Goal: Book appointment/travel/reservation

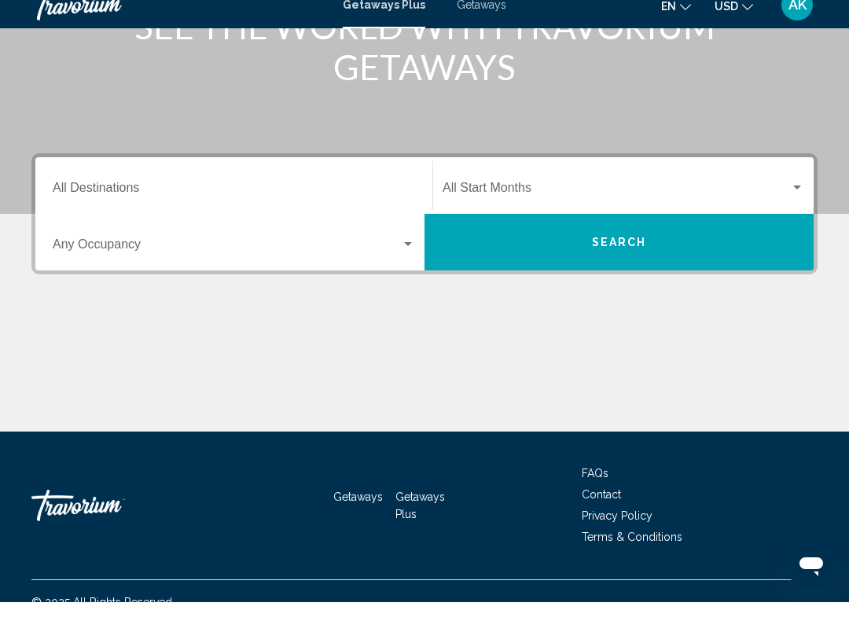
scroll to position [261, 0]
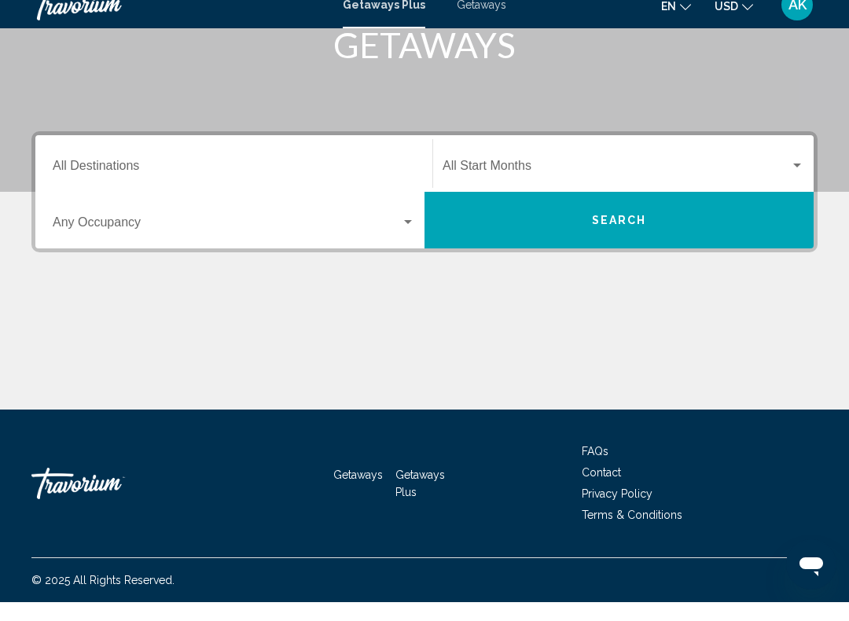
click at [108, 181] on input "Destination All Destinations" at bounding box center [234, 188] width 362 height 14
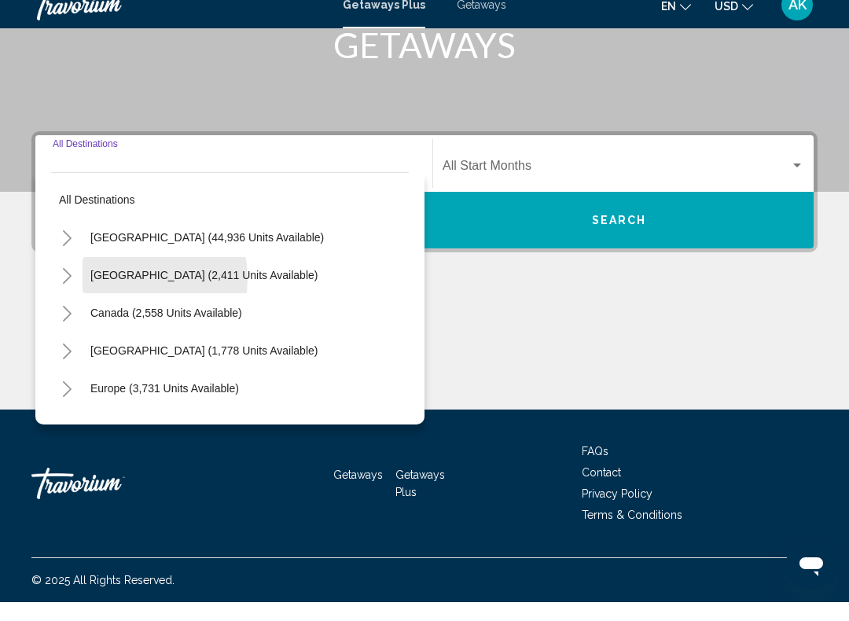
click at [119, 288] on span "[GEOGRAPHIC_DATA] (2,411 units available)" at bounding box center [203, 294] width 227 height 13
type input "**********"
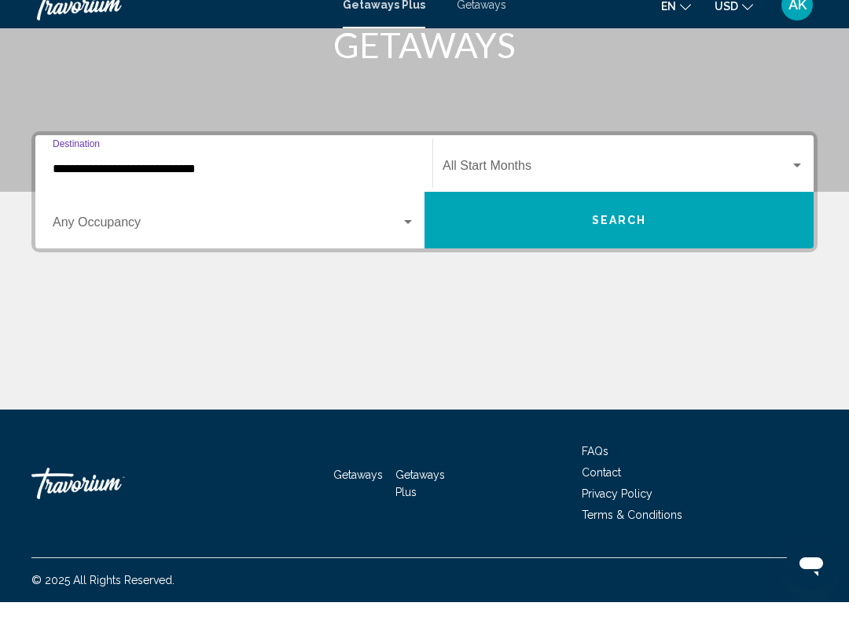
click at [406, 237] on div "Search widget" at bounding box center [234, 244] width 362 height 14
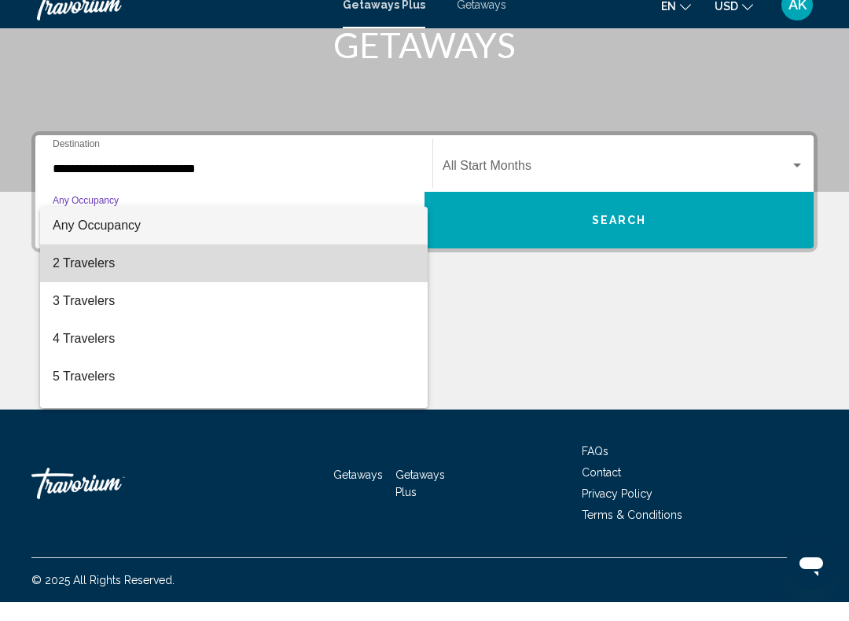
click at [90, 270] on span "2 Travelers" at bounding box center [234, 282] width 362 height 38
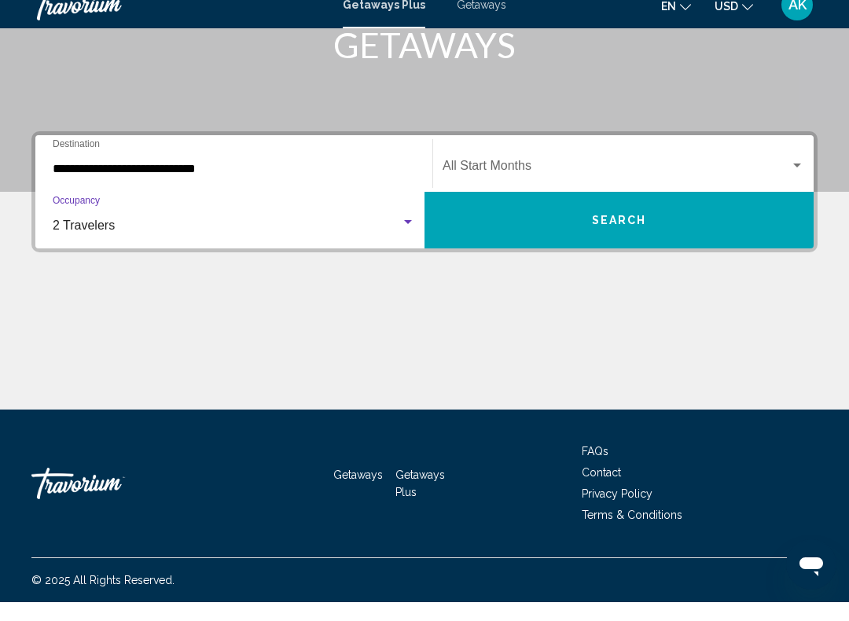
click at [797, 178] on div "Search widget" at bounding box center [797, 184] width 14 height 13
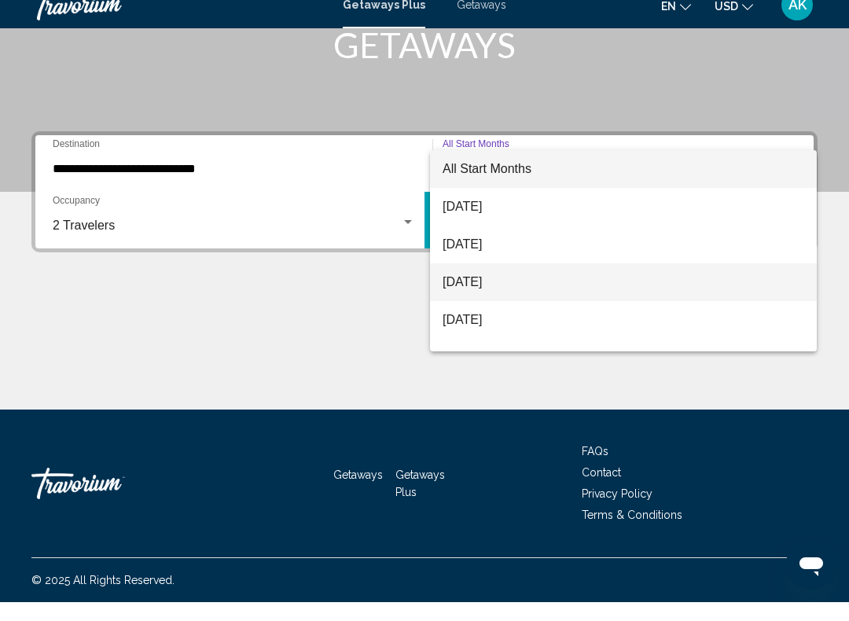
click at [483, 289] on span "[DATE]" at bounding box center [624, 301] width 362 height 38
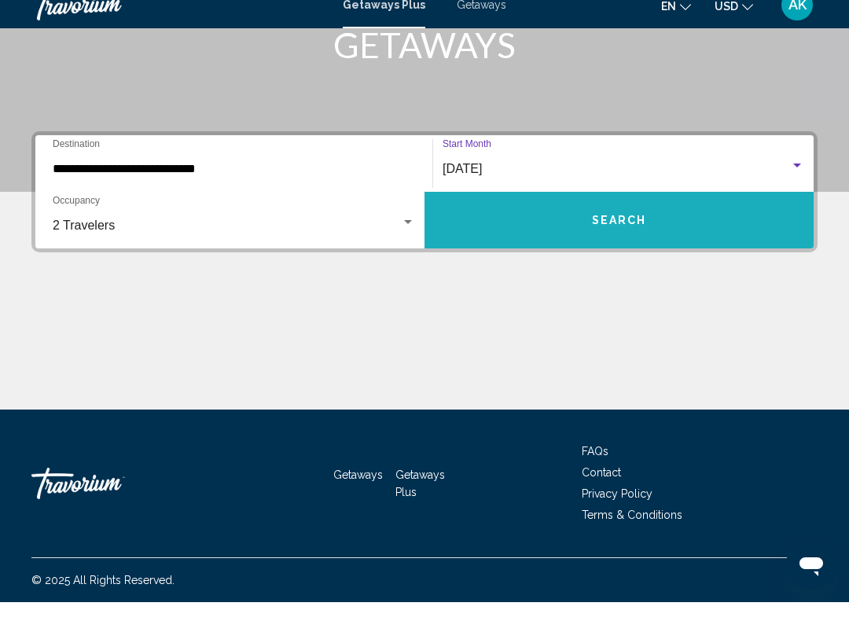
click at [626, 230] on button "Search" at bounding box center [619, 239] width 389 height 57
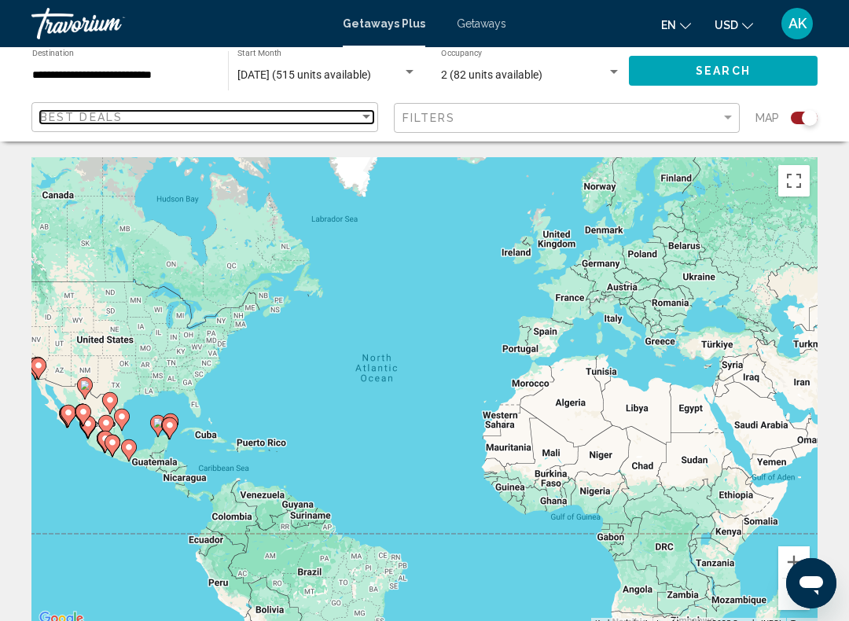
click at [362, 121] on div "Sort by" at bounding box center [366, 117] width 14 height 13
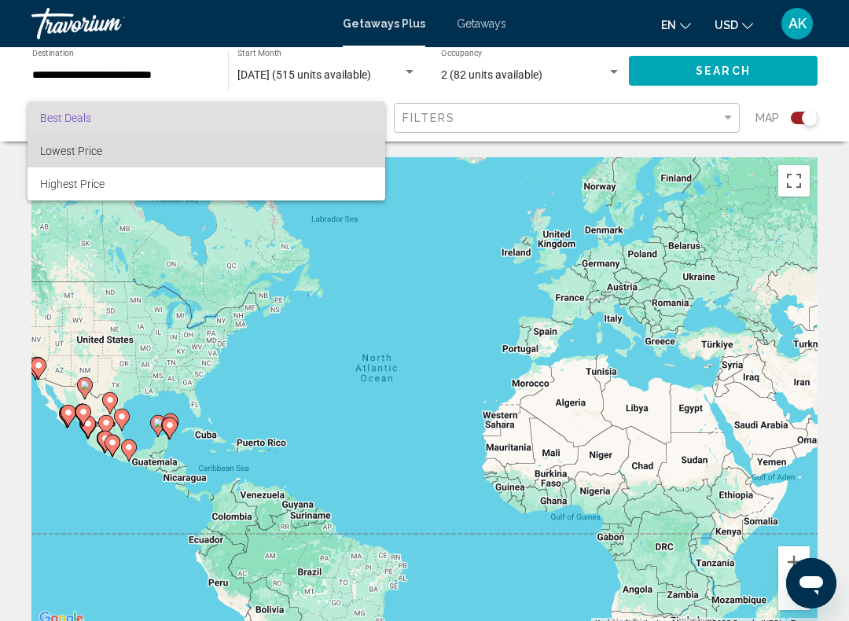
click at [98, 157] on span "Lowest Price" at bounding box center [71, 151] width 62 height 13
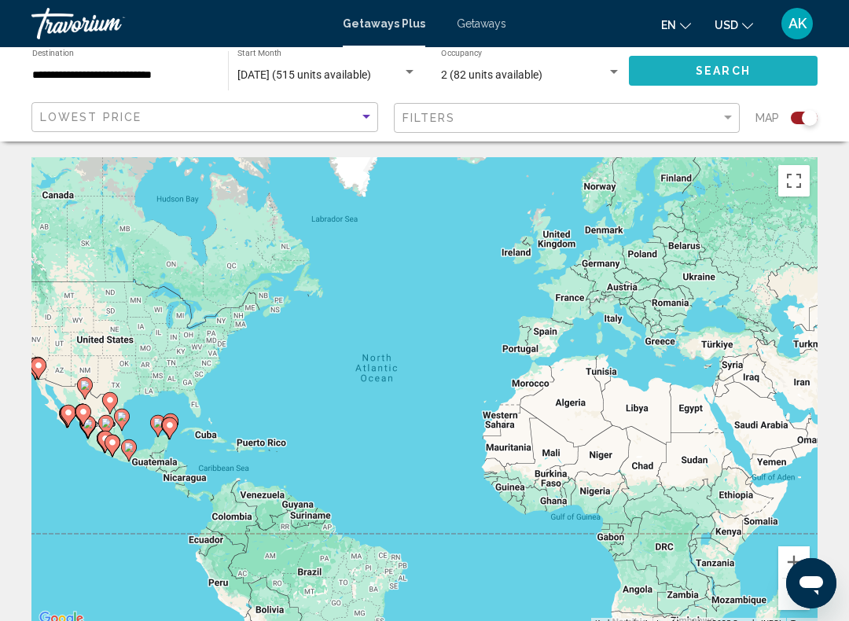
click at [741, 82] on button "Search" at bounding box center [723, 70] width 189 height 29
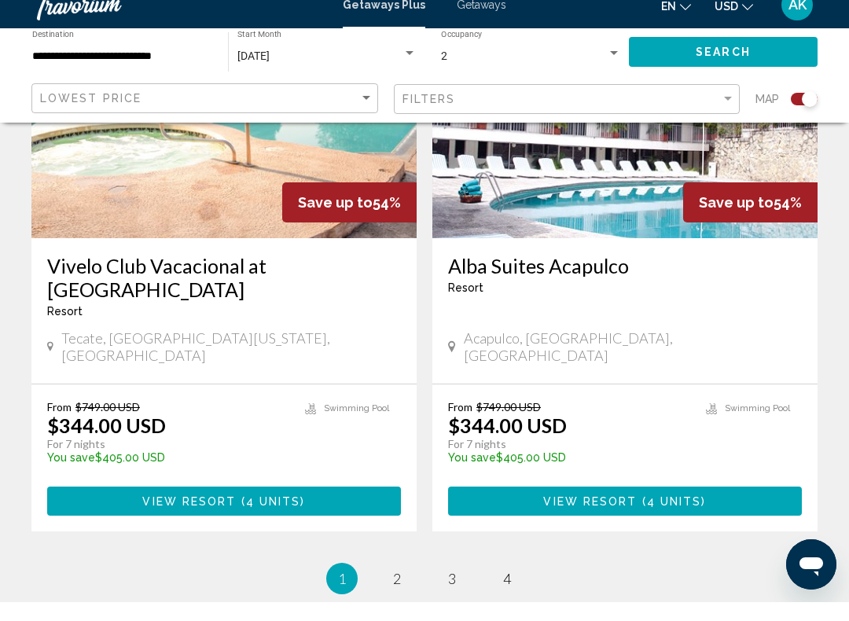
scroll to position [3596, 0]
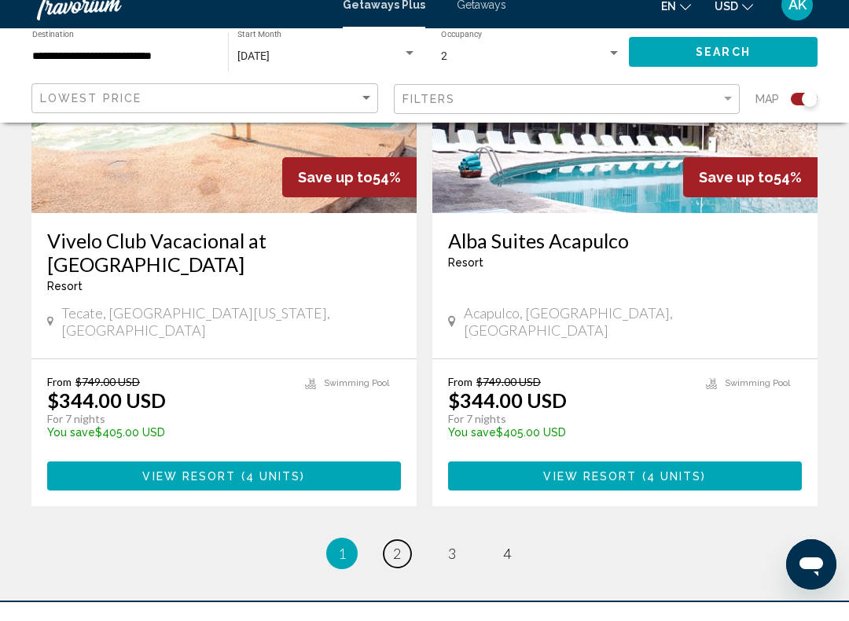
click at [399, 564] on span "2" at bounding box center [397, 572] width 8 height 17
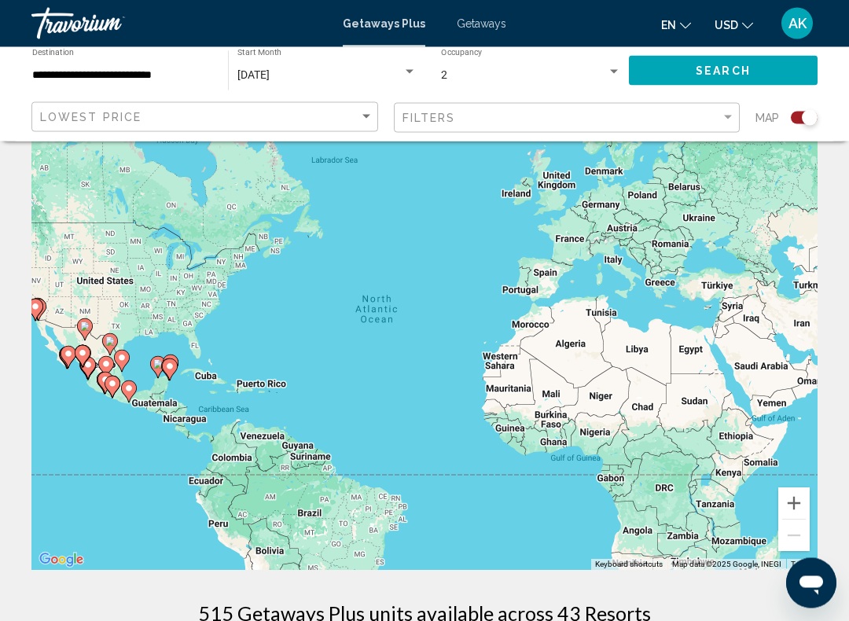
scroll to position [56, 0]
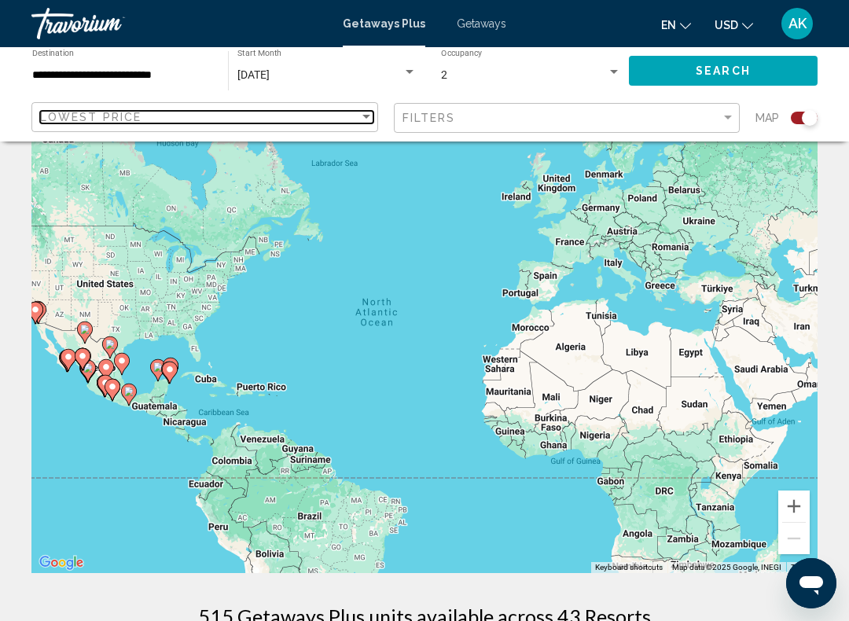
click at [369, 118] on div "Sort by" at bounding box center [366, 117] width 8 height 4
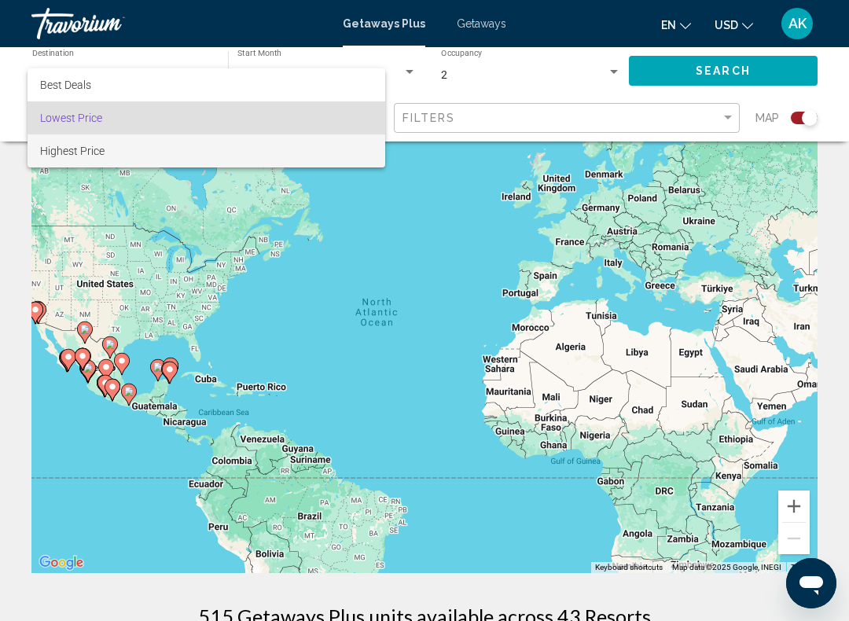
click at [118, 167] on span "Highest Price" at bounding box center [206, 150] width 333 height 33
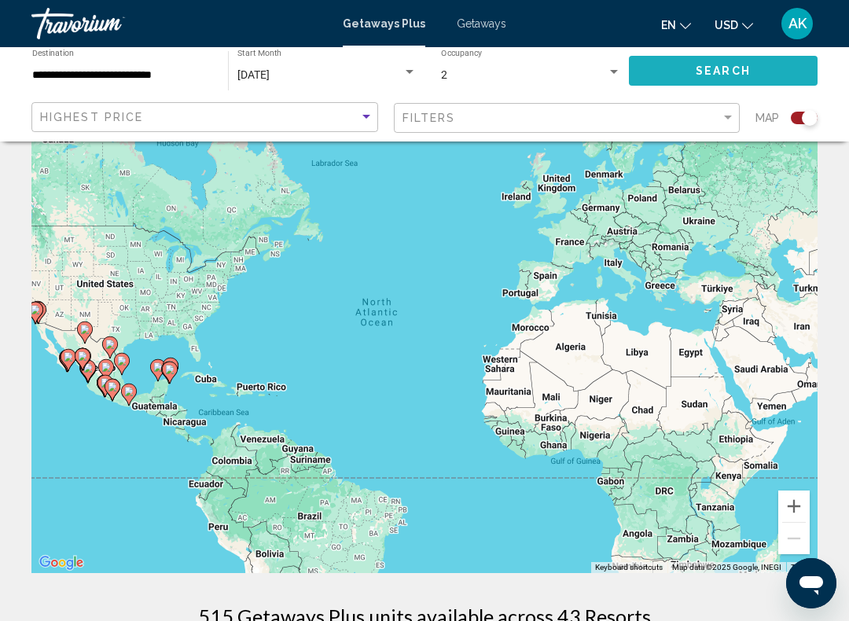
click at [748, 65] on span "Search" at bounding box center [723, 71] width 55 height 13
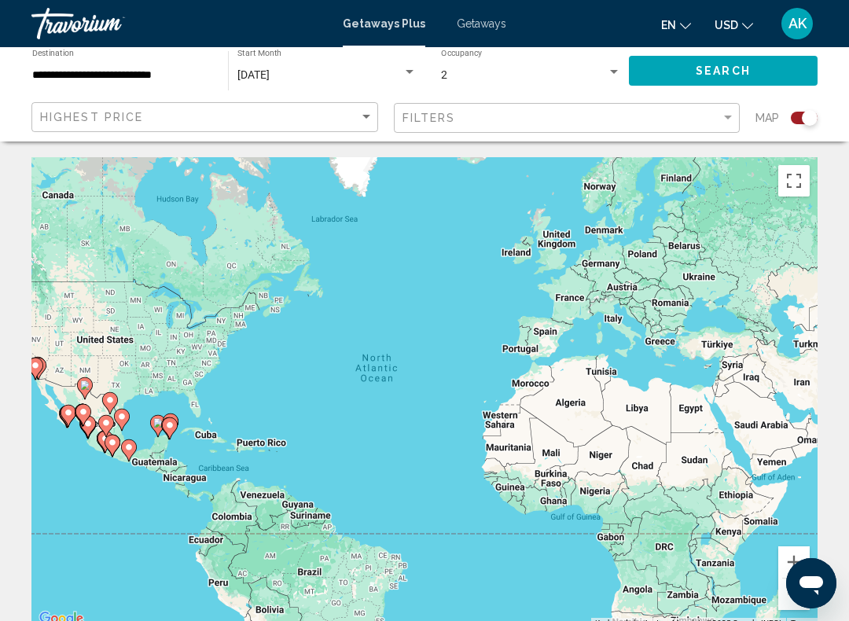
click at [199, 73] on input "**********" at bounding box center [122, 75] width 180 height 13
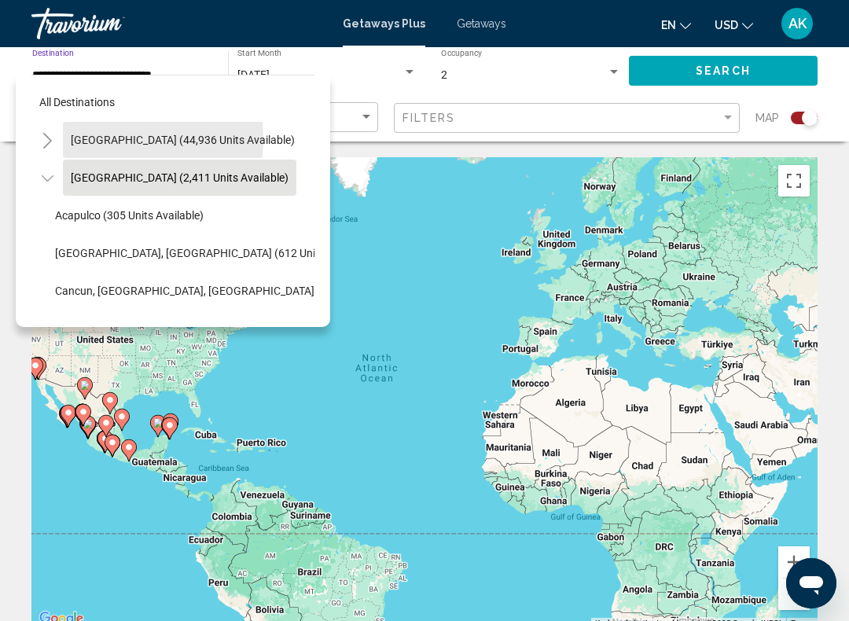
click at [106, 139] on span "[GEOGRAPHIC_DATA] (44,936 units available)" at bounding box center [183, 140] width 224 height 13
type input "**********"
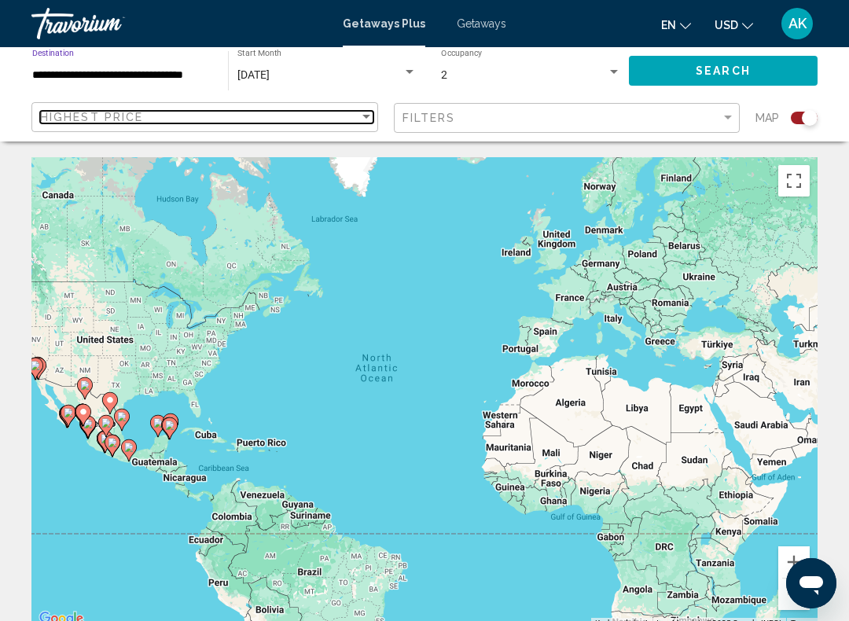
click at [362, 122] on div "Sort by" at bounding box center [366, 117] width 14 height 13
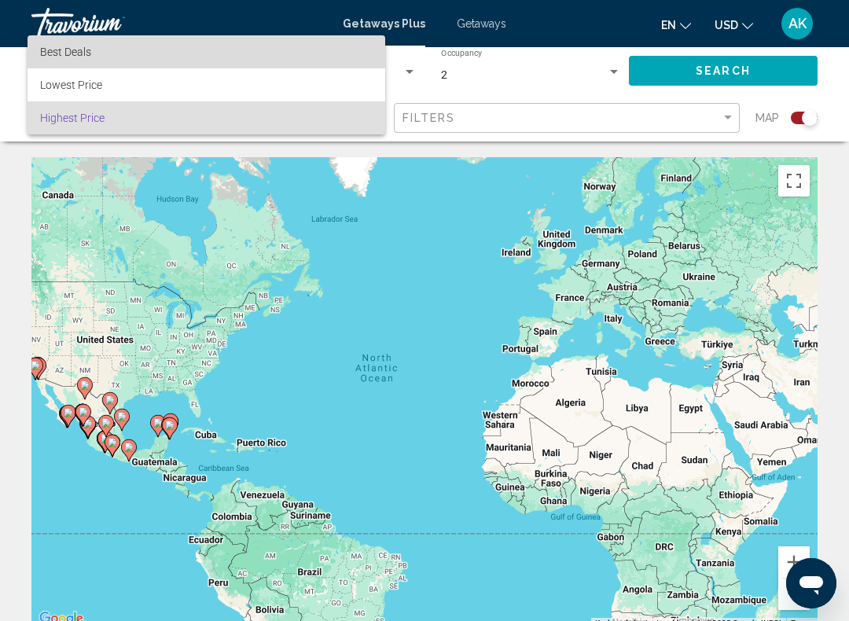
click at [95, 54] on span "Best Deals" at bounding box center [206, 51] width 333 height 33
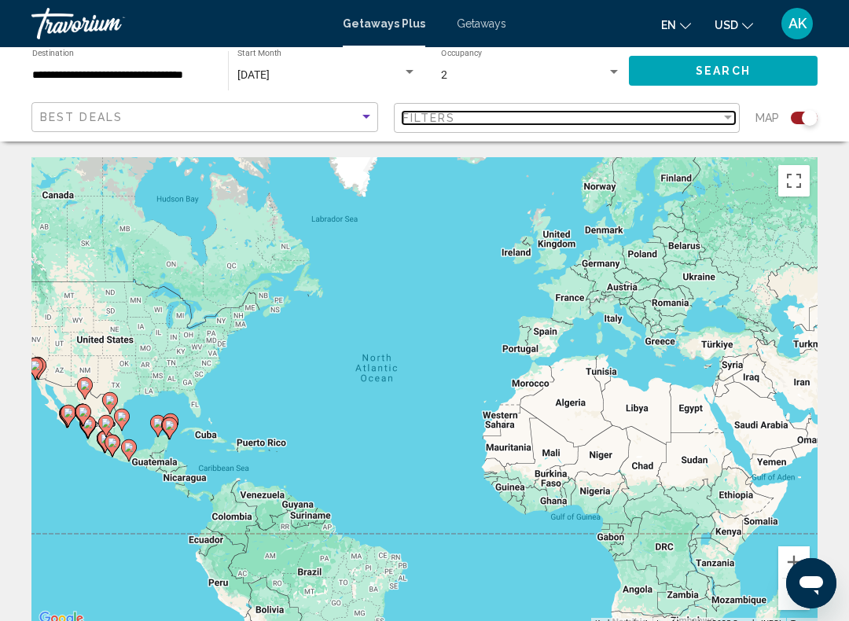
click at [726, 122] on div "Filter" at bounding box center [728, 118] width 14 height 13
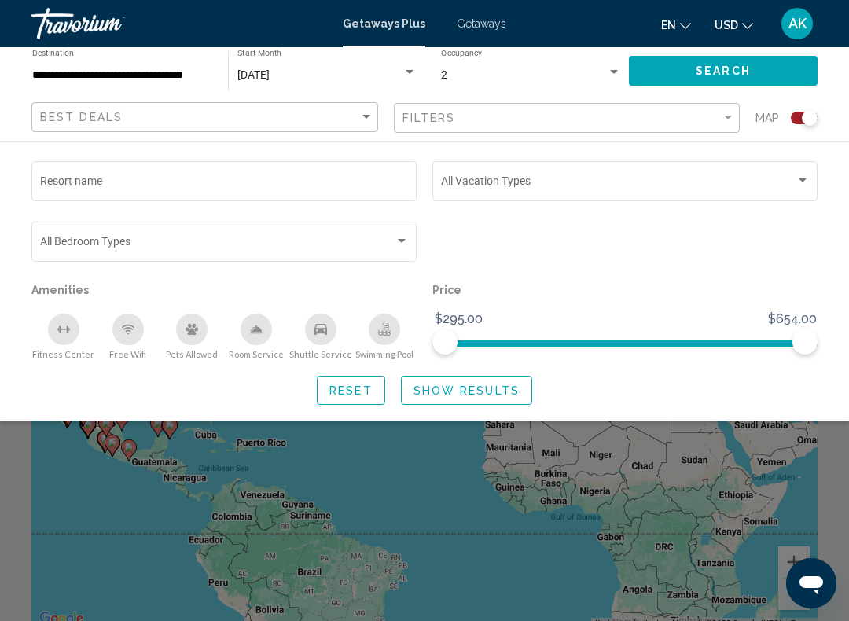
click at [736, 65] on span "Search" at bounding box center [723, 71] width 55 height 13
click at [492, 392] on span "Show Results" at bounding box center [467, 390] width 106 height 13
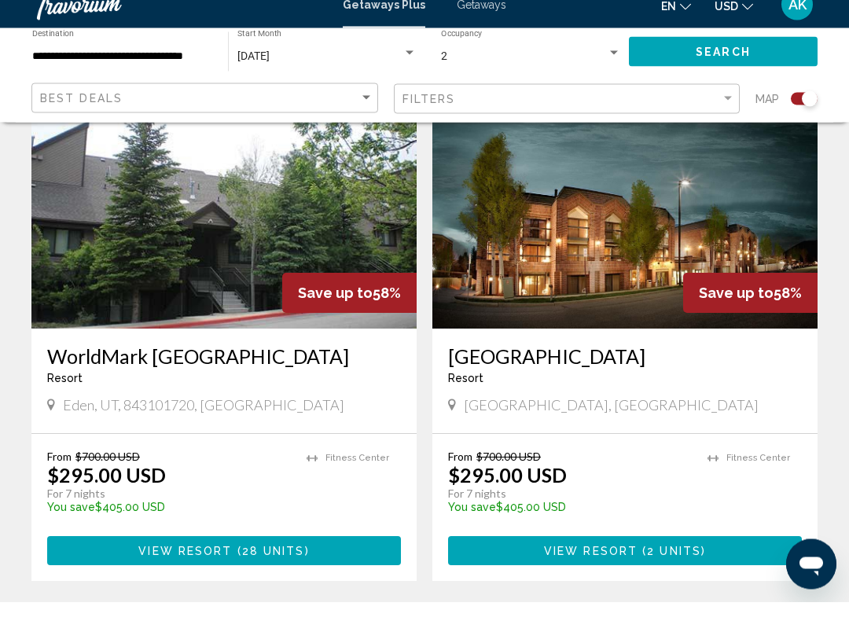
scroll to position [3317, 0]
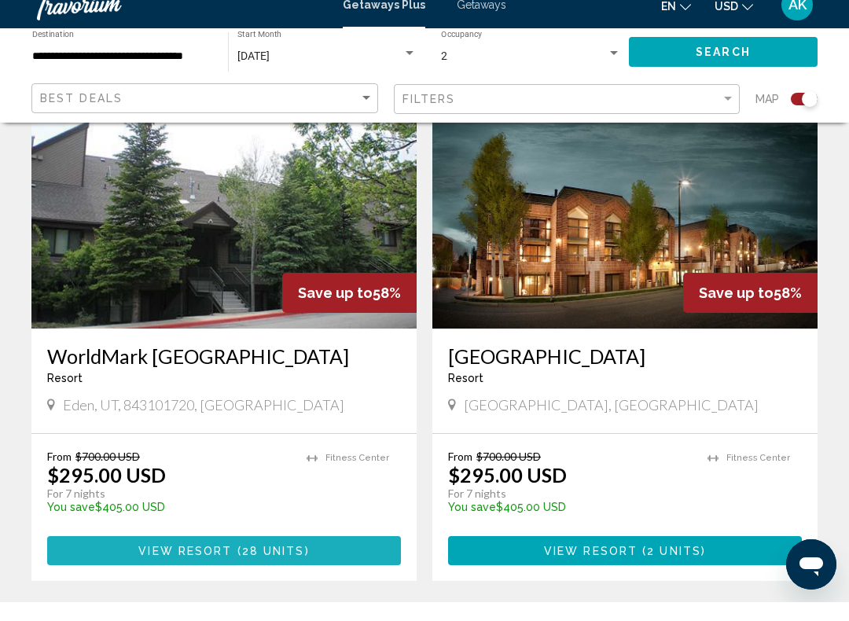
click at [274, 564] on span "28 units" at bounding box center [273, 570] width 63 height 13
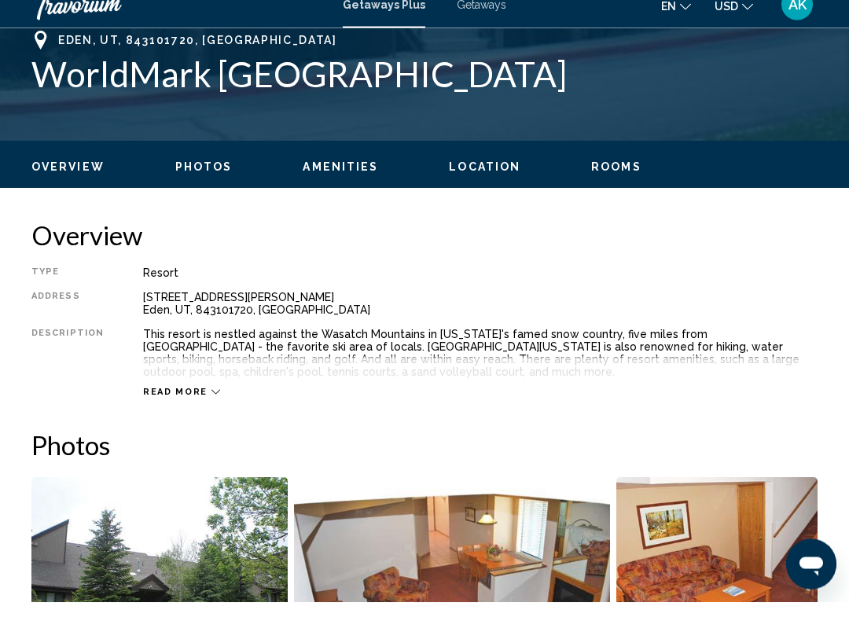
scroll to position [634, 0]
click at [211, 406] on div "Read more" at bounding box center [181, 411] width 77 height 10
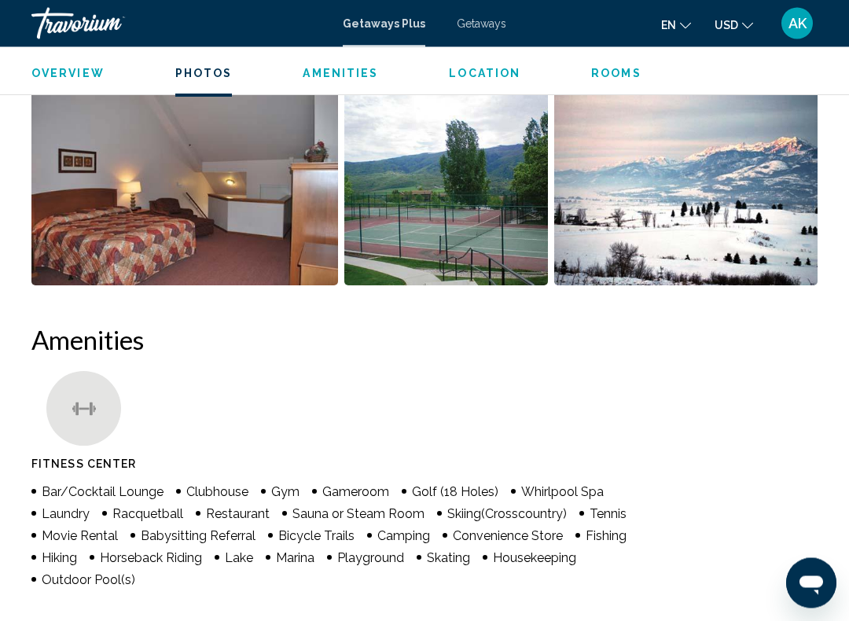
scroll to position [1238, 0]
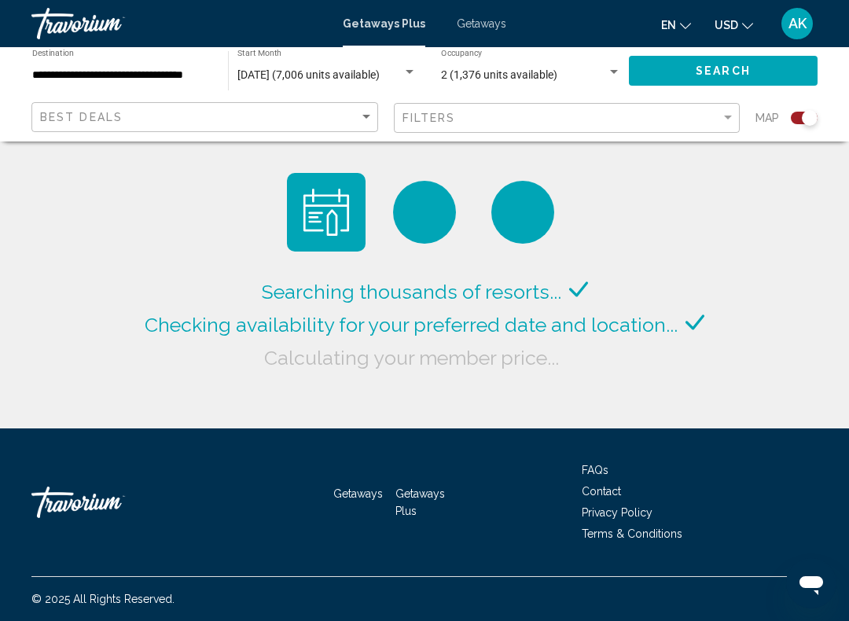
click at [745, 362] on div "Searching thousands of resorts... Checking availability for your preferred date…" at bounding box center [424, 214] width 849 height 428
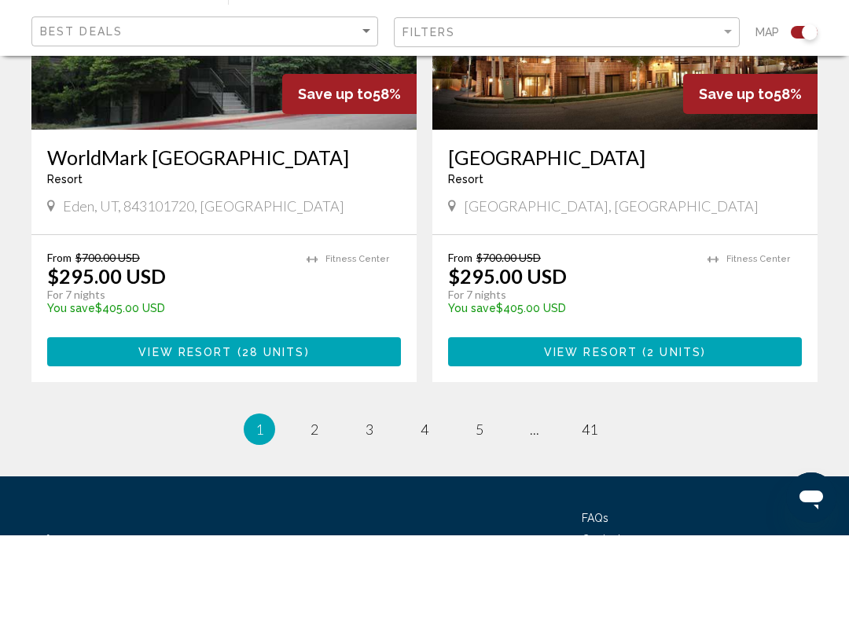
scroll to position [3549, 0]
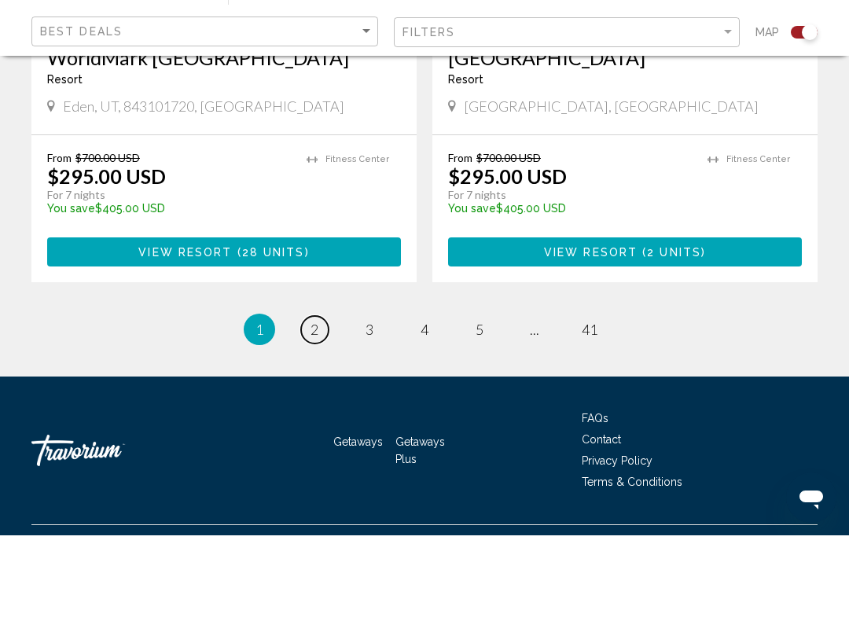
click at [323, 402] on link "page 2" at bounding box center [315, 416] width 28 height 28
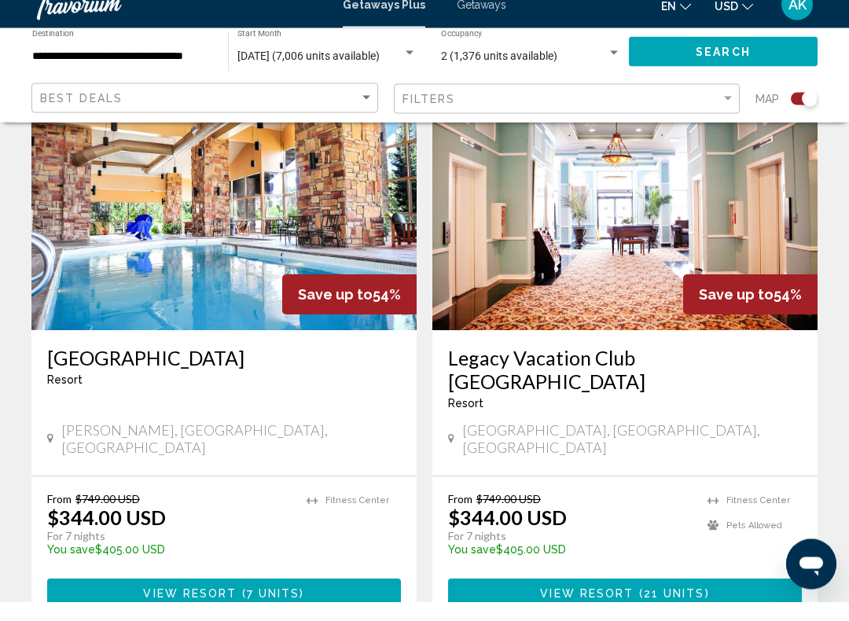
scroll to position [3620, 0]
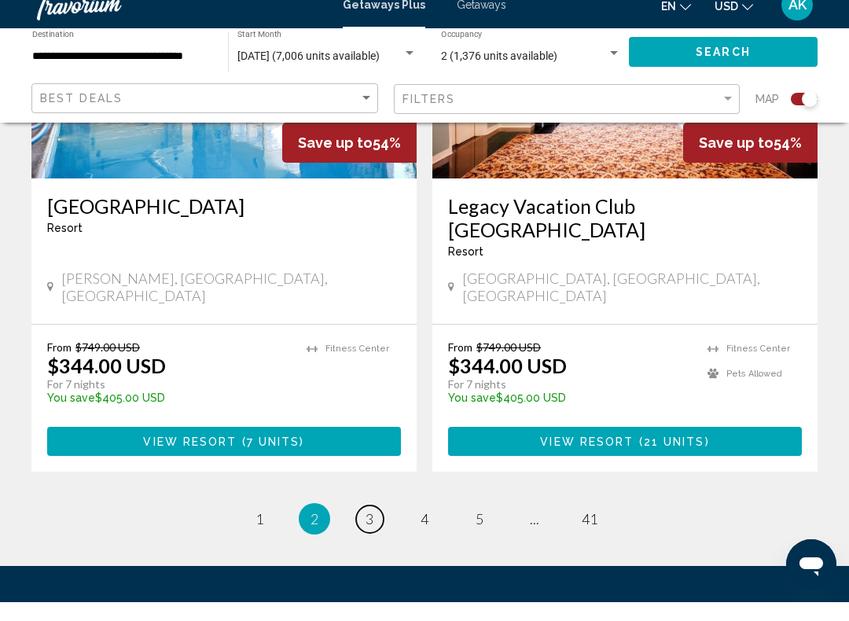
click at [374, 524] on link "page 3" at bounding box center [370, 538] width 28 height 28
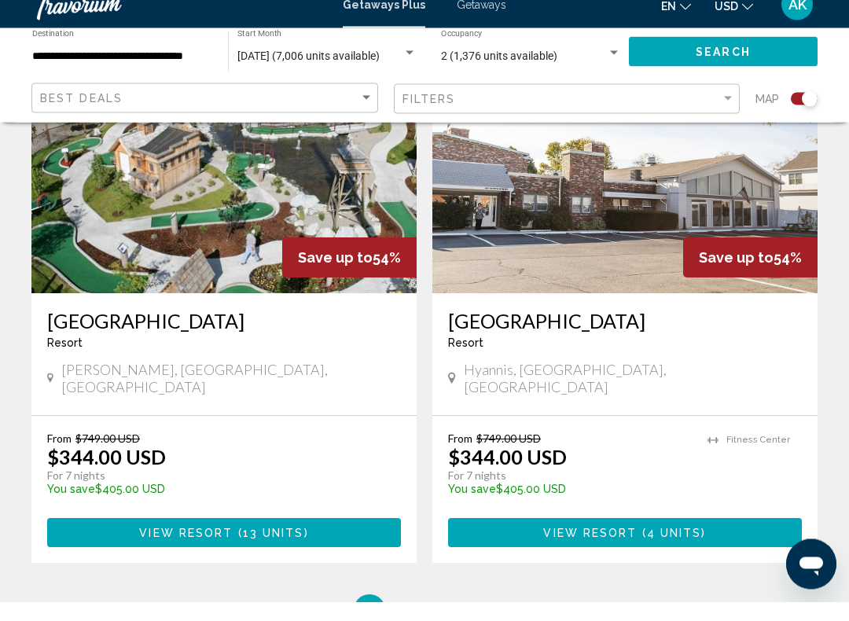
scroll to position [3428, 0]
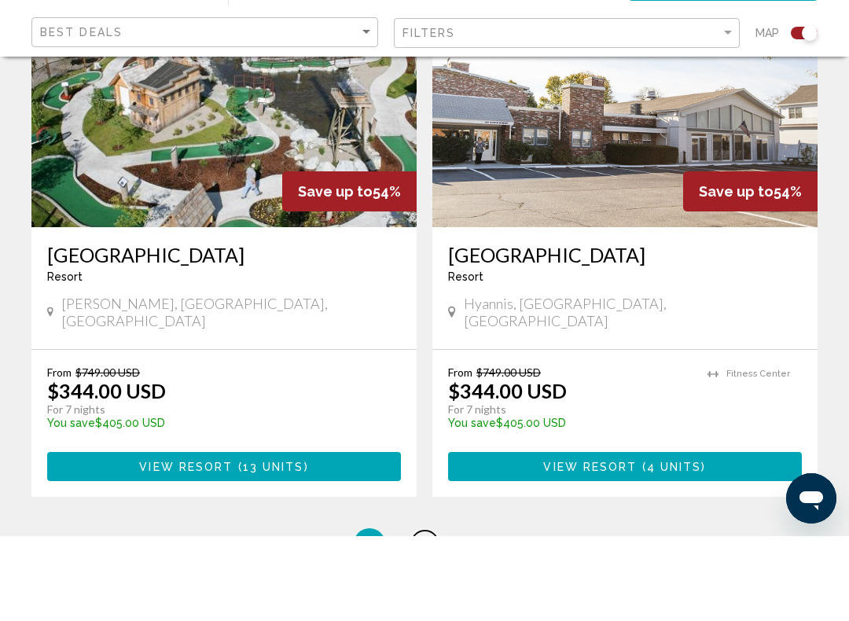
click at [424, 620] on span "4" at bounding box center [425, 628] width 8 height 17
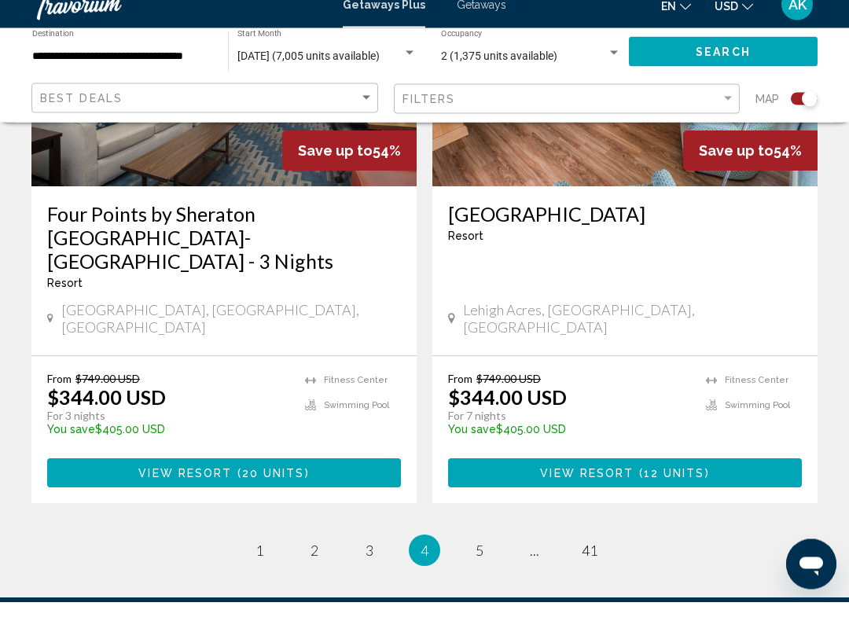
scroll to position [3537, 0]
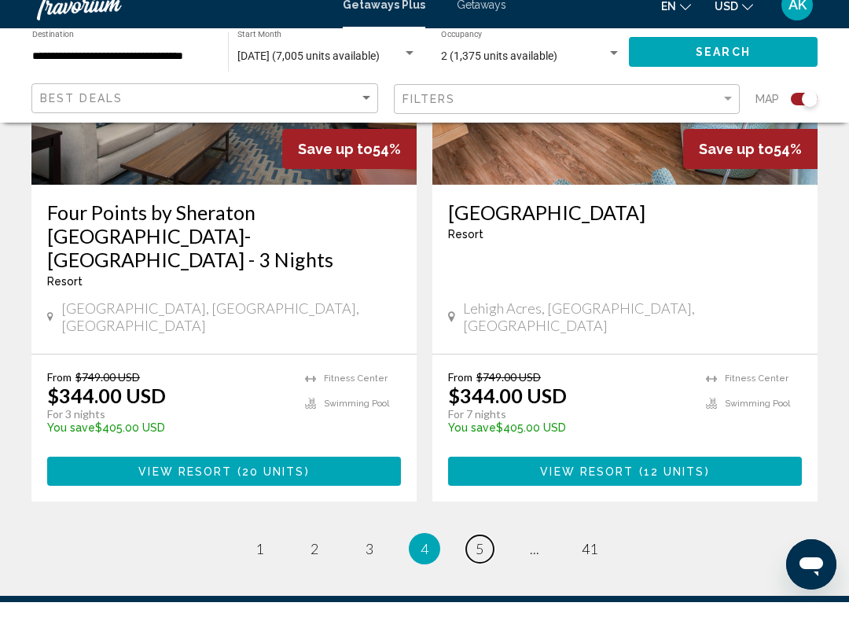
click at [480, 559] on span "5" at bounding box center [480, 567] width 8 height 17
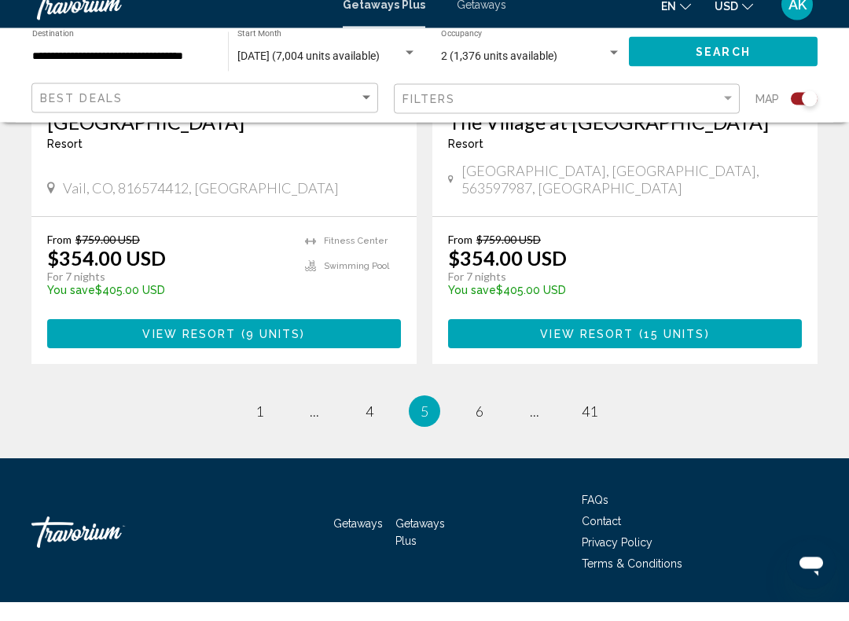
scroll to position [3573, 0]
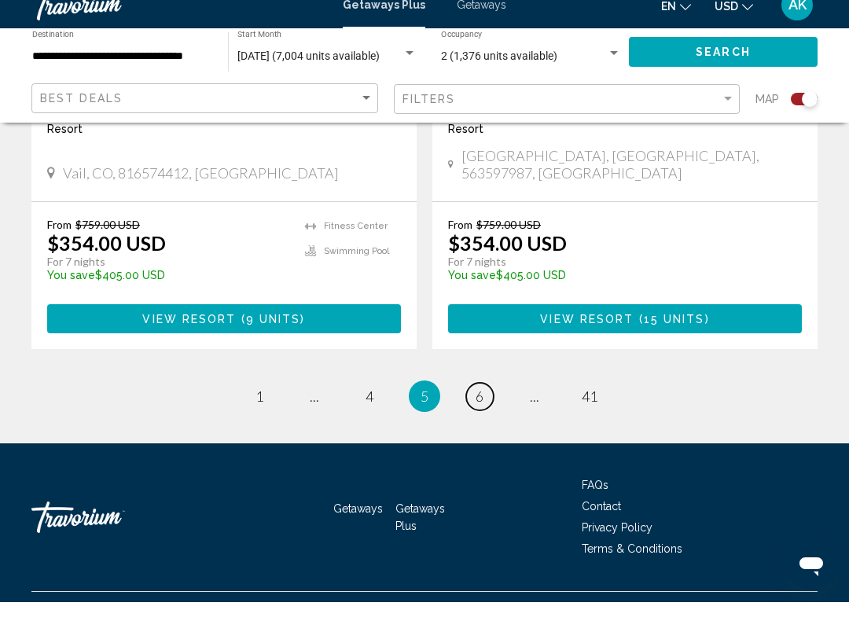
click at [479, 406] on span "6" at bounding box center [480, 414] width 8 height 17
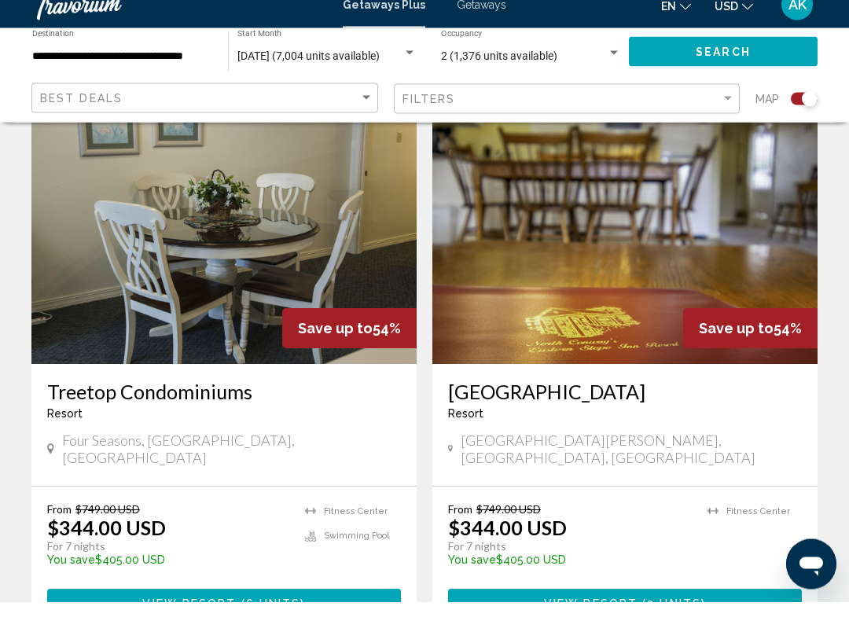
scroll to position [1145, 0]
click at [201, 399] on h3 "Treetop Condominiums" at bounding box center [224, 411] width 354 height 24
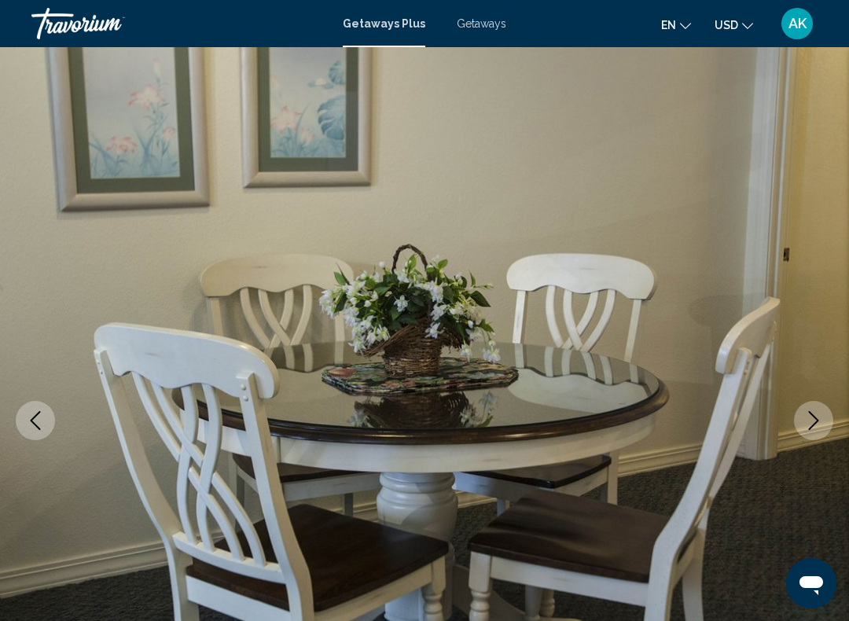
click at [812, 423] on icon "Next image" at bounding box center [813, 420] width 19 height 19
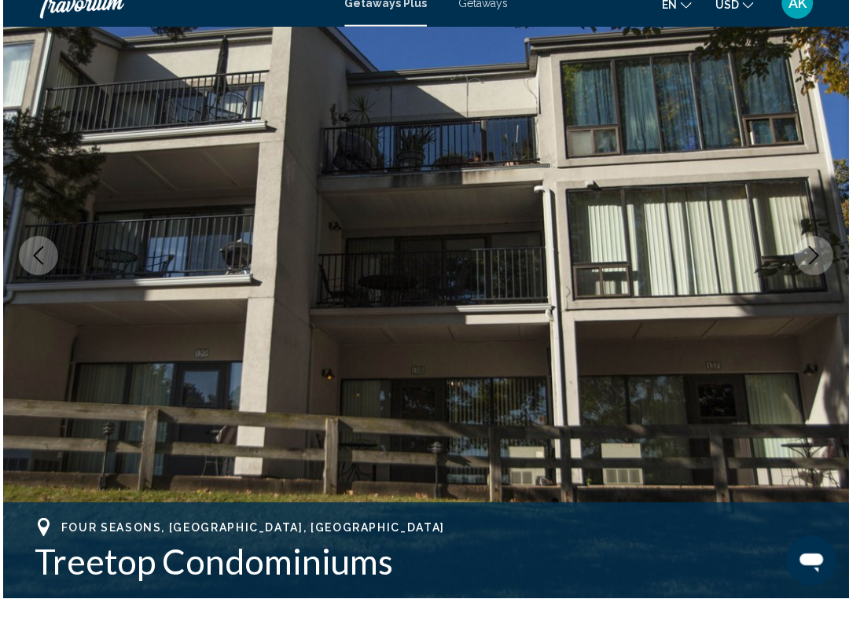
scroll to position [144, 0]
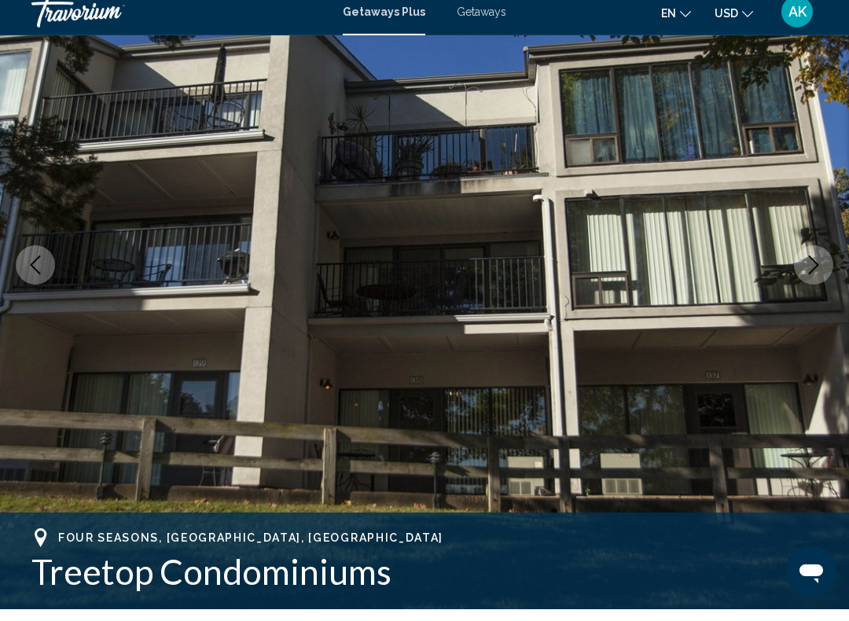
click at [807, 267] on icon "Next image" at bounding box center [813, 276] width 19 height 19
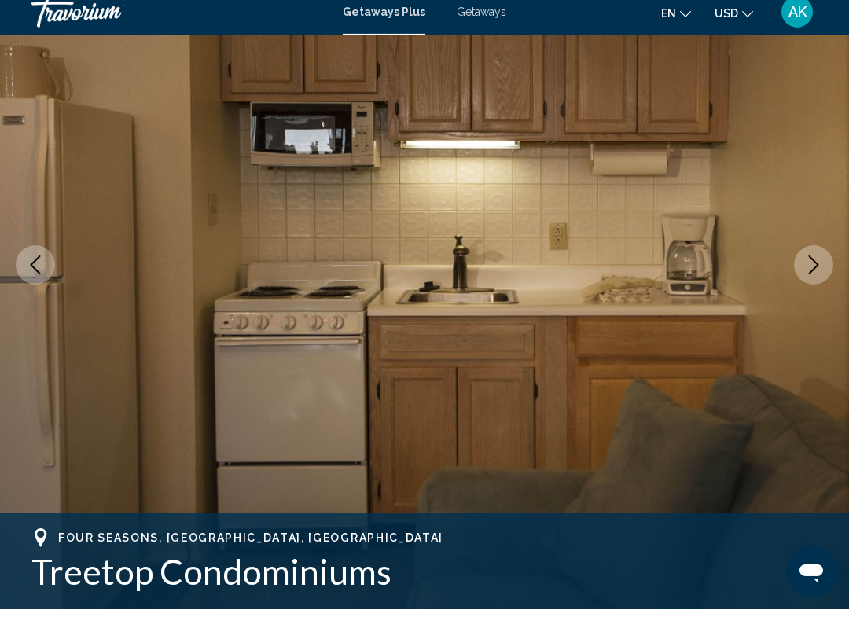
click at [812, 270] on icon "Next image" at bounding box center [814, 276] width 10 height 19
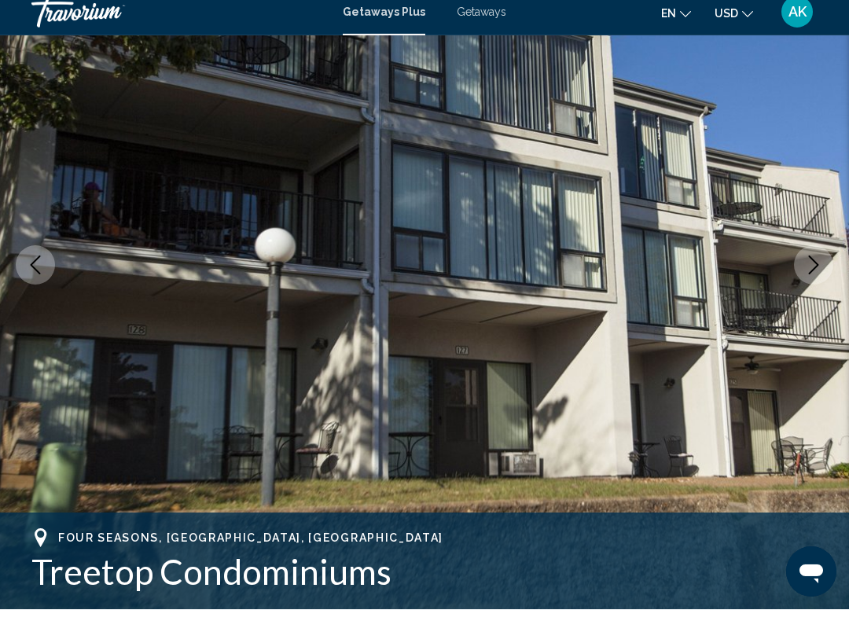
click at [812, 267] on icon "Next image" at bounding box center [813, 276] width 19 height 19
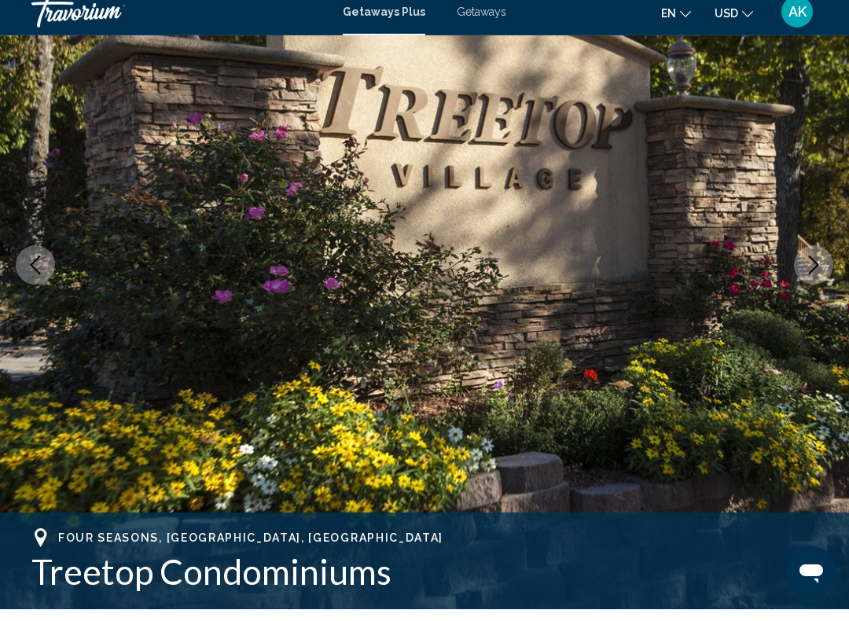
click at [814, 267] on icon "Next image" at bounding box center [813, 276] width 19 height 19
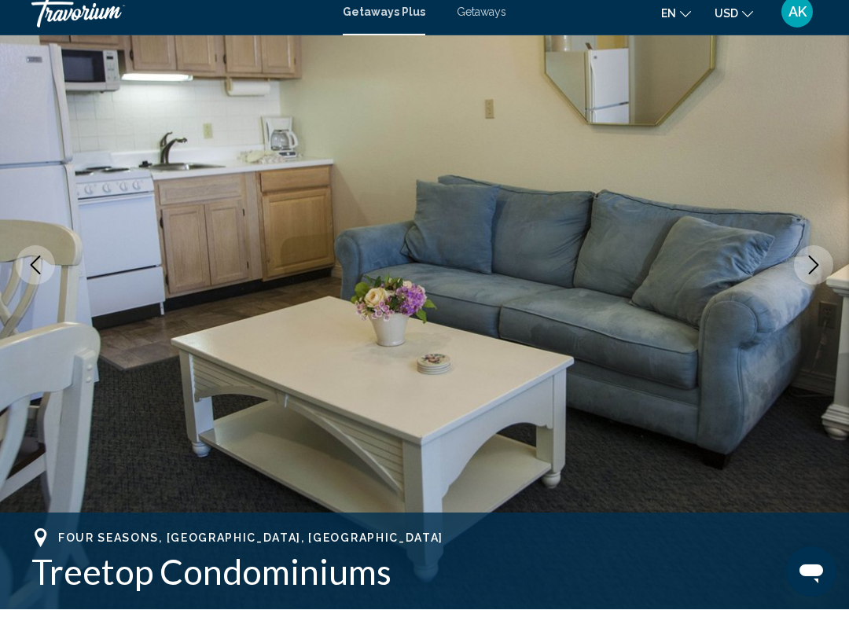
click at [822, 267] on icon "Next image" at bounding box center [813, 276] width 19 height 19
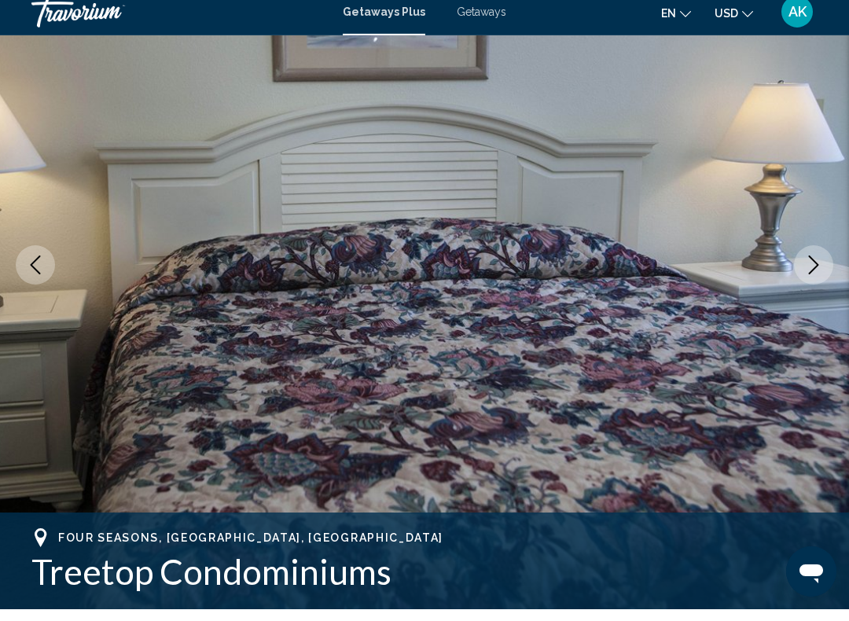
click at [813, 267] on icon "Next image" at bounding box center [813, 276] width 19 height 19
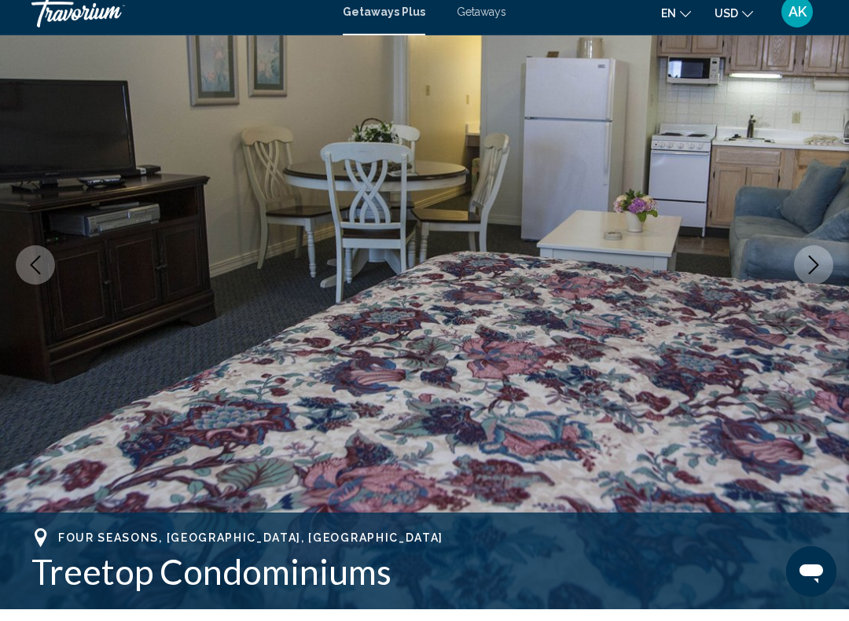
click at [817, 273] on icon "Next image" at bounding box center [813, 276] width 19 height 19
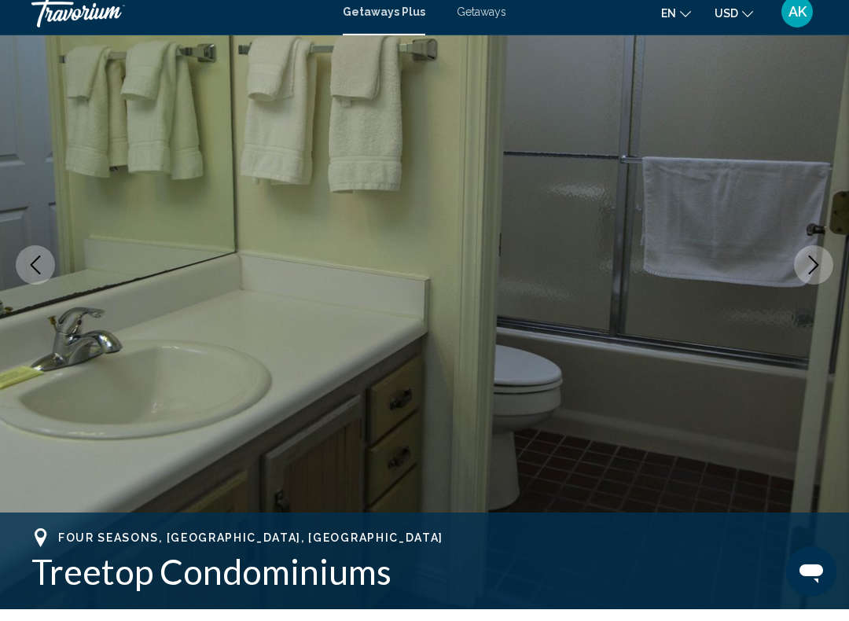
click at [818, 267] on icon "Next image" at bounding box center [813, 276] width 19 height 19
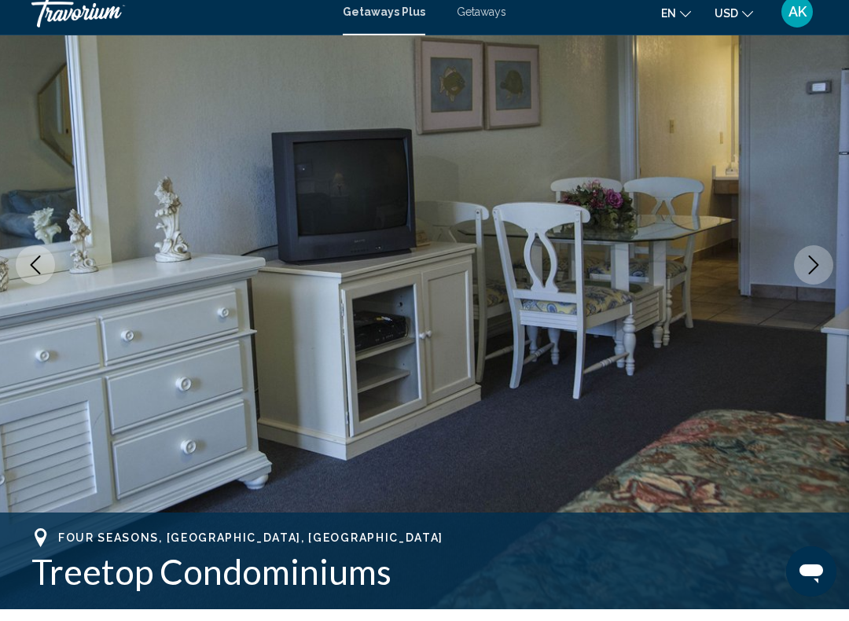
click at [815, 267] on icon "Next image" at bounding box center [813, 276] width 19 height 19
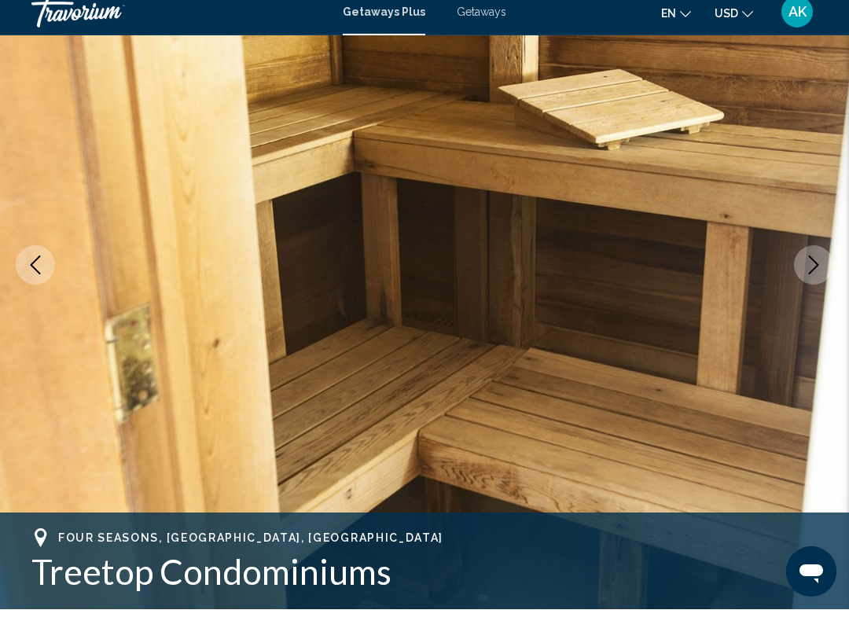
click at [814, 268] on icon "Next image" at bounding box center [814, 276] width 10 height 19
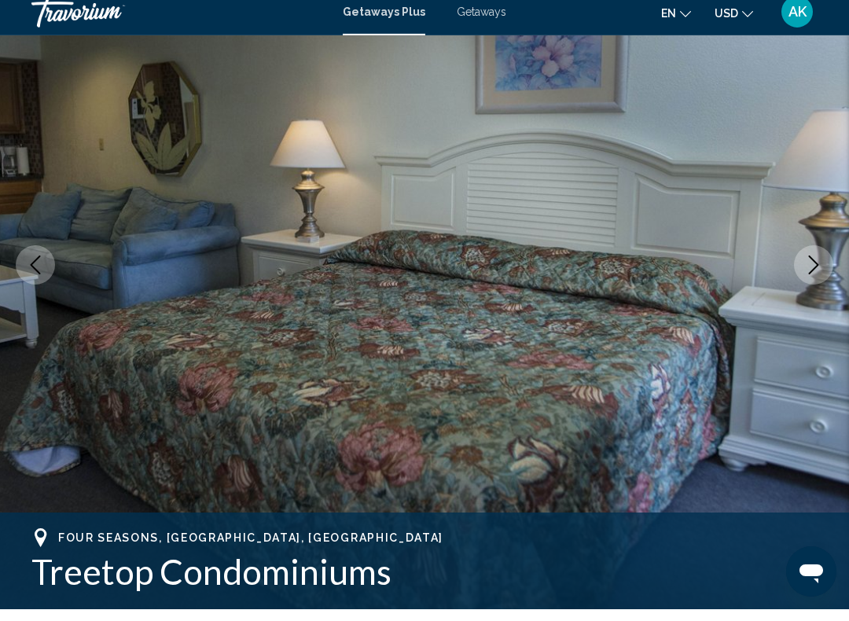
click at [818, 267] on icon "Next image" at bounding box center [813, 276] width 19 height 19
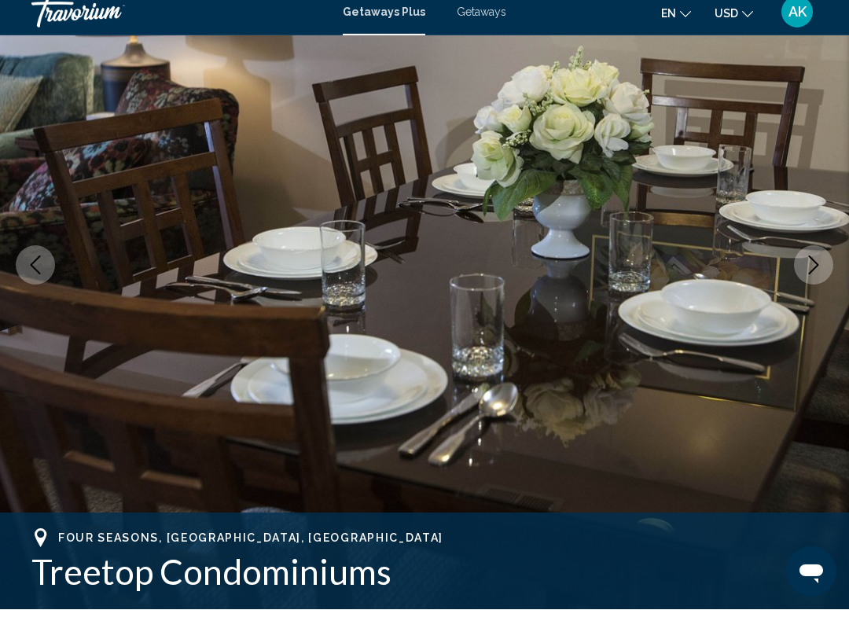
click at [814, 270] on icon "Next image" at bounding box center [813, 276] width 19 height 19
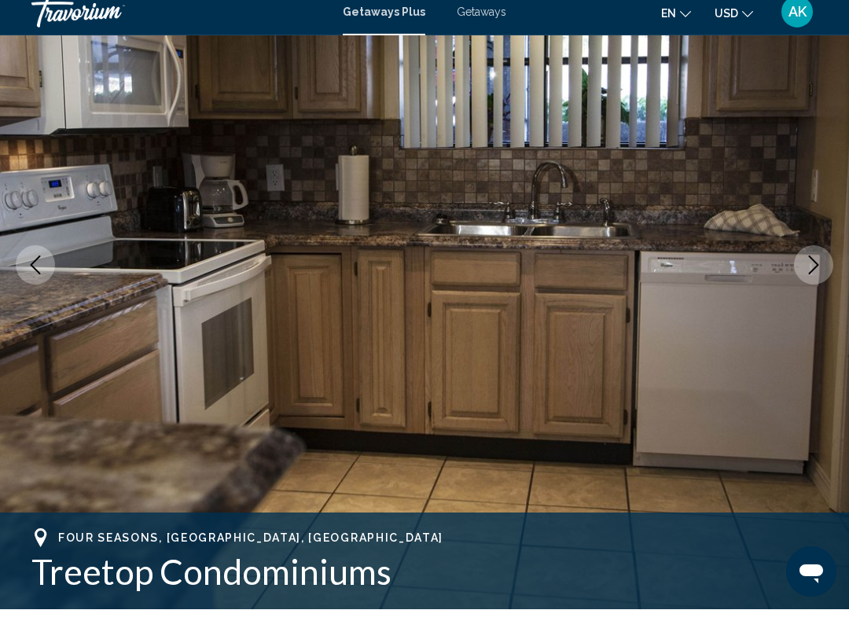
click at [814, 270] on icon "Next image" at bounding box center [813, 276] width 19 height 19
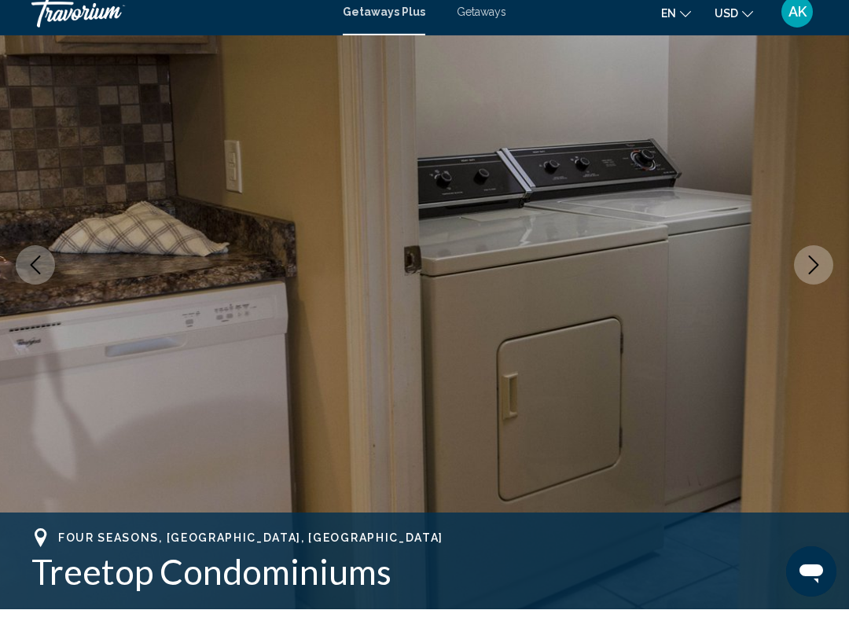
click at [811, 267] on icon "Next image" at bounding box center [813, 276] width 19 height 19
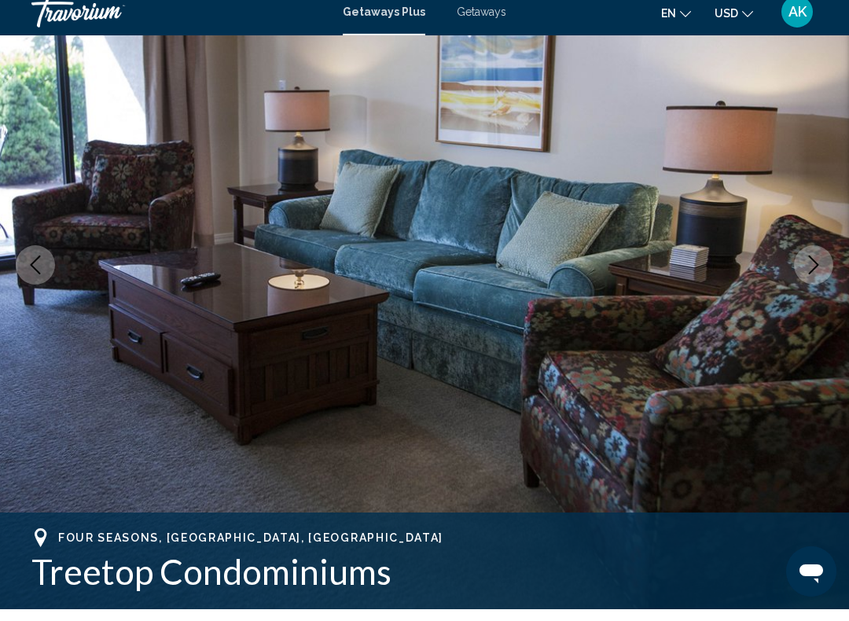
click at [811, 270] on icon "Next image" at bounding box center [813, 276] width 19 height 19
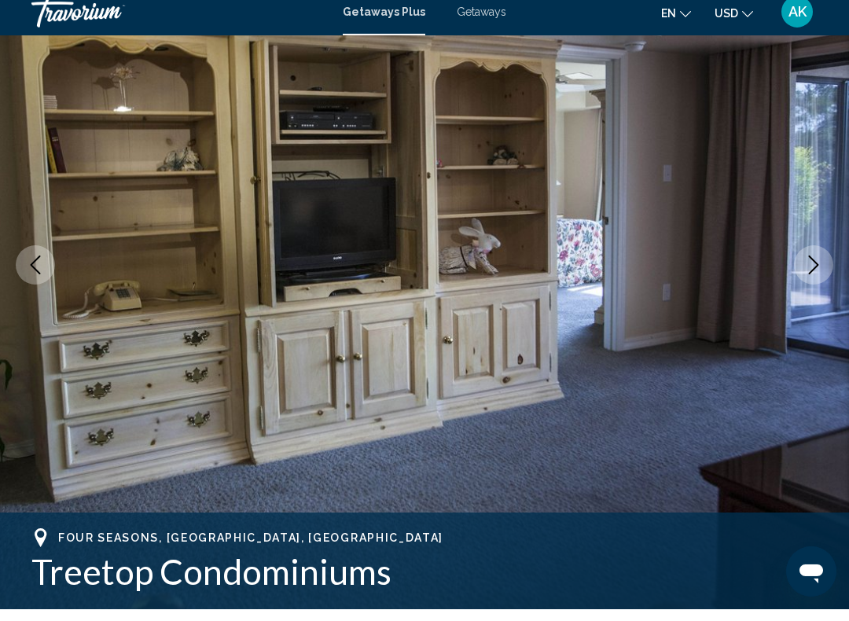
click at [811, 267] on icon "Next image" at bounding box center [813, 276] width 19 height 19
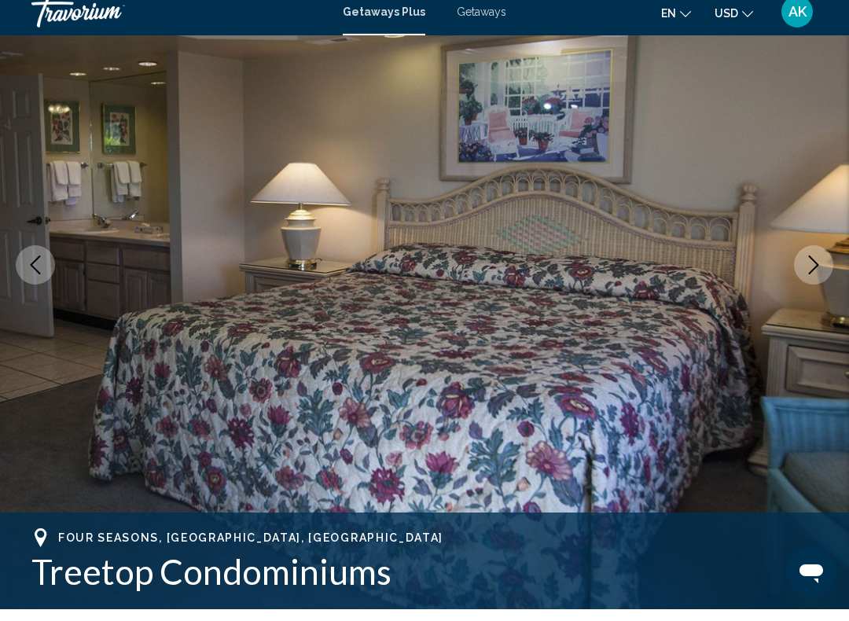
click at [814, 267] on icon "Next image" at bounding box center [813, 276] width 19 height 19
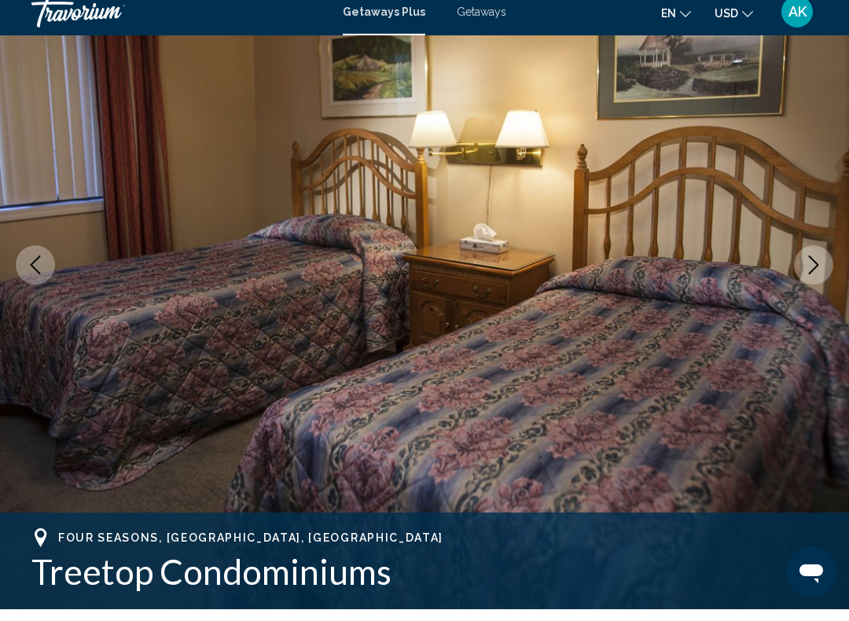
click at [816, 267] on icon "Next image" at bounding box center [813, 276] width 19 height 19
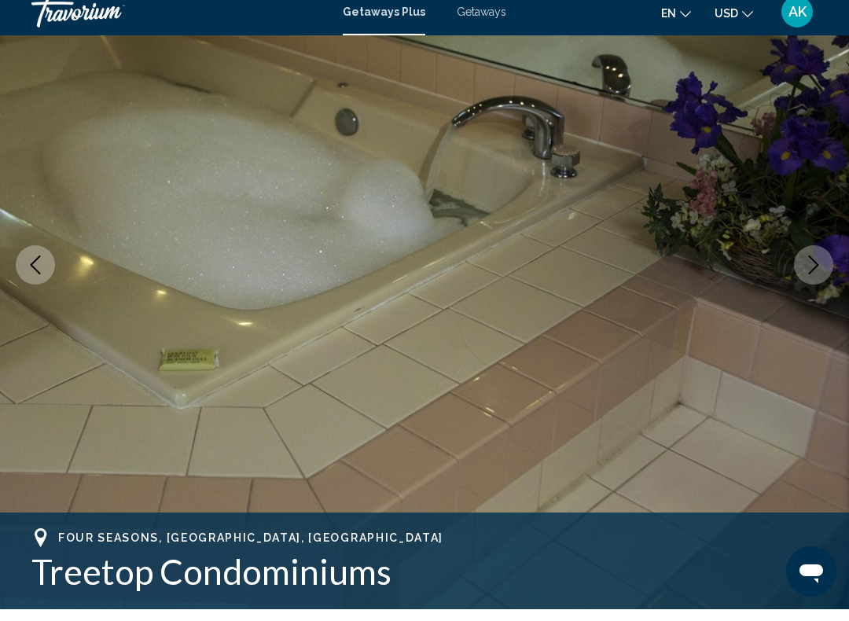
click at [812, 267] on icon "Next image" at bounding box center [813, 276] width 19 height 19
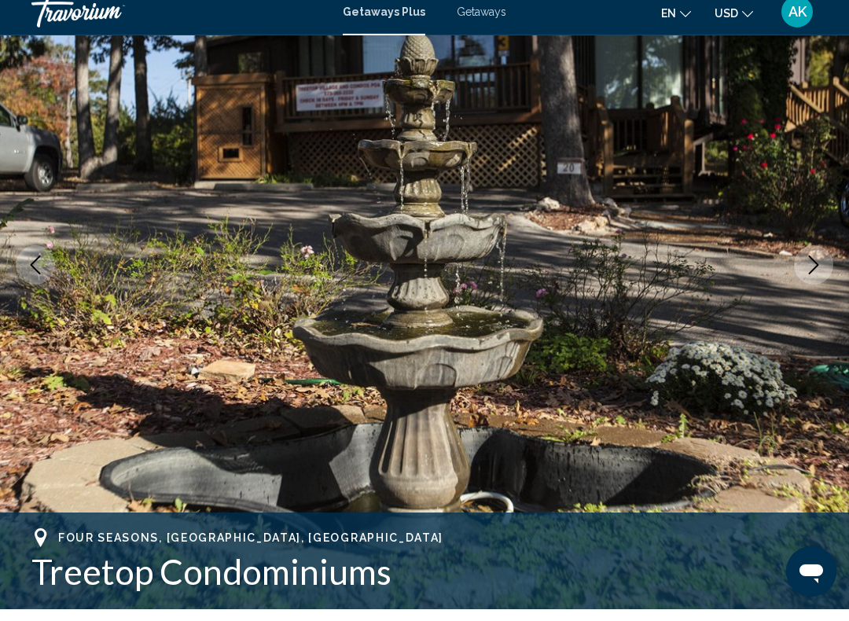
click at [812, 273] on icon "Next image" at bounding box center [813, 276] width 19 height 19
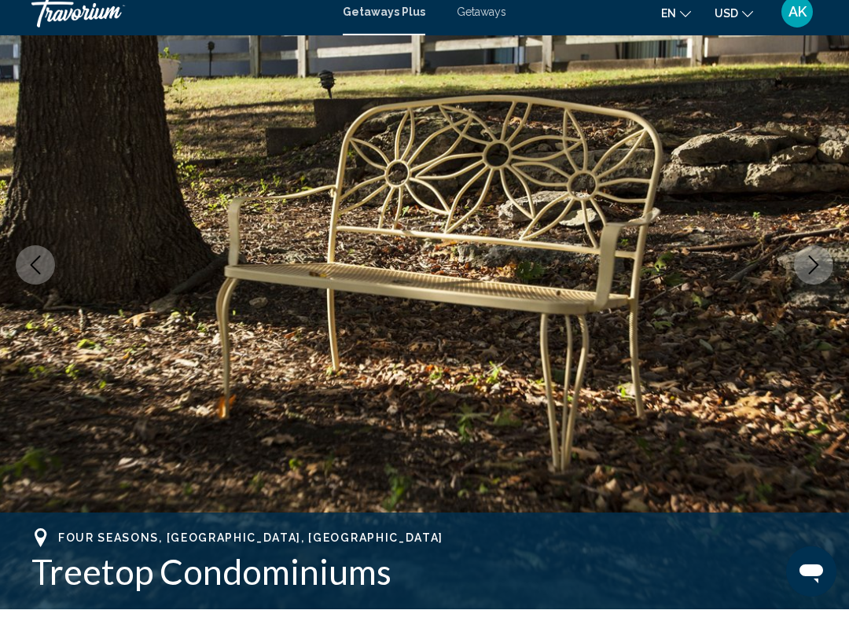
click at [809, 270] on icon "Next image" at bounding box center [813, 276] width 19 height 19
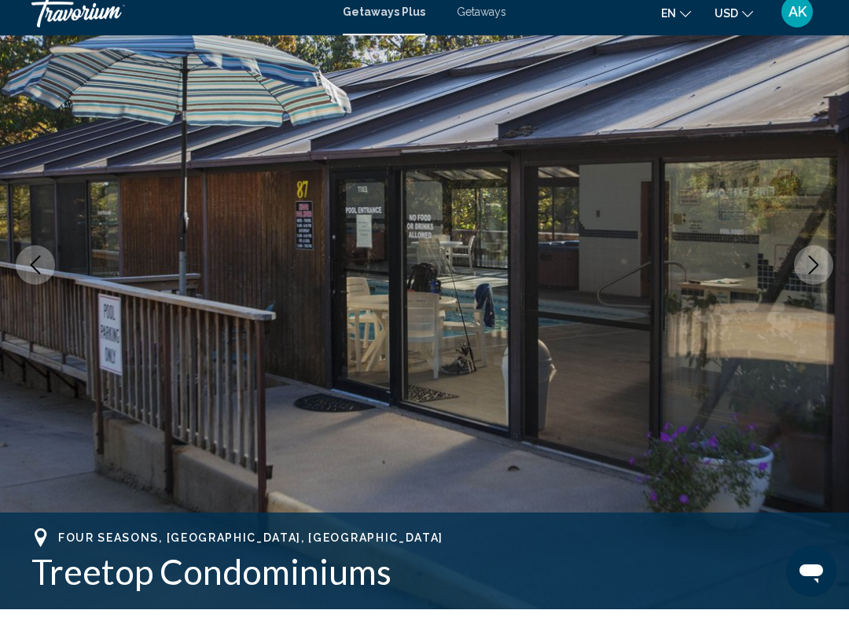
click at [805, 269] on icon "Next image" at bounding box center [813, 276] width 19 height 19
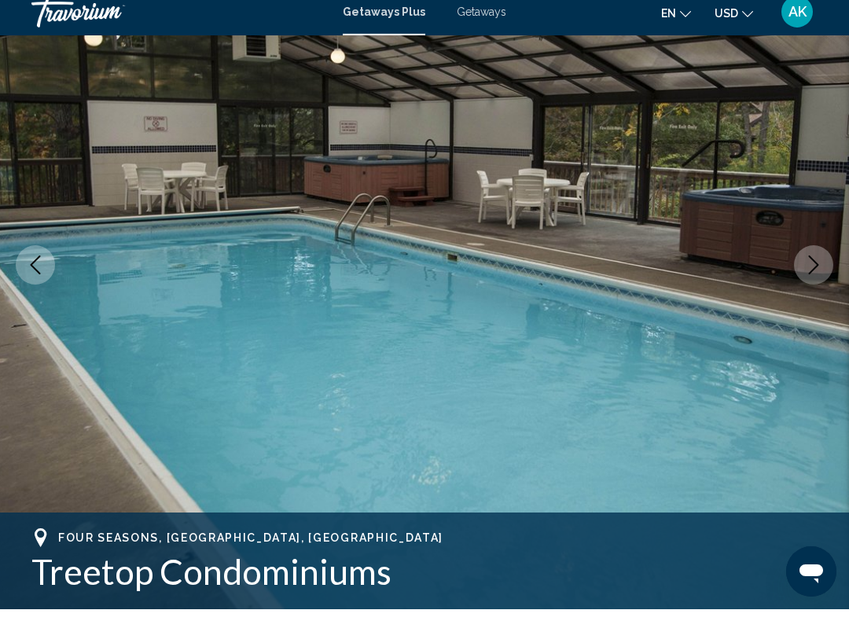
click at [809, 267] on icon "Next image" at bounding box center [813, 276] width 19 height 19
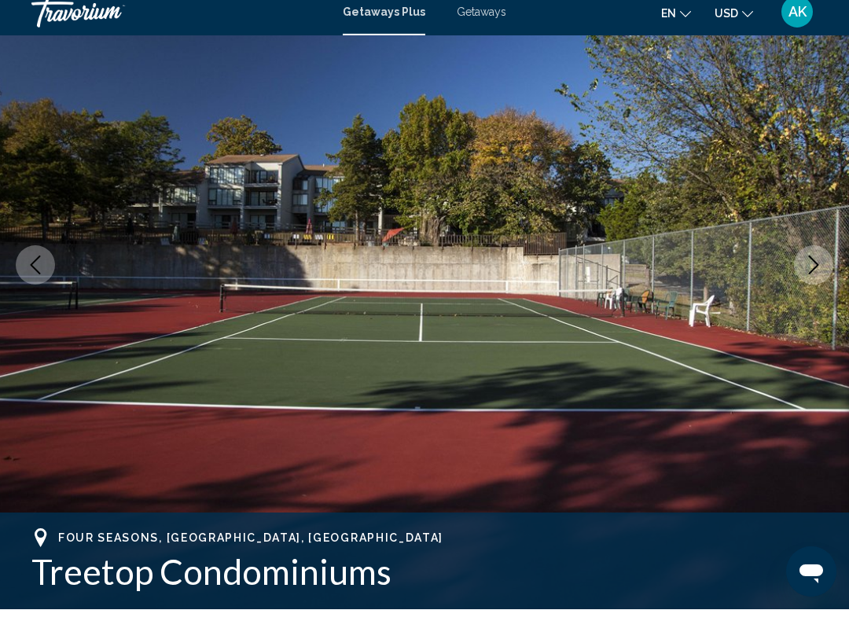
click at [810, 270] on icon "Next image" at bounding box center [813, 276] width 19 height 19
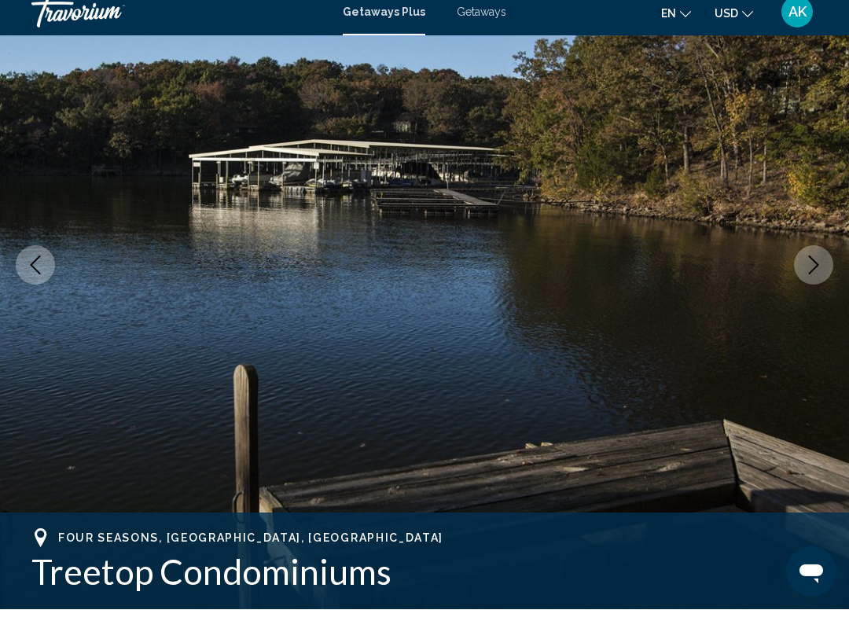
click at [812, 267] on icon "Next image" at bounding box center [813, 276] width 19 height 19
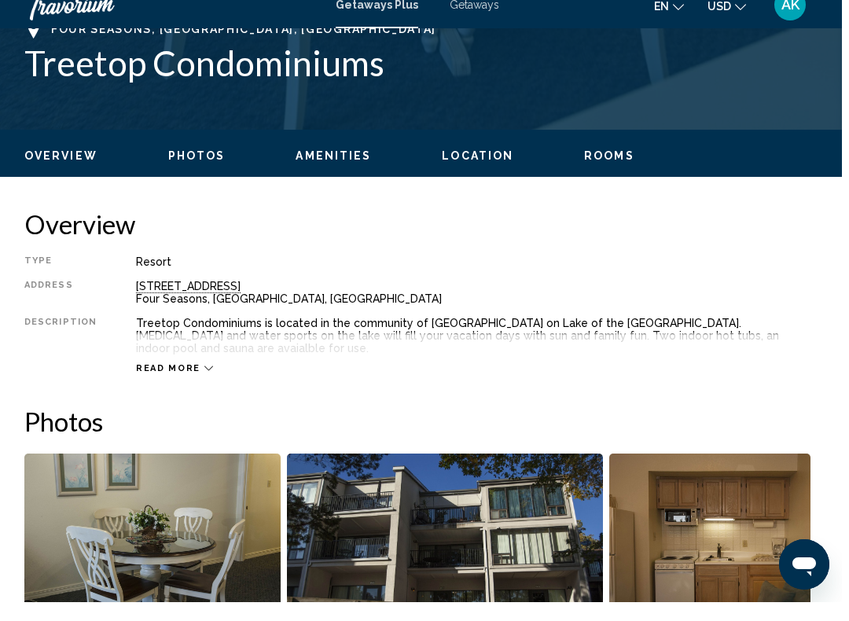
scroll to position [645, 0]
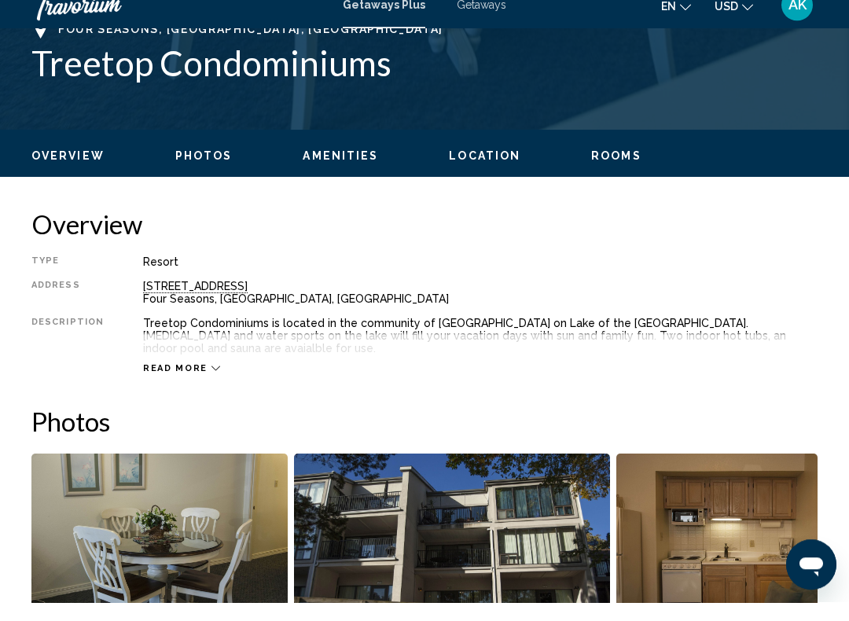
click at [211, 383] on icon "Main content" at bounding box center [215, 387] width 9 height 9
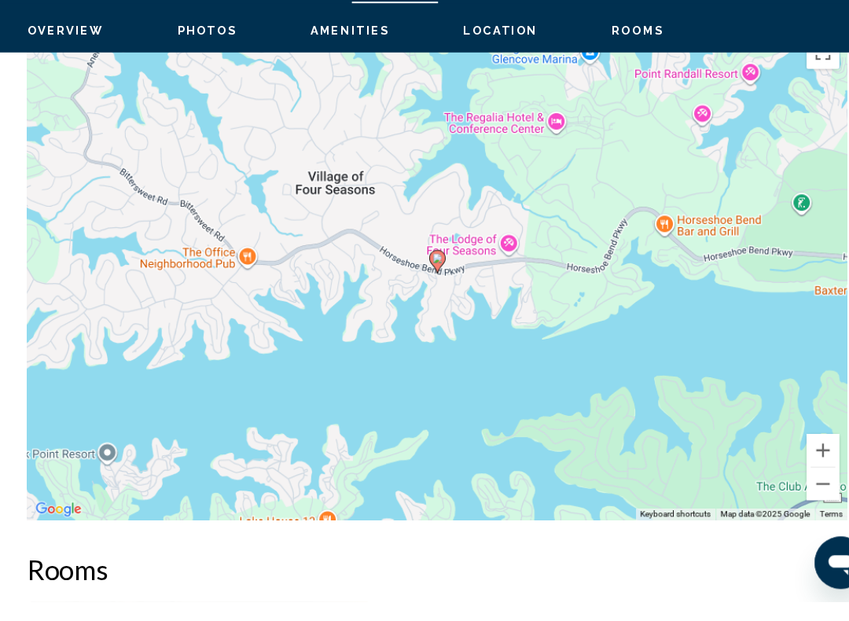
scroll to position [2253, 0]
click at [788, 491] on button "Zoom out" at bounding box center [793, 506] width 31 height 31
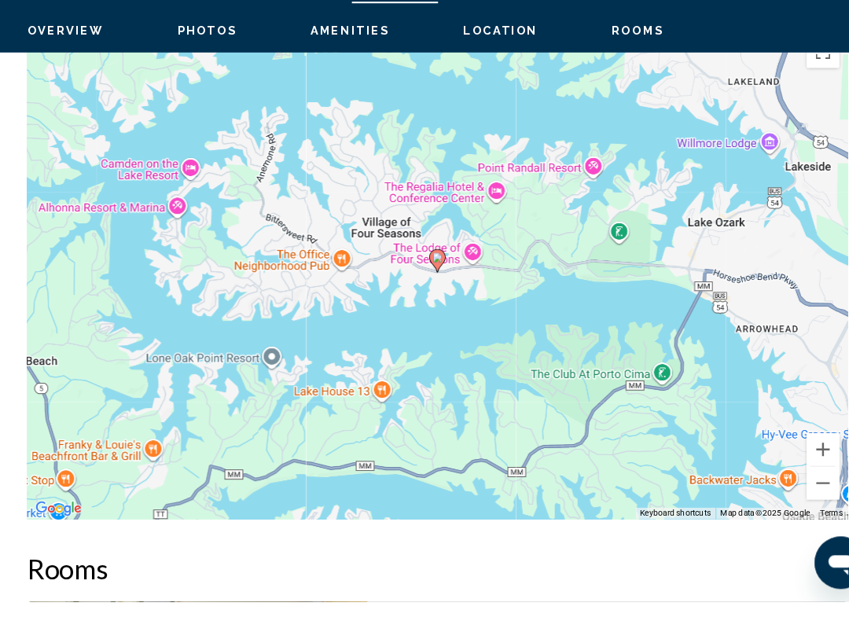
click at [789, 491] on button "Zoom out" at bounding box center [793, 506] width 31 height 31
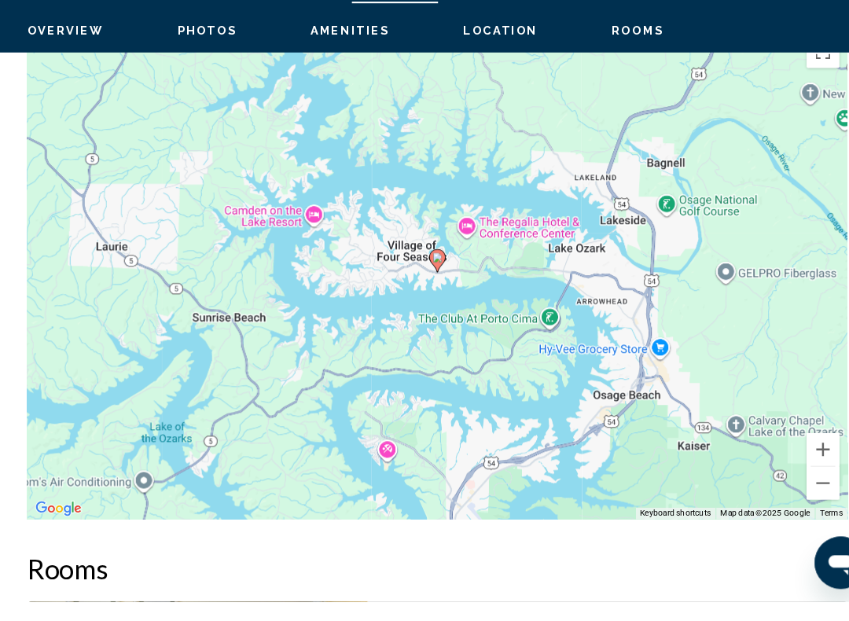
click at [789, 491] on button "Zoom out" at bounding box center [793, 506] width 31 height 31
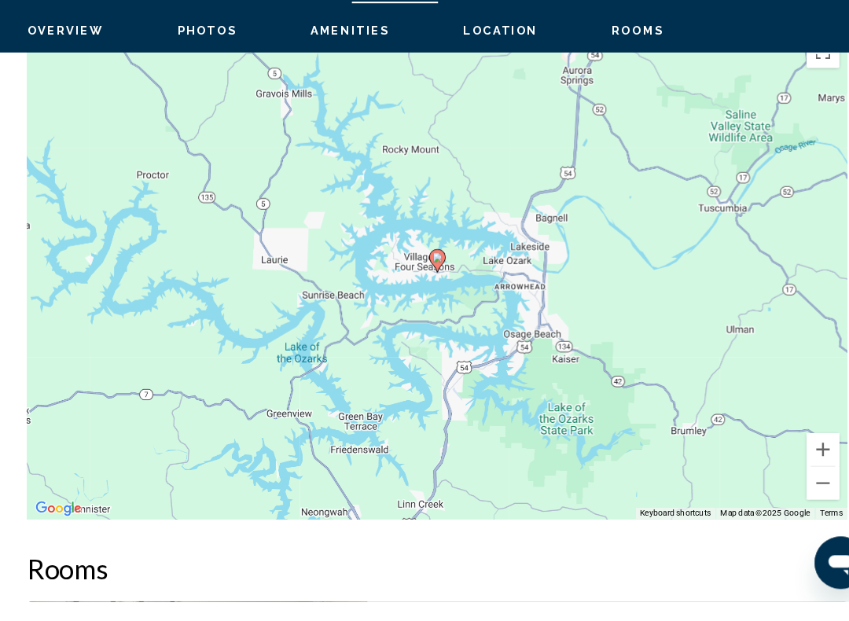
click at [791, 491] on button "Zoom out" at bounding box center [793, 506] width 31 height 31
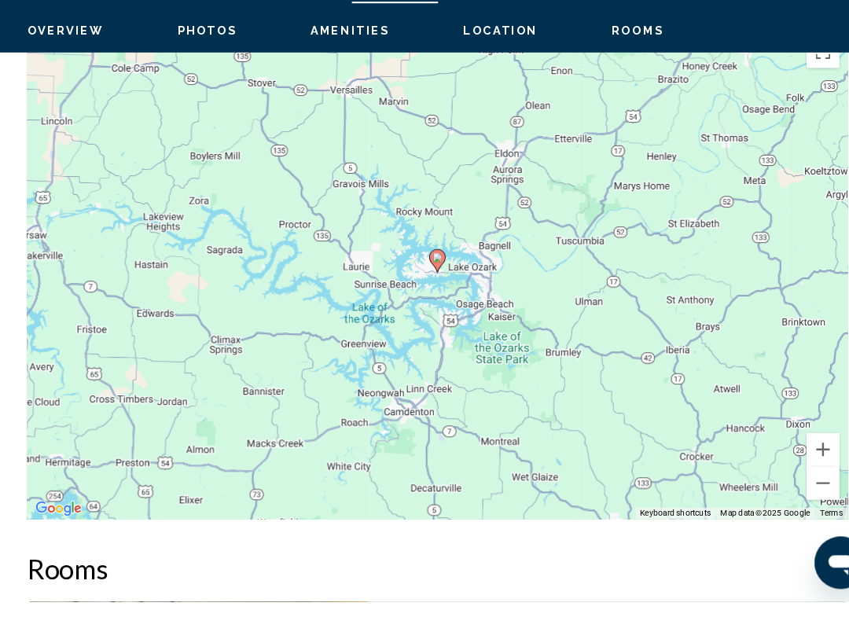
click at [788, 491] on button "Zoom out" at bounding box center [793, 506] width 31 height 31
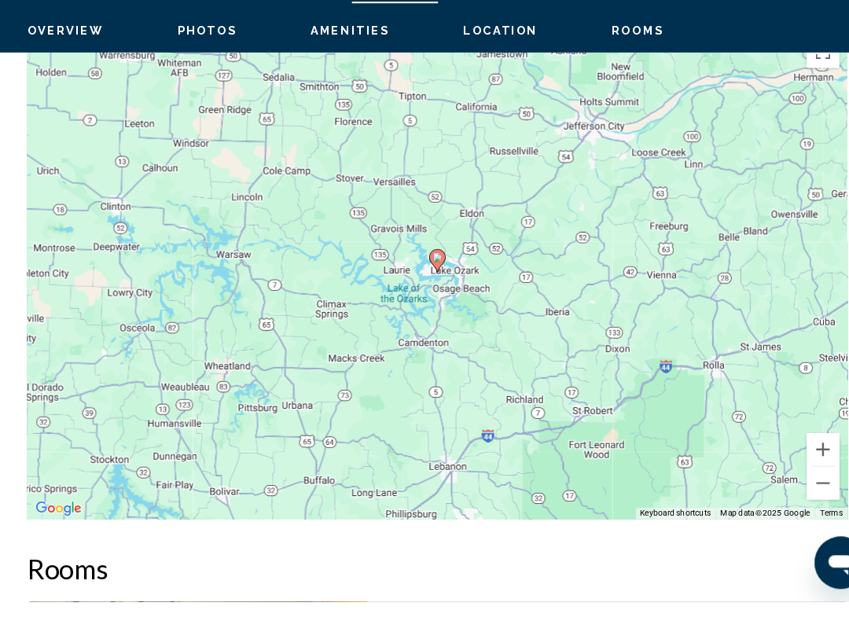
click at [788, 491] on button "Zoom out" at bounding box center [793, 506] width 31 height 31
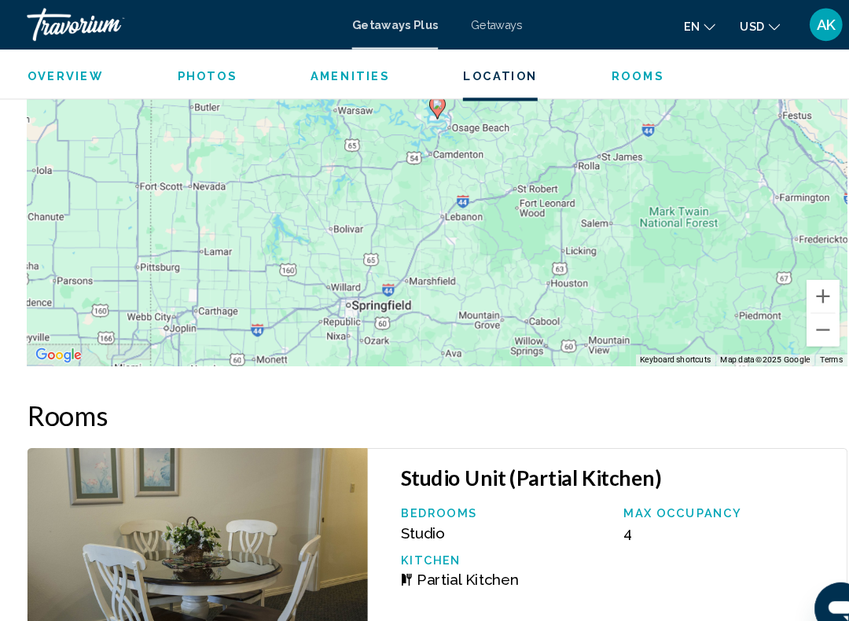
scroll to position [2427, 0]
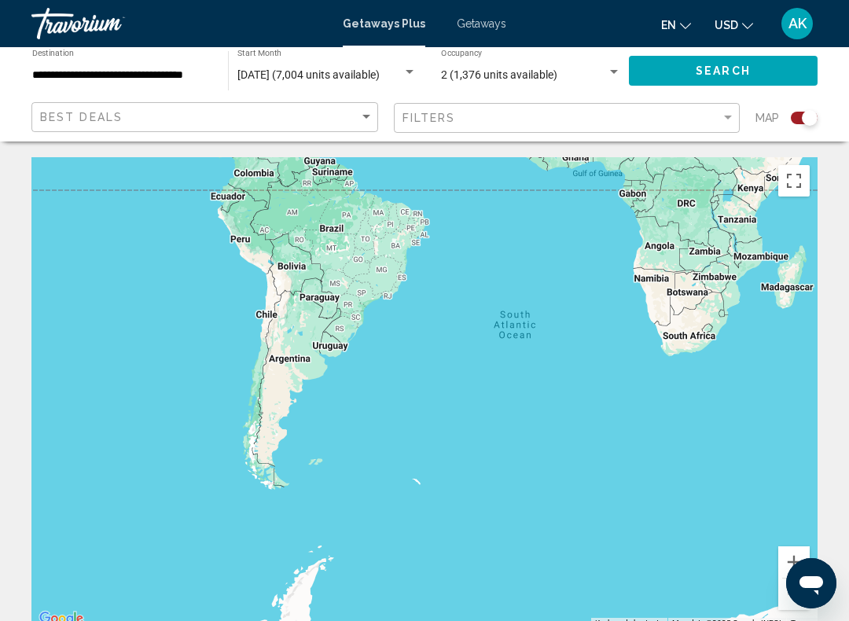
click at [676, 416] on div "Main content" at bounding box center [424, 393] width 786 height 472
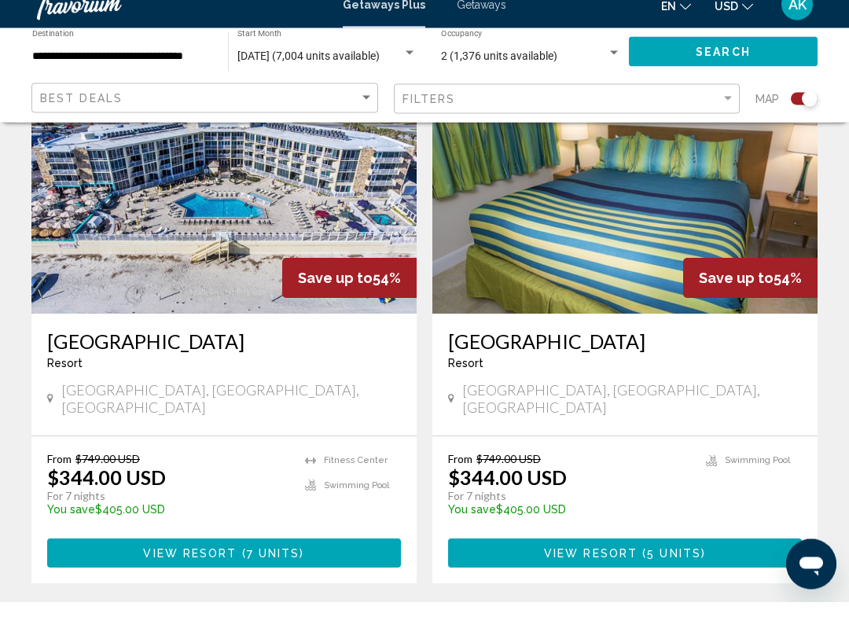
scroll to position [3432, 0]
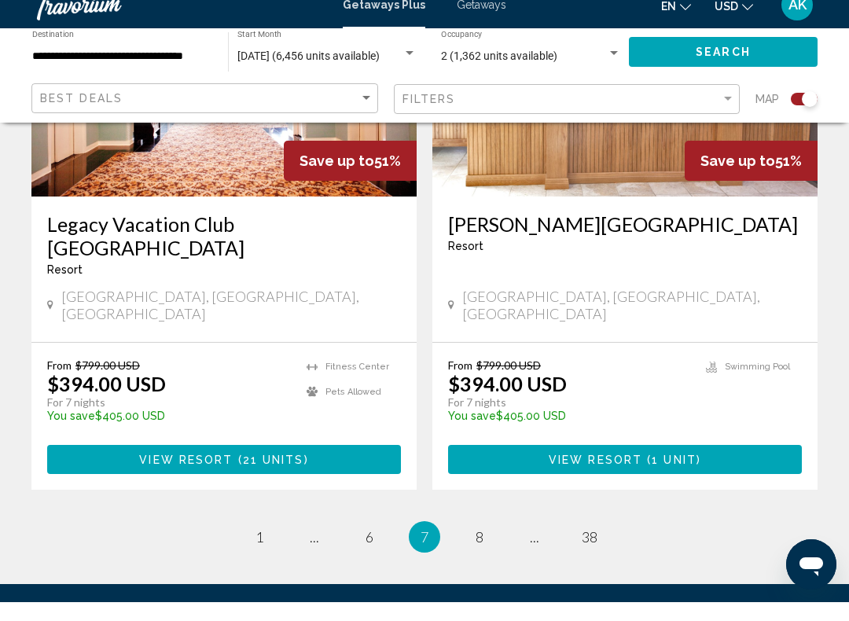
scroll to position [3579, 0]
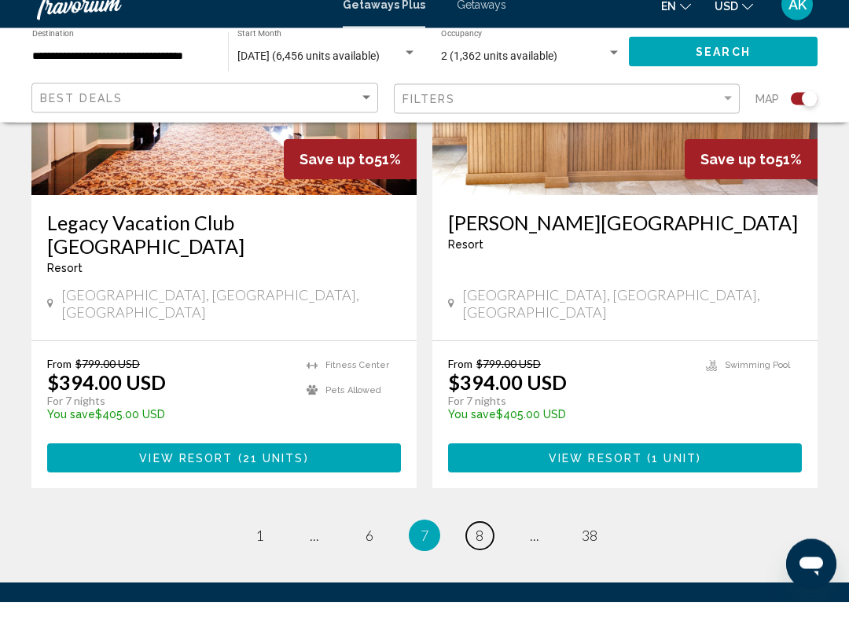
click at [480, 546] on span "8" at bounding box center [480, 554] width 8 height 17
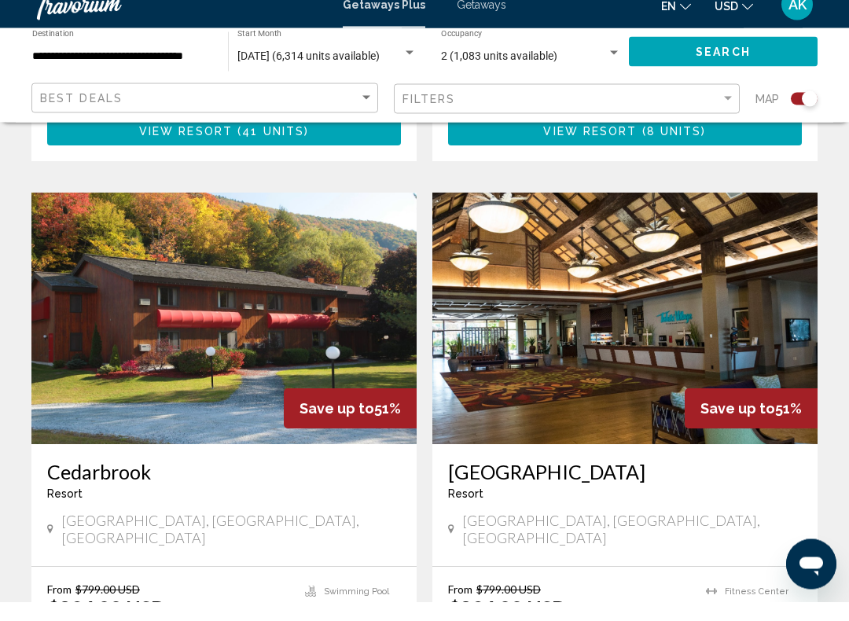
scroll to position [1065, 0]
click at [649, 330] on img "Main content" at bounding box center [624, 337] width 385 height 252
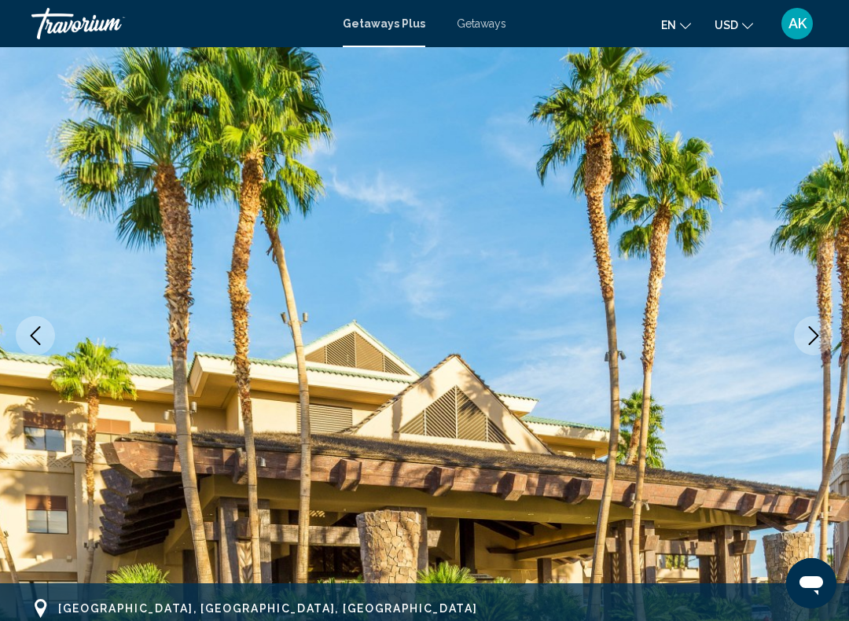
scroll to position [84, 0]
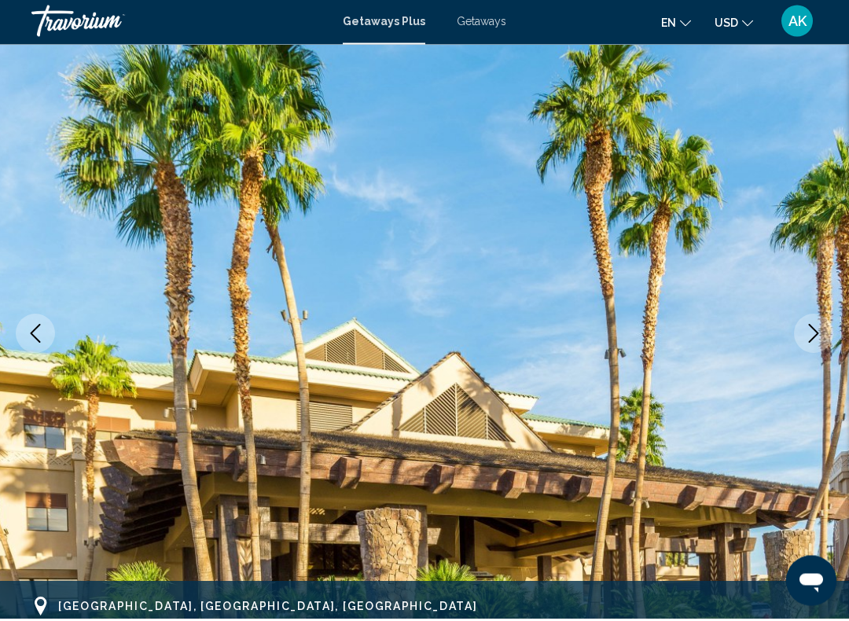
click at [809, 337] on icon "Next image" at bounding box center [813, 336] width 19 height 19
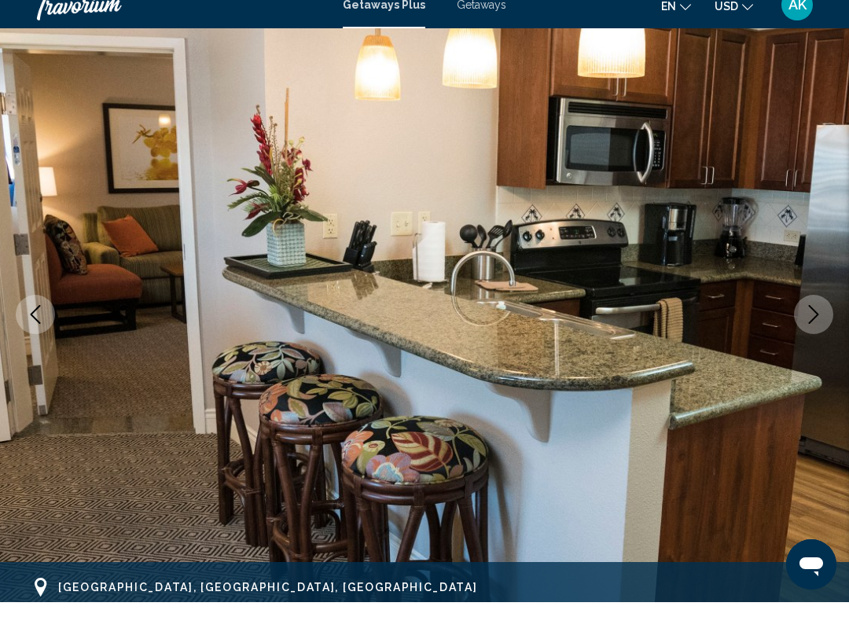
scroll to position [109, 0]
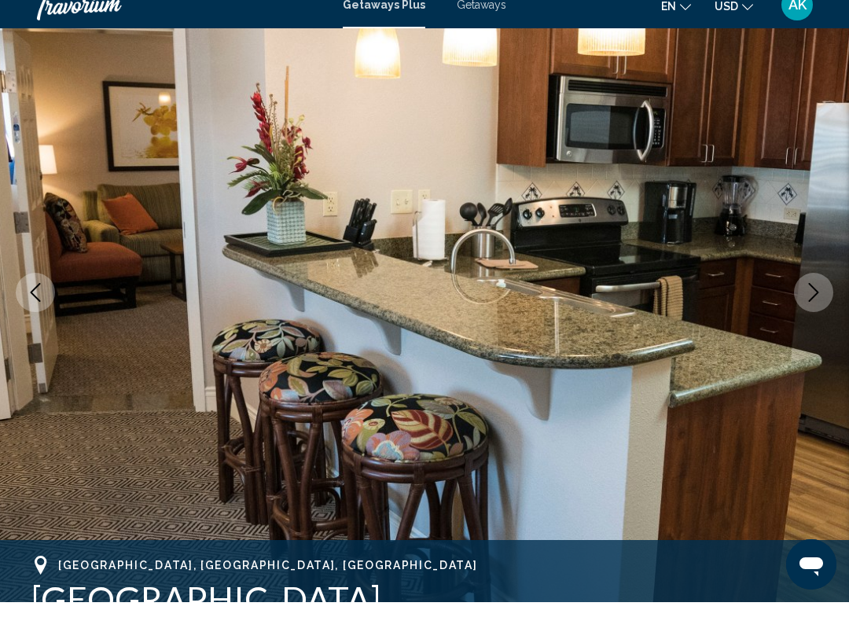
click at [811, 302] on icon "Next image" at bounding box center [813, 311] width 19 height 19
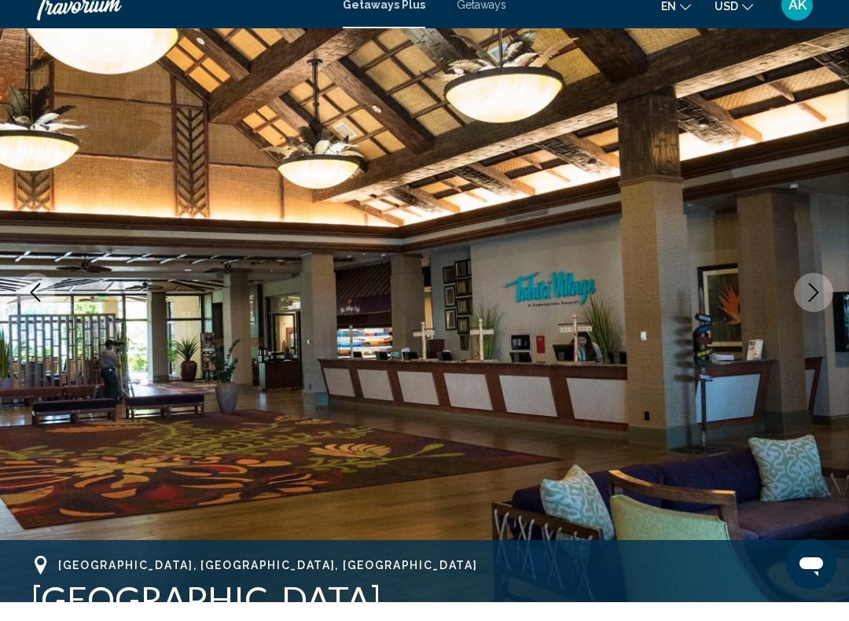
click at [815, 302] on icon "Next image" at bounding box center [813, 311] width 19 height 19
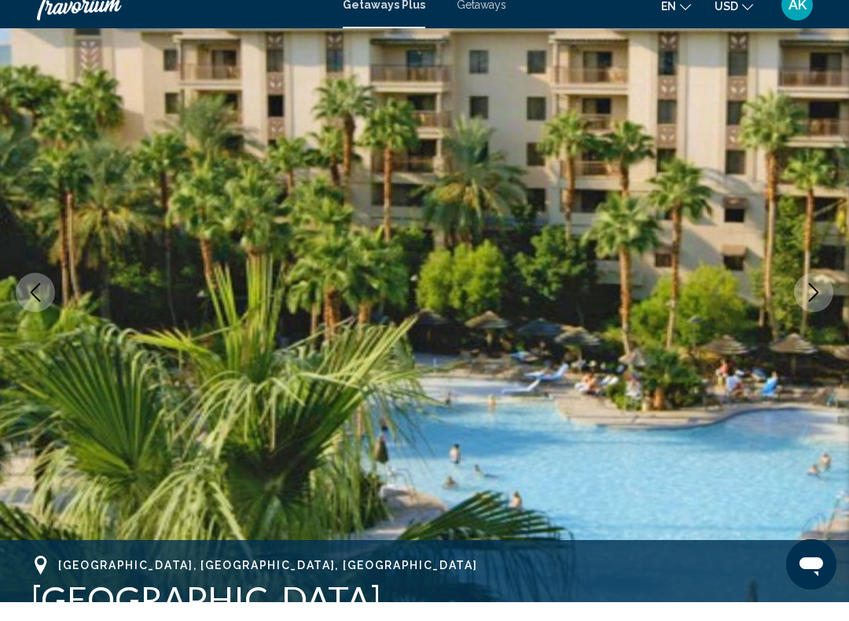
click at [809, 302] on button "Next image" at bounding box center [813, 311] width 39 height 39
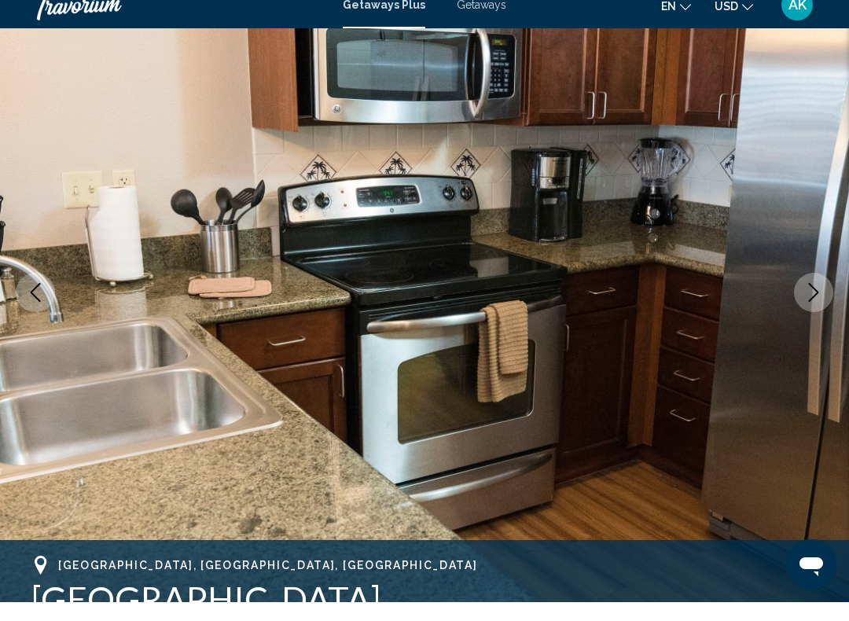
click at [804, 302] on icon "Next image" at bounding box center [813, 311] width 19 height 19
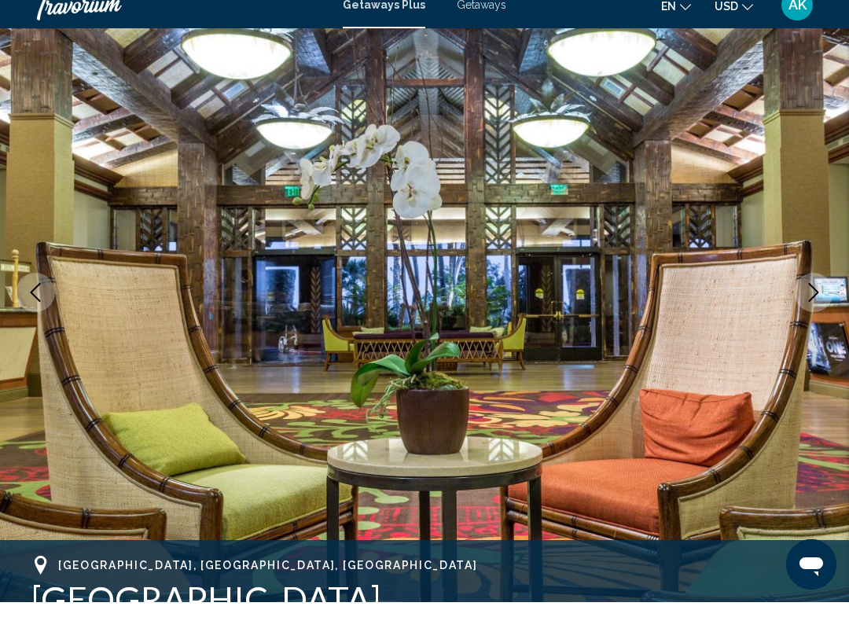
click at [807, 302] on icon "Next image" at bounding box center [813, 311] width 19 height 19
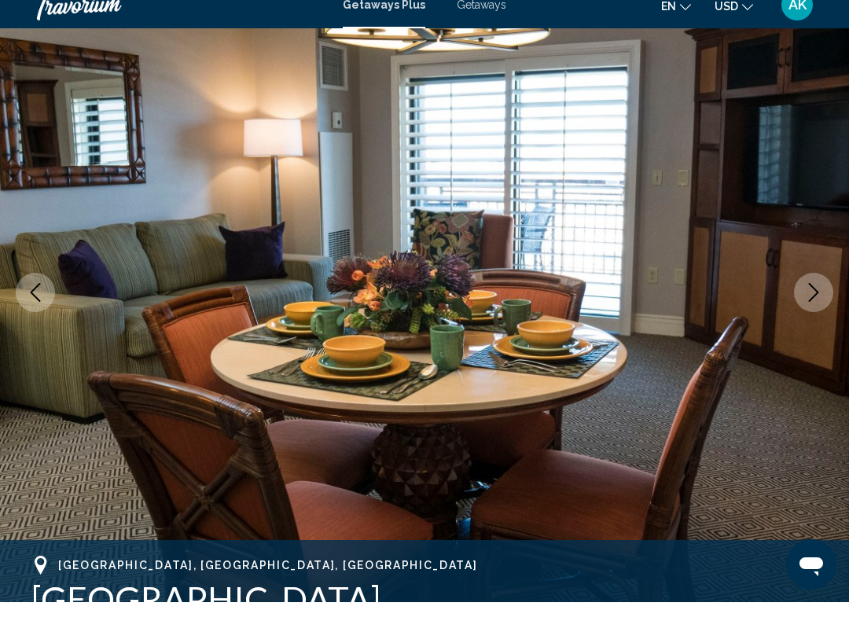
click at [807, 302] on icon "Next image" at bounding box center [813, 311] width 19 height 19
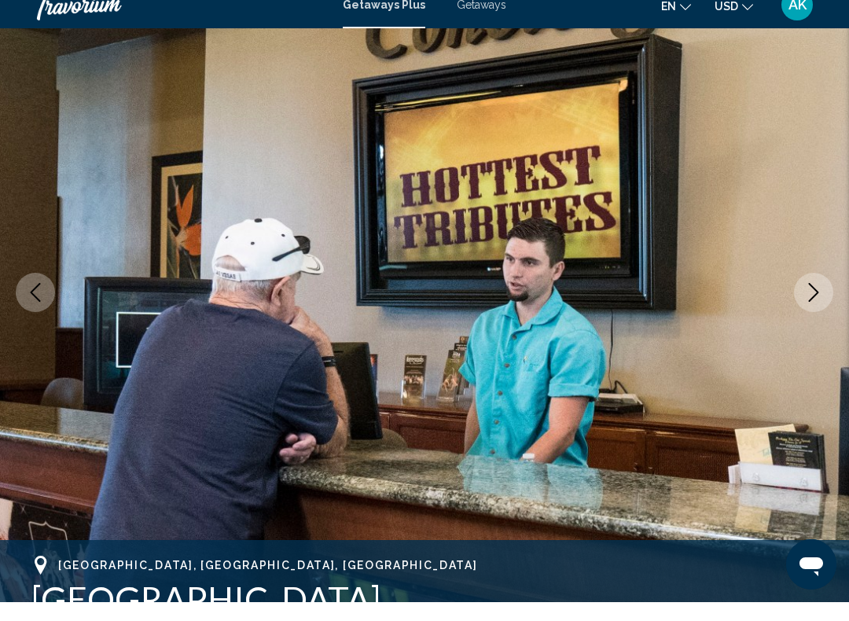
click at [803, 303] on button "Next image" at bounding box center [813, 311] width 39 height 39
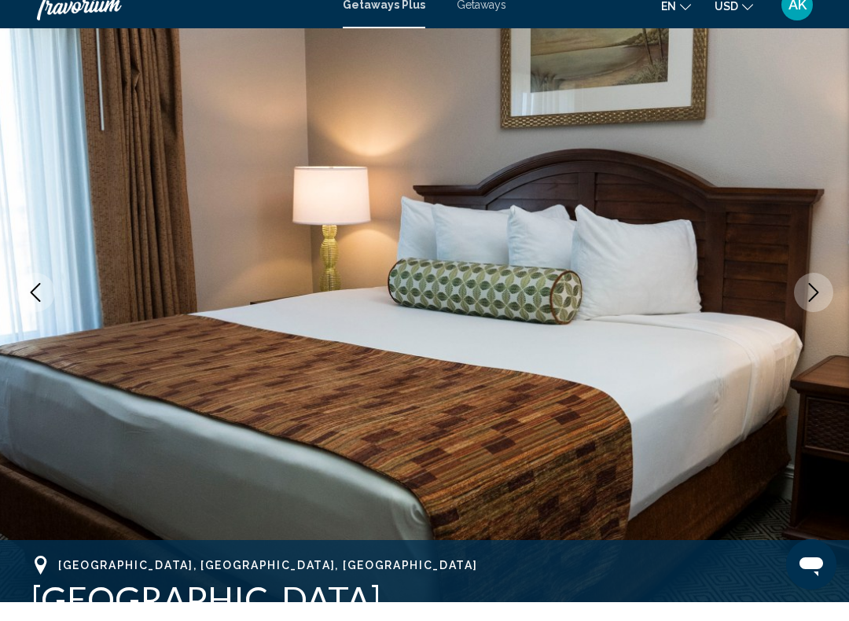
click at [811, 302] on icon "Next image" at bounding box center [813, 311] width 19 height 19
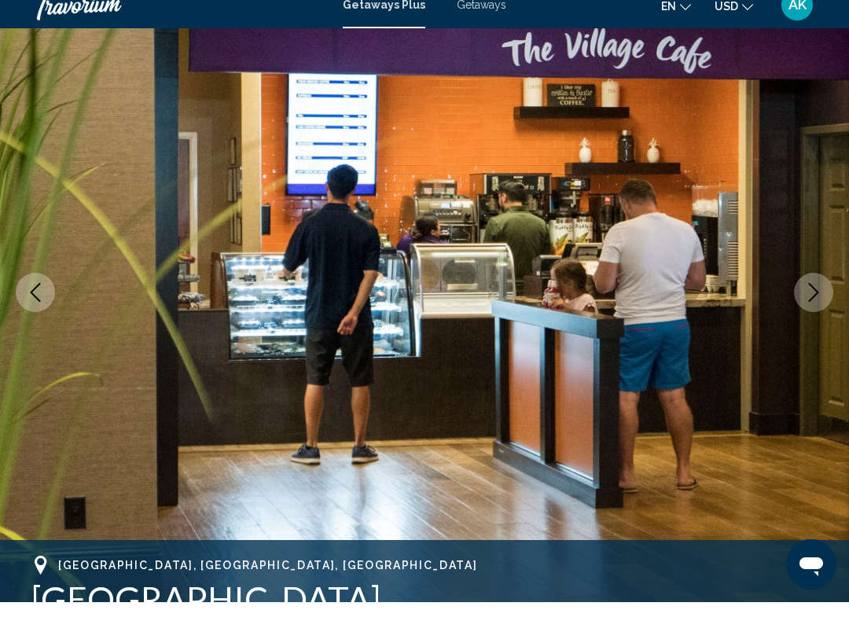
click at [808, 302] on icon "Next image" at bounding box center [813, 311] width 19 height 19
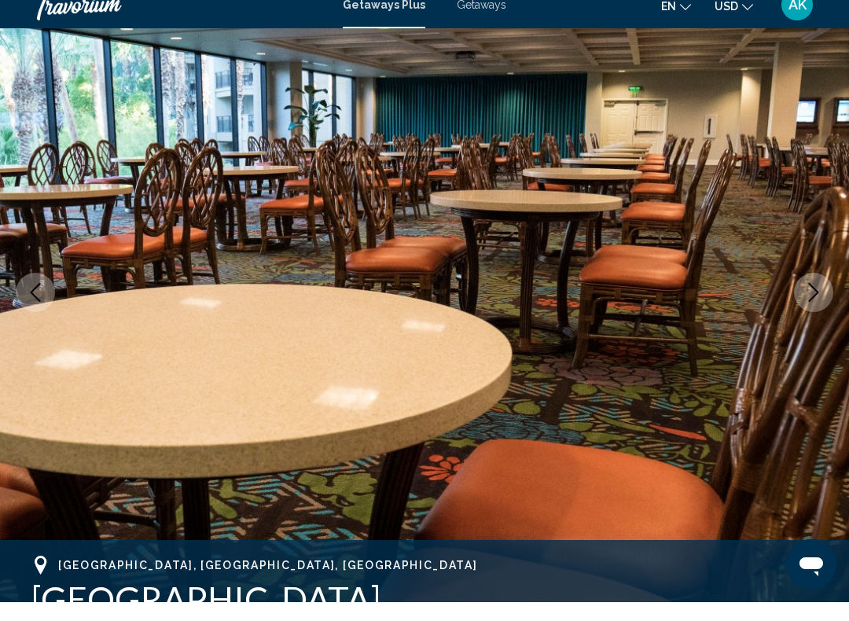
click at [812, 302] on icon "Next image" at bounding box center [813, 311] width 19 height 19
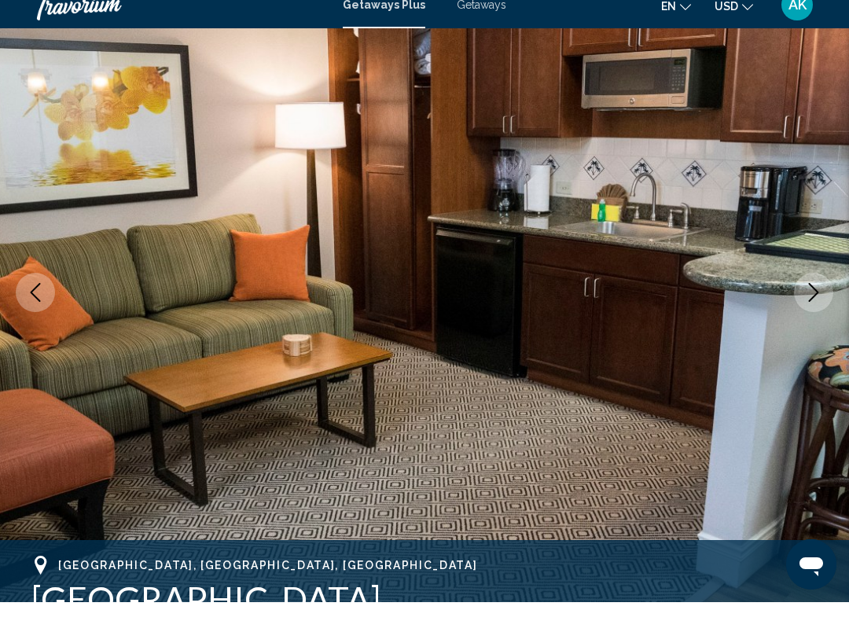
click at [815, 302] on icon "Next image" at bounding box center [813, 311] width 19 height 19
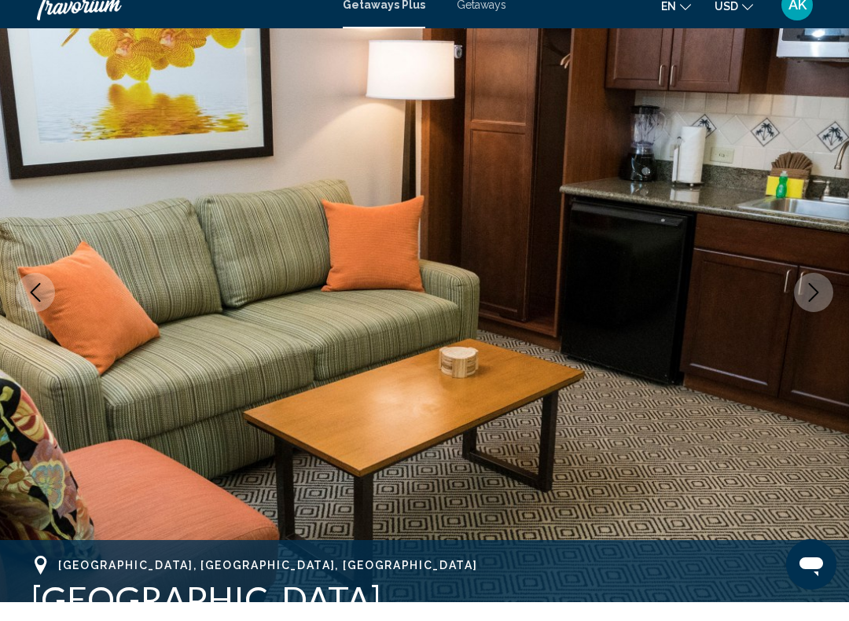
click at [811, 302] on icon "Next image" at bounding box center [813, 311] width 19 height 19
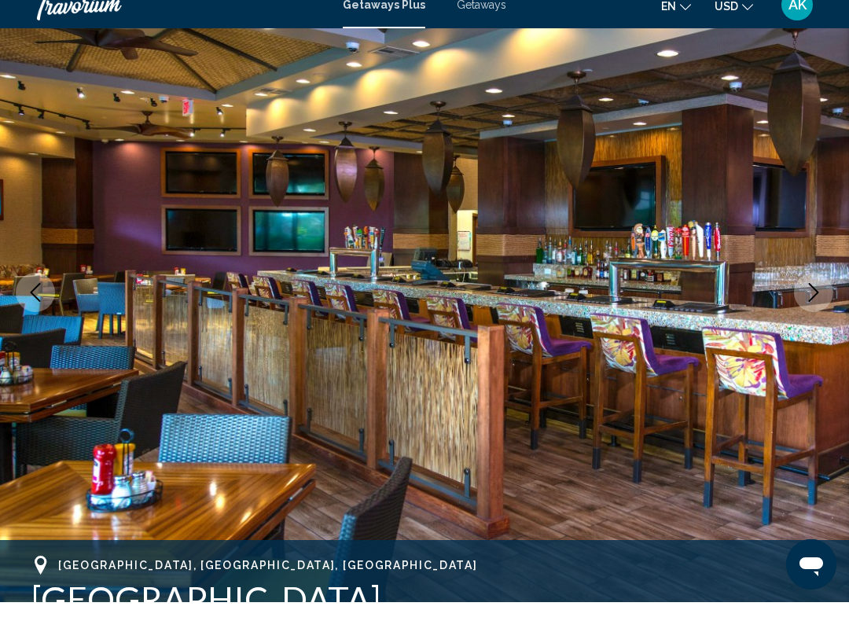
click at [809, 302] on icon "Next image" at bounding box center [813, 311] width 19 height 19
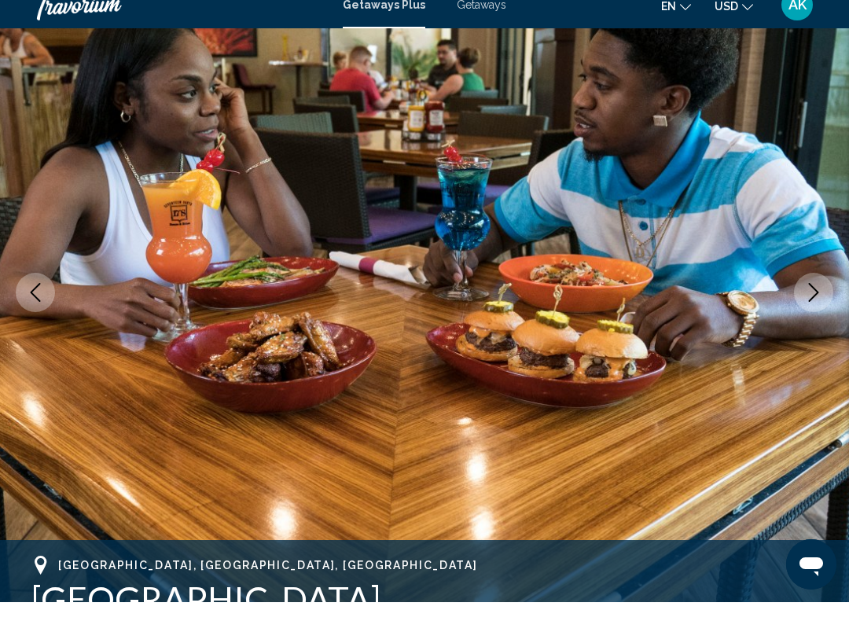
click at [812, 302] on icon "Next image" at bounding box center [813, 311] width 19 height 19
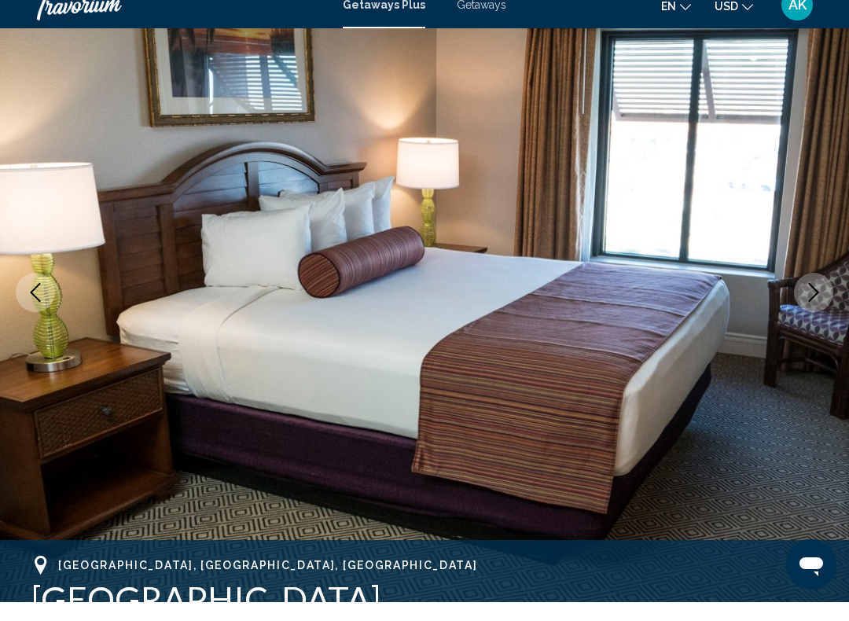
click at [810, 302] on icon "Next image" at bounding box center [813, 311] width 19 height 19
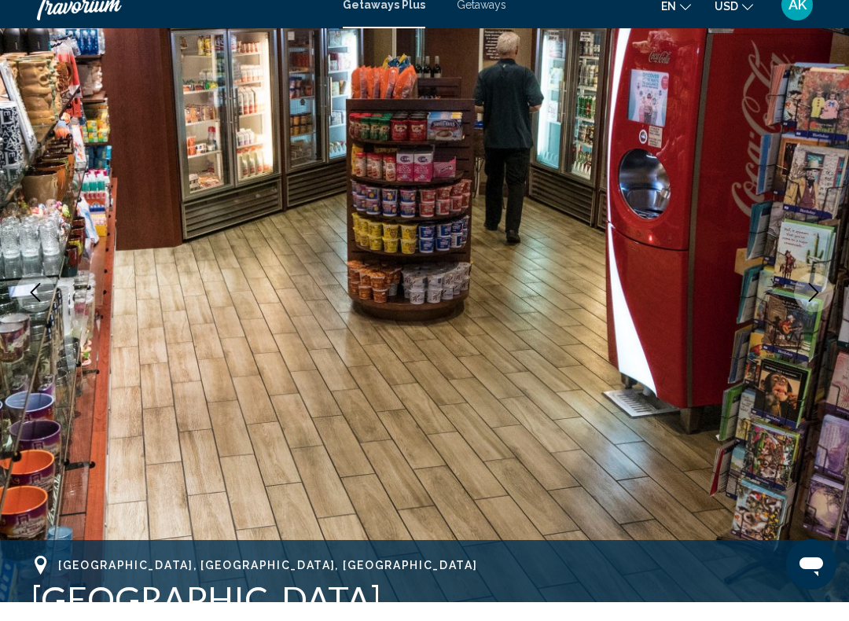
click at [811, 292] on button "Next image" at bounding box center [813, 311] width 39 height 39
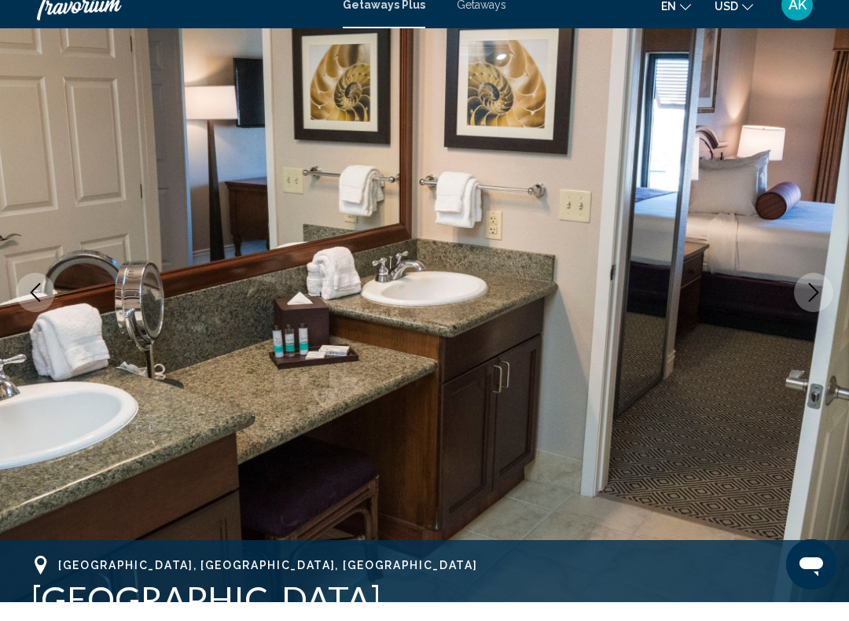
click at [810, 302] on icon "Next image" at bounding box center [813, 311] width 19 height 19
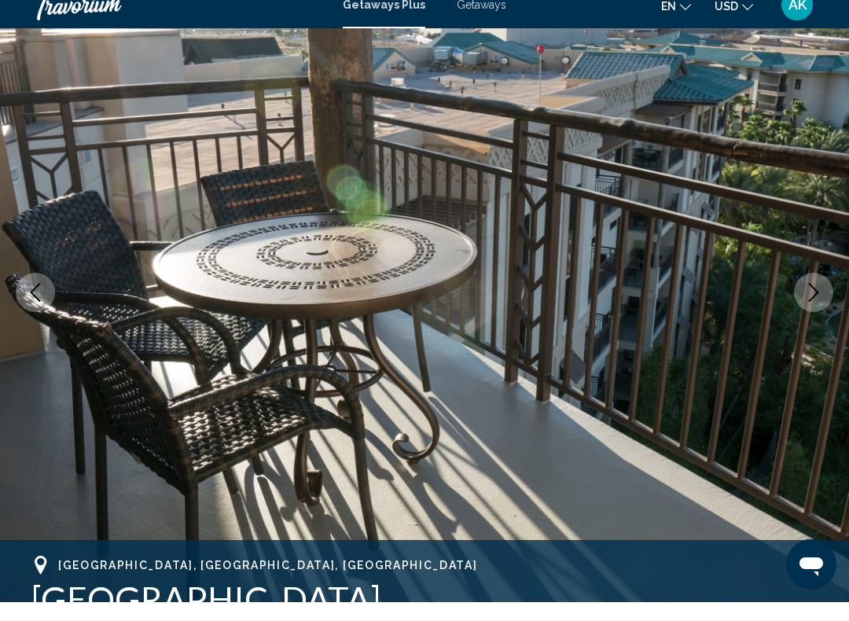
click at [812, 302] on icon "Next image" at bounding box center [814, 311] width 10 height 19
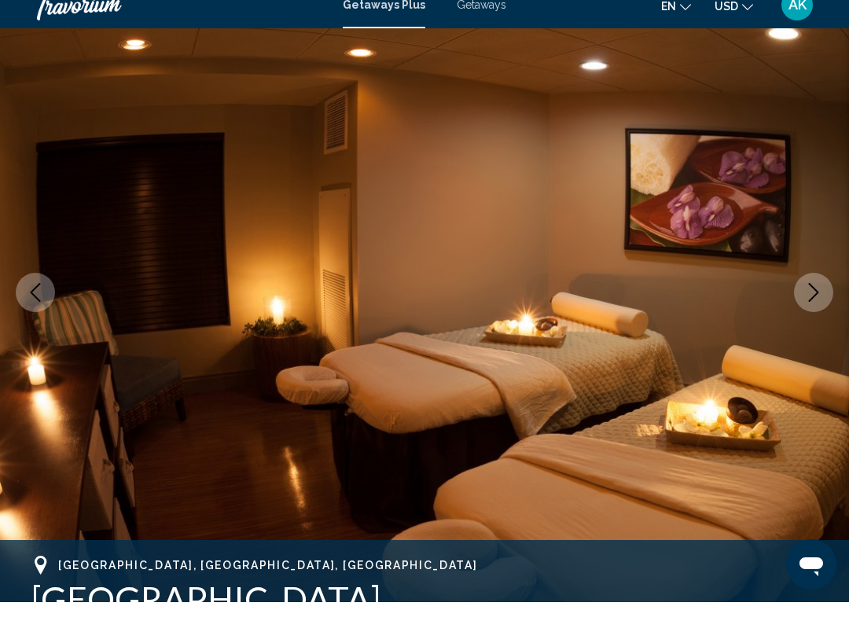
click at [813, 302] on icon "Next image" at bounding box center [813, 311] width 19 height 19
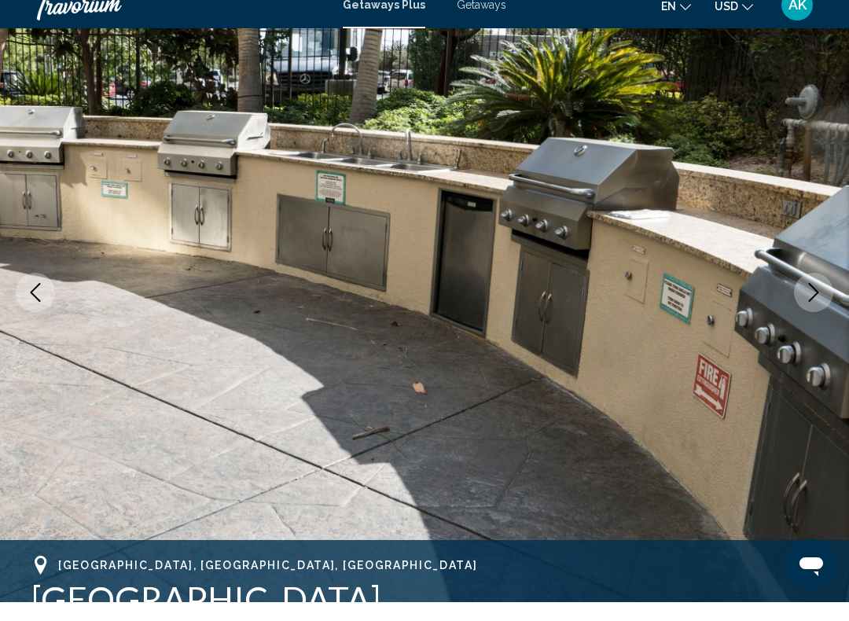
click at [811, 302] on icon "Next image" at bounding box center [813, 311] width 19 height 19
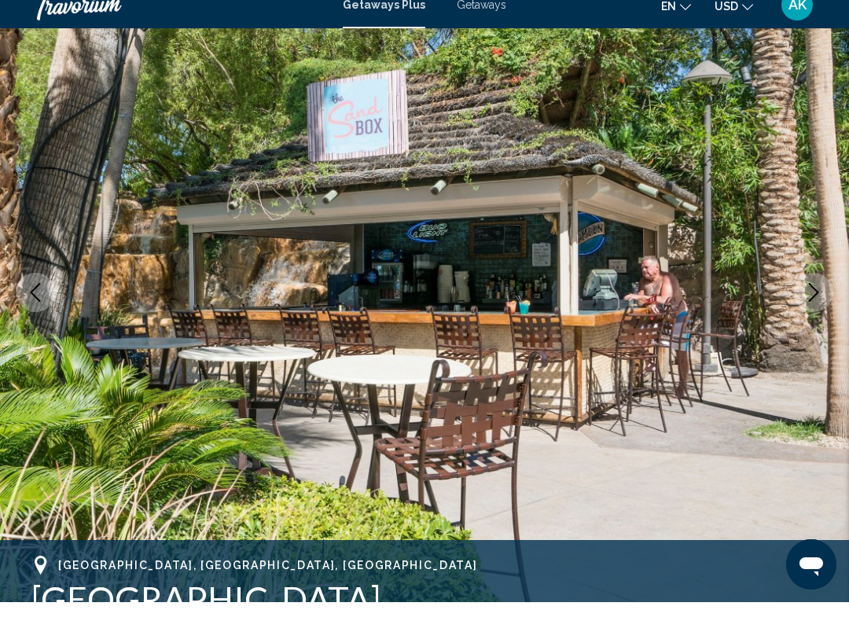
click at [805, 302] on icon "Next image" at bounding box center [813, 311] width 19 height 19
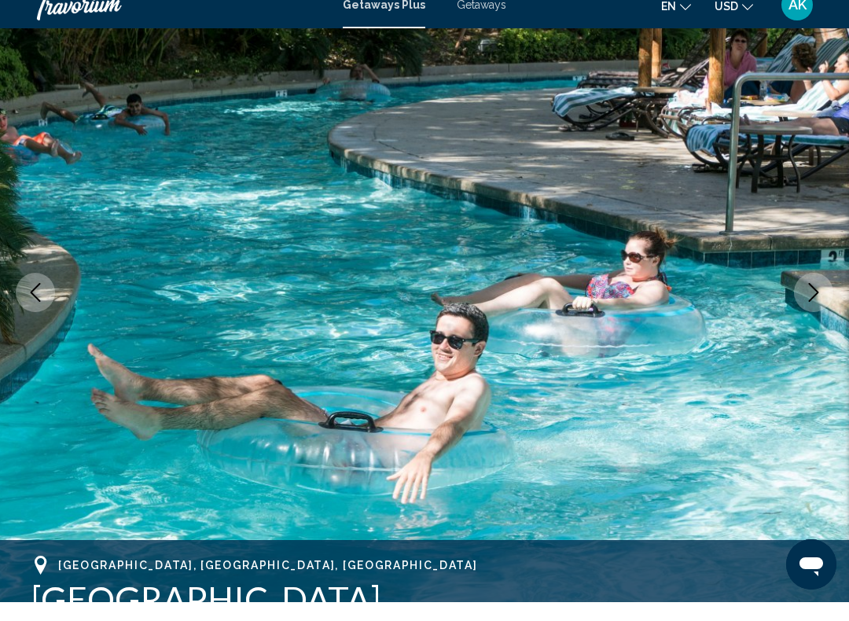
click at [807, 302] on icon "Next image" at bounding box center [813, 311] width 19 height 19
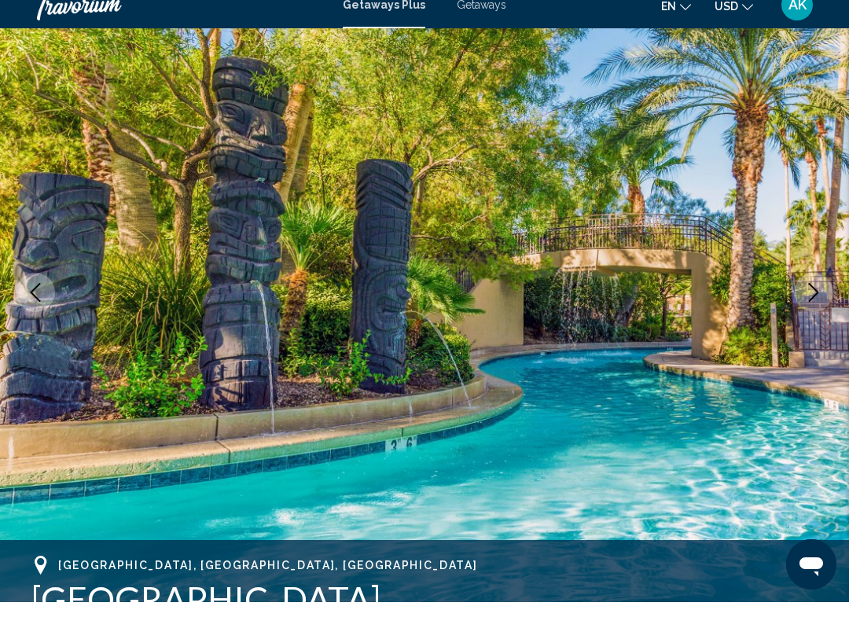
click at [809, 302] on icon "Next image" at bounding box center [813, 311] width 19 height 19
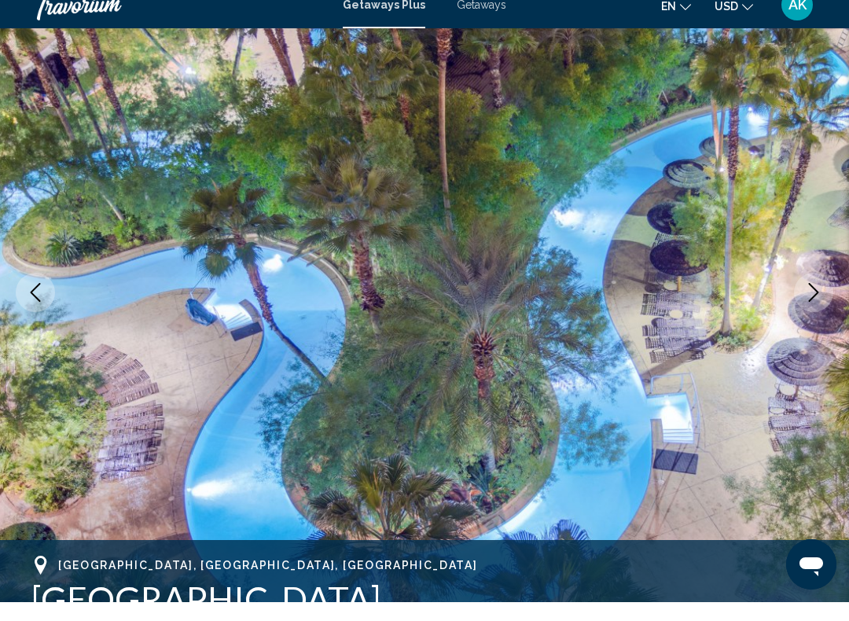
click at [805, 302] on icon "Next image" at bounding box center [813, 311] width 19 height 19
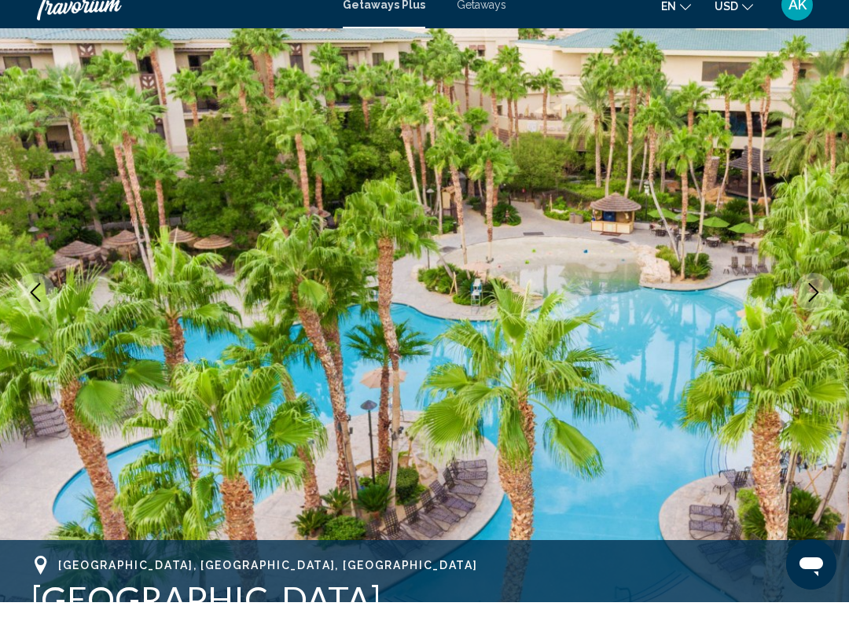
click at [810, 302] on icon "Next image" at bounding box center [813, 311] width 19 height 19
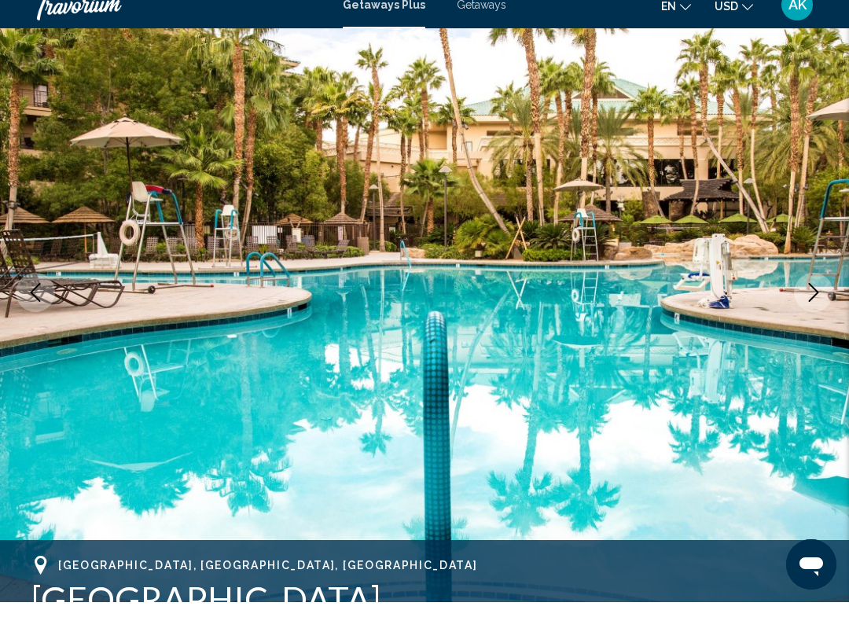
click at [810, 302] on icon "Next image" at bounding box center [813, 311] width 19 height 19
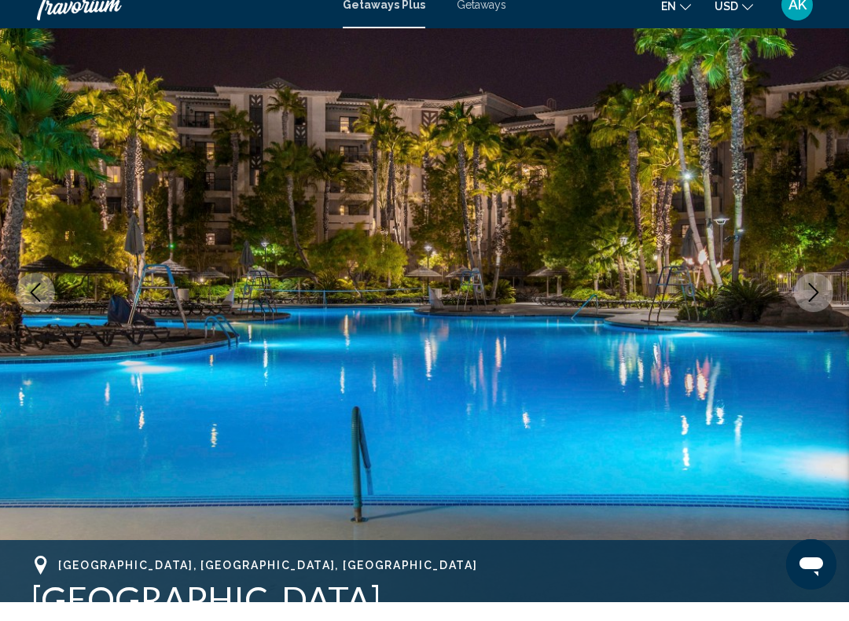
click at [813, 302] on icon "Next image" at bounding box center [813, 311] width 19 height 19
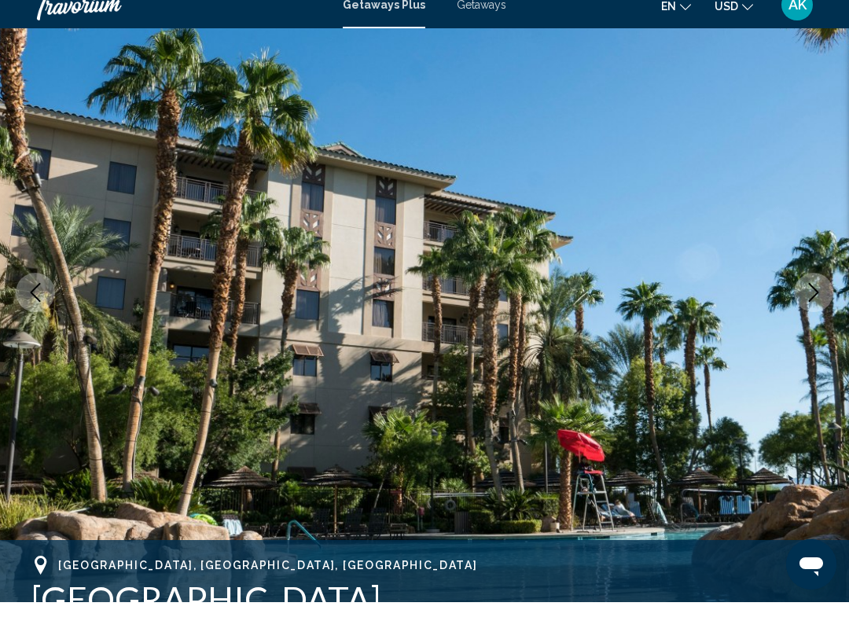
click at [821, 302] on icon "Next image" at bounding box center [813, 311] width 19 height 19
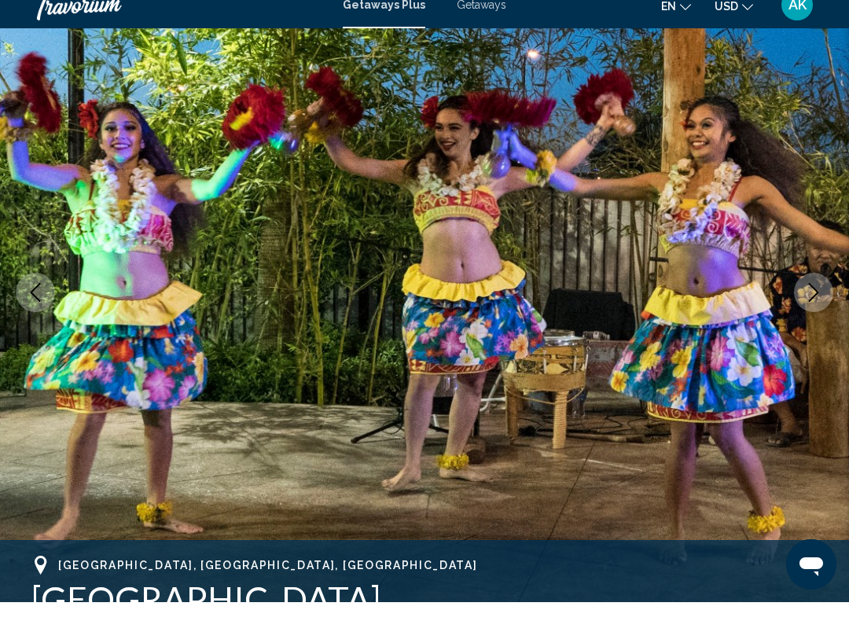
click at [809, 302] on icon "Next image" at bounding box center [813, 311] width 19 height 19
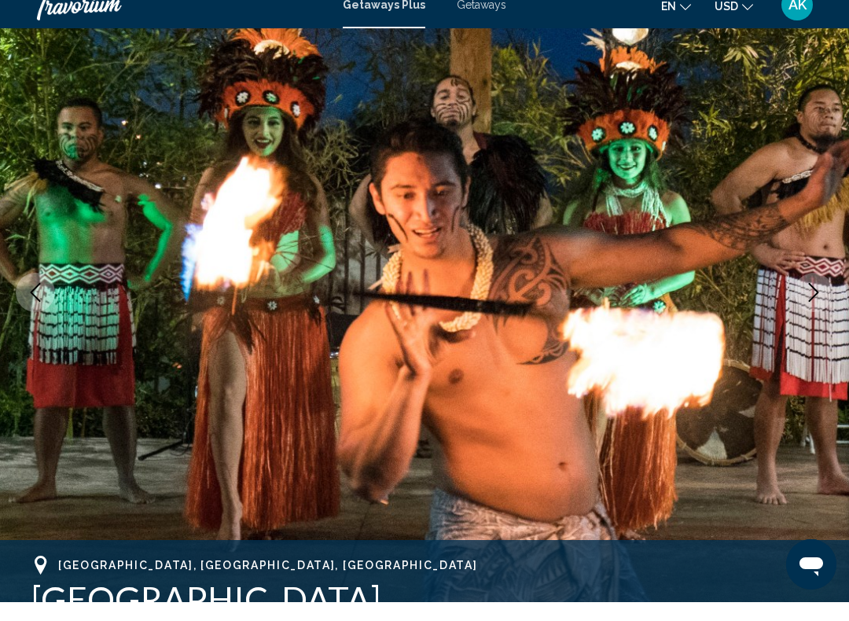
click at [810, 302] on icon "Next image" at bounding box center [813, 311] width 19 height 19
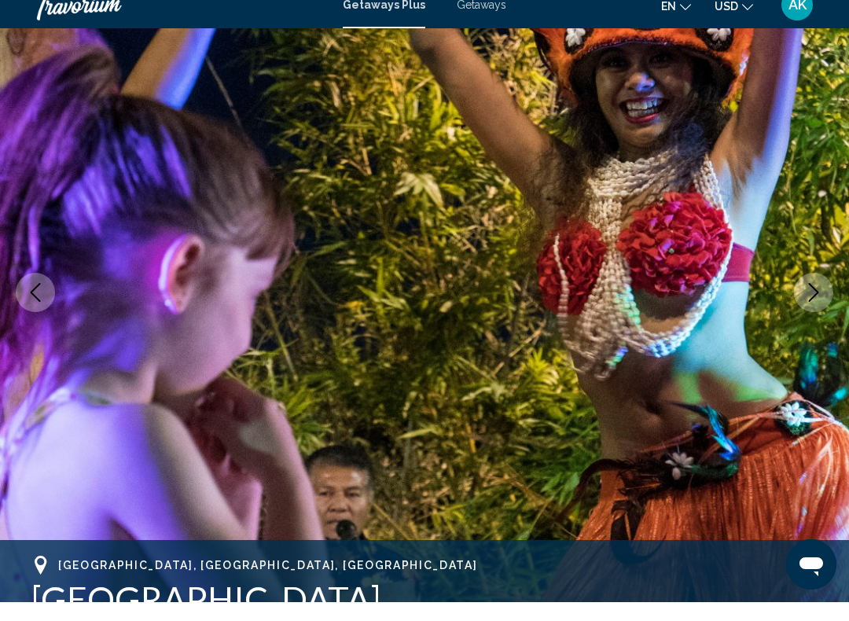
click at [816, 302] on icon "Next image" at bounding box center [814, 311] width 10 height 19
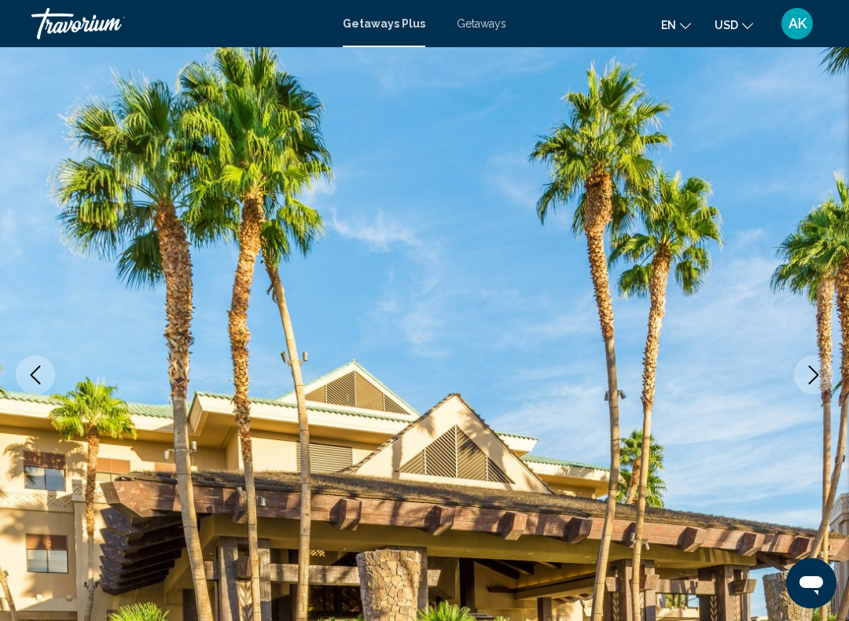
scroll to position [45, 0]
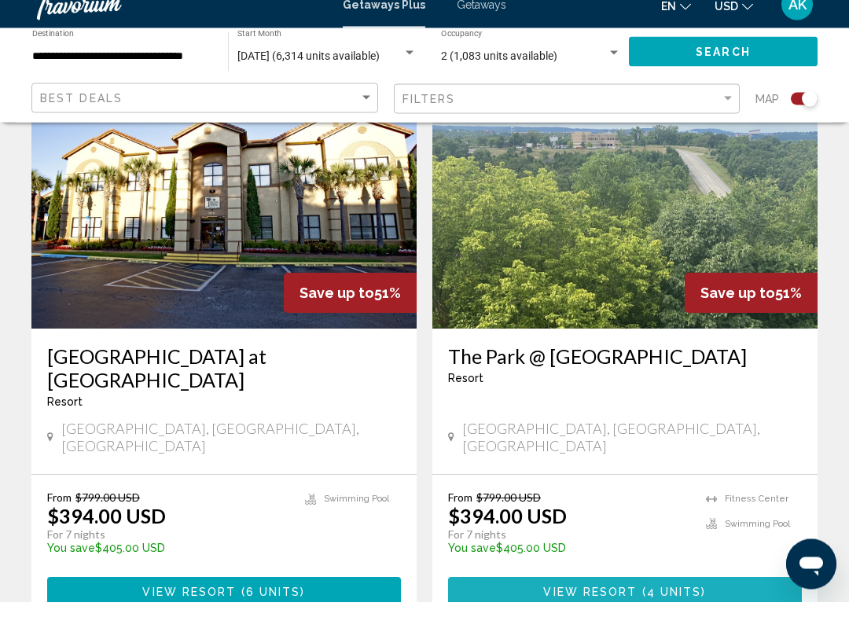
scroll to position [1734, 0]
click at [703, 605] on span "( 4 units )" at bounding box center [672, 611] width 69 height 13
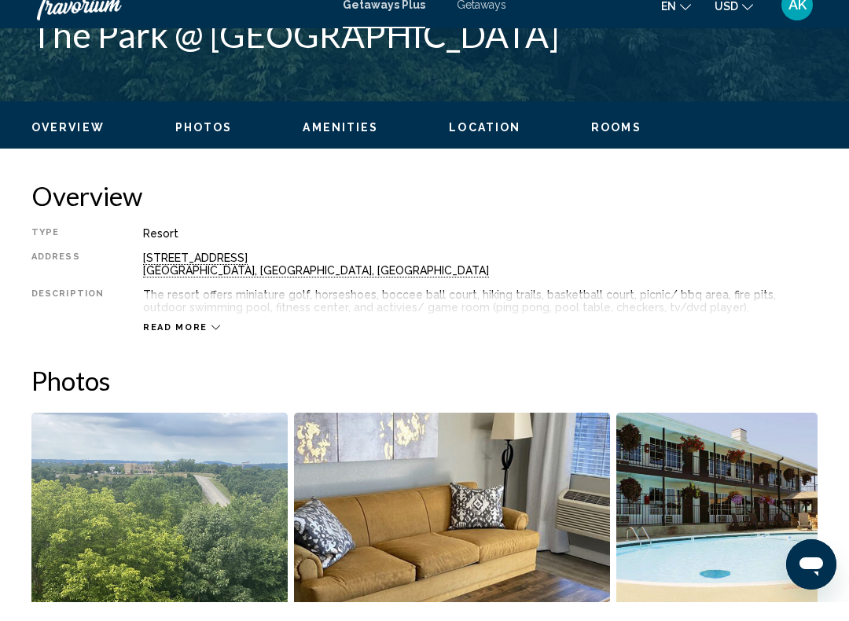
scroll to position [685, 0]
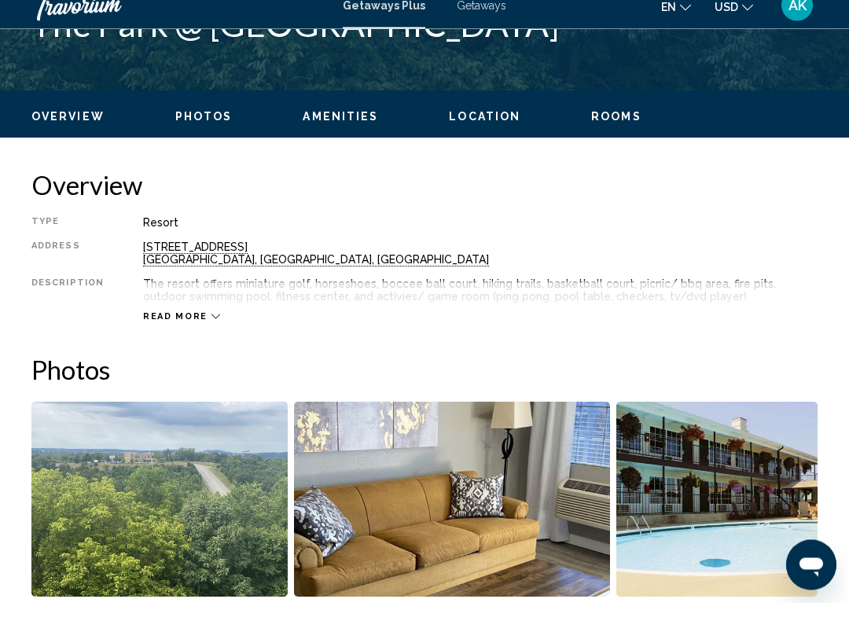
click at [211, 331] on icon "Main content" at bounding box center [215, 335] width 9 height 9
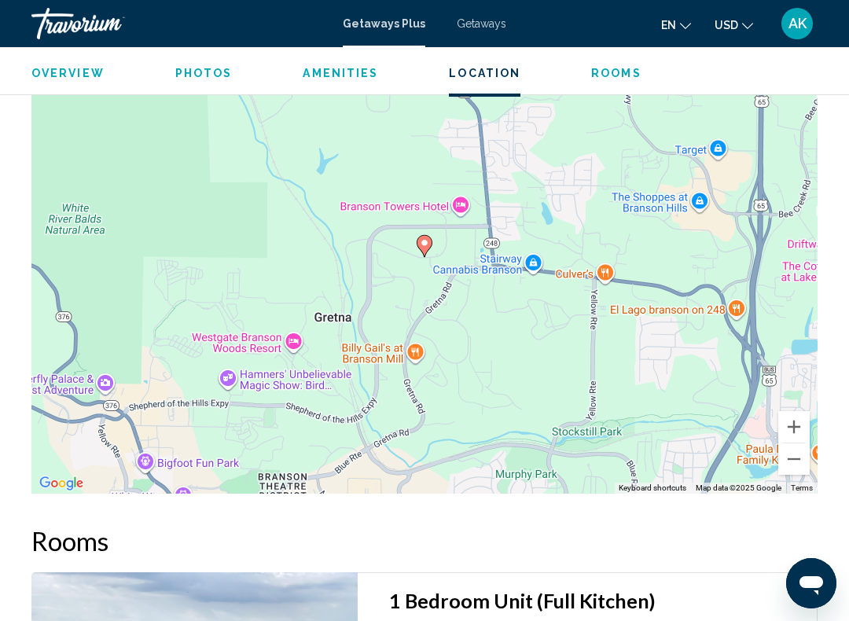
scroll to position [2910, 0]
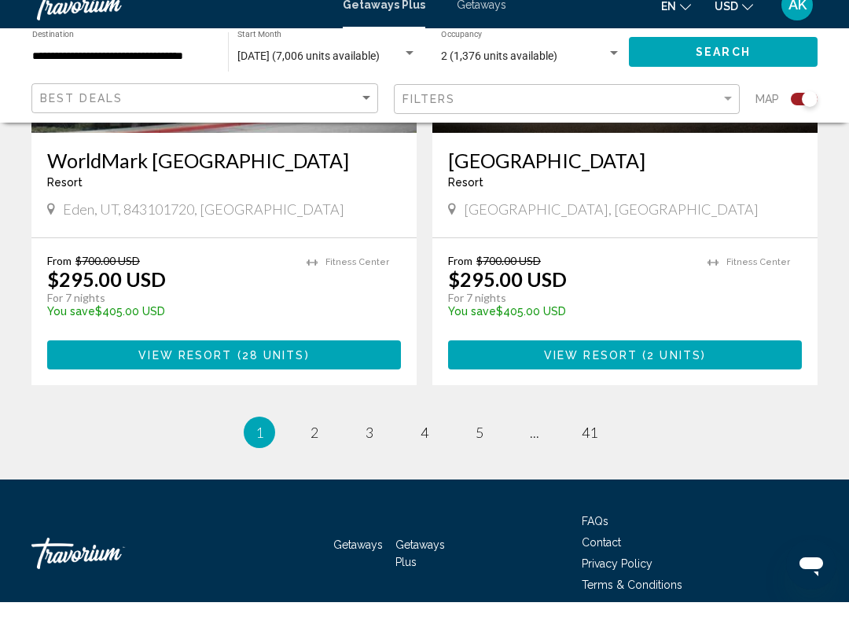
scroll to position [3549, 0]
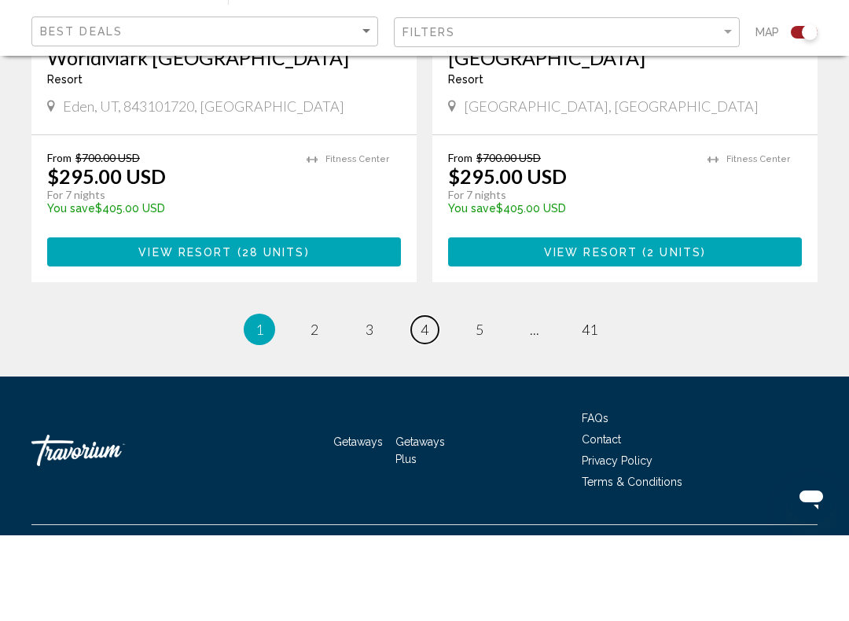
click at [428, 406] on span "4" at bounding box center [425, 414] width 8 height 17
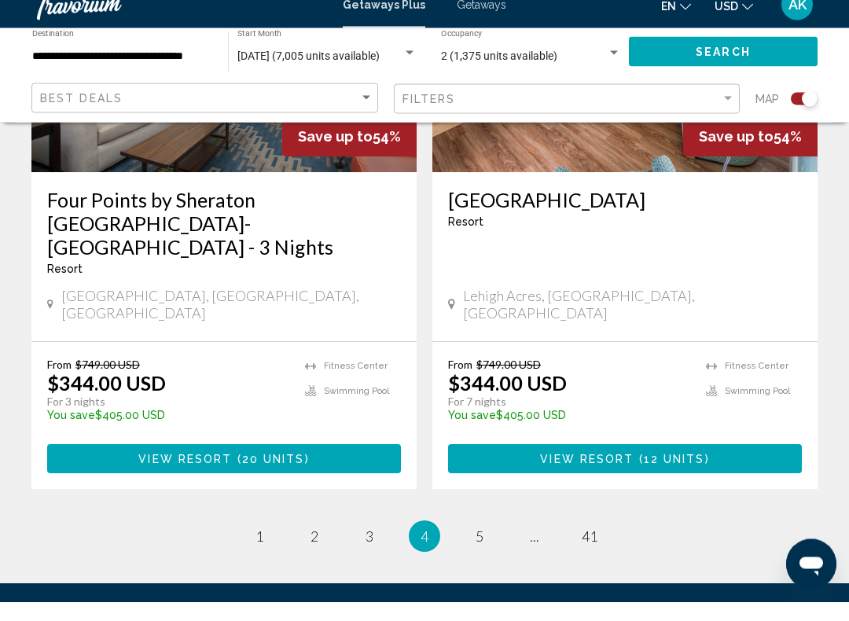
scroll to position [3550, 0]
click at [477, 546] on span "5" at bounding box center [480, 554] width 8 height 17
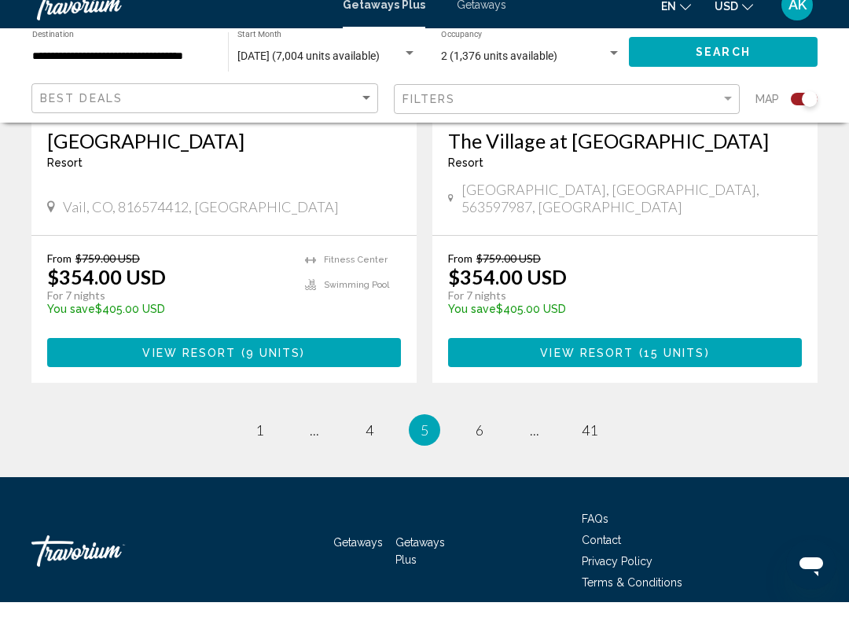
scroll to position [3573, 0]
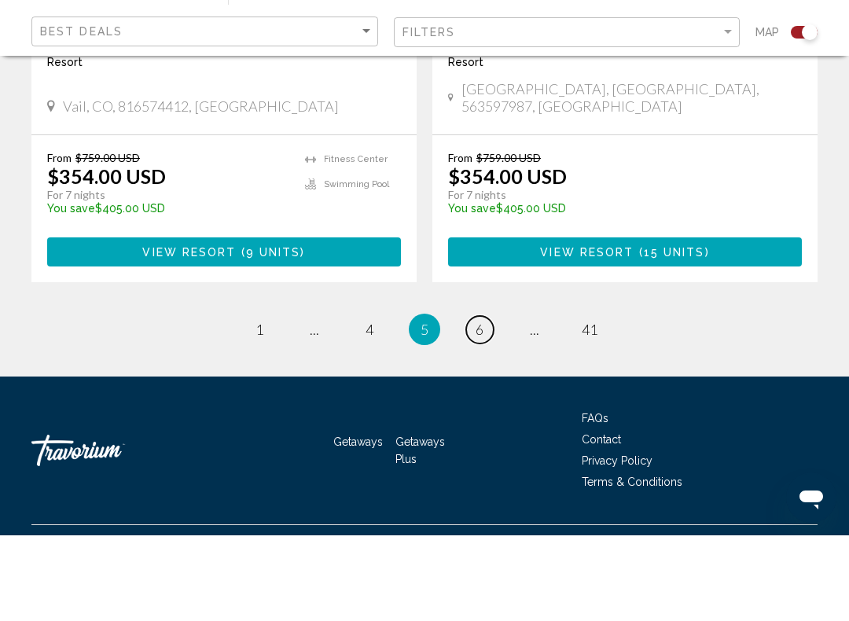
click at [479, 406] on span "6" at bounding box center [480, 414] width 8 height 17
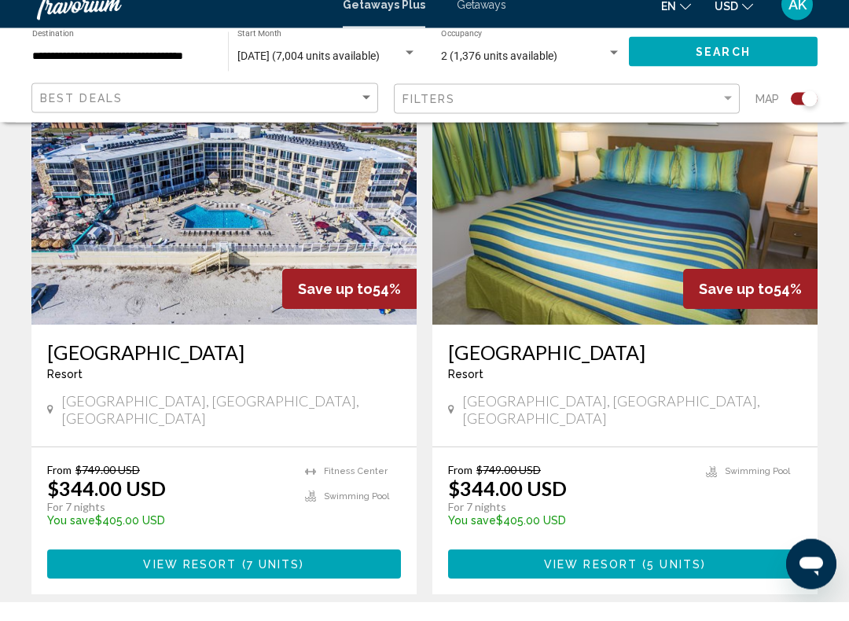
scroll to position [3420, 0]
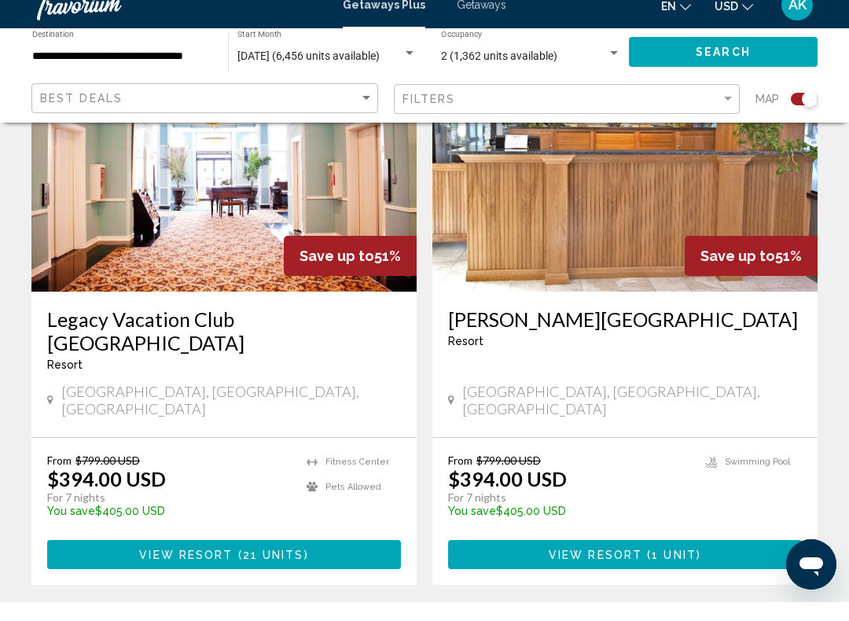
scroll to position [3485, 0]
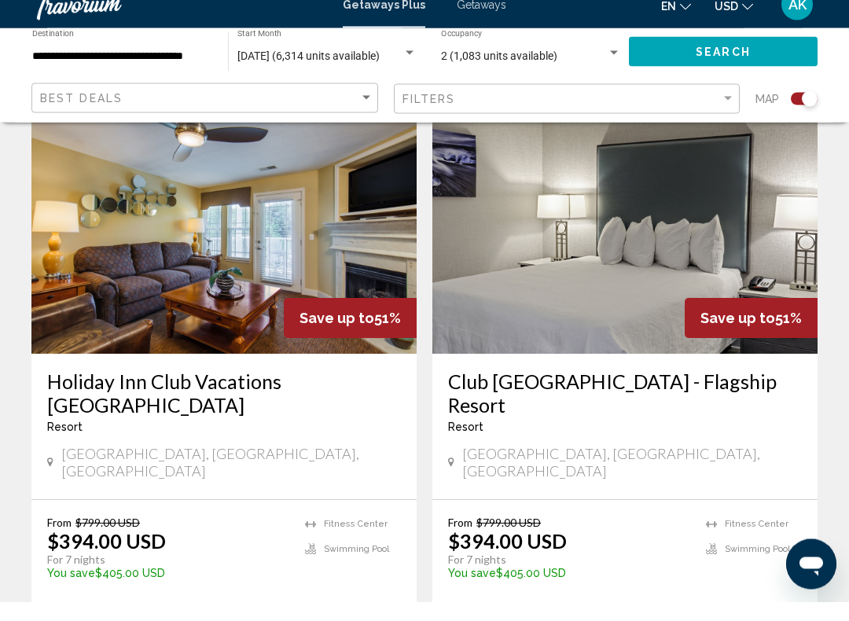
scroll to position [3415, 0]
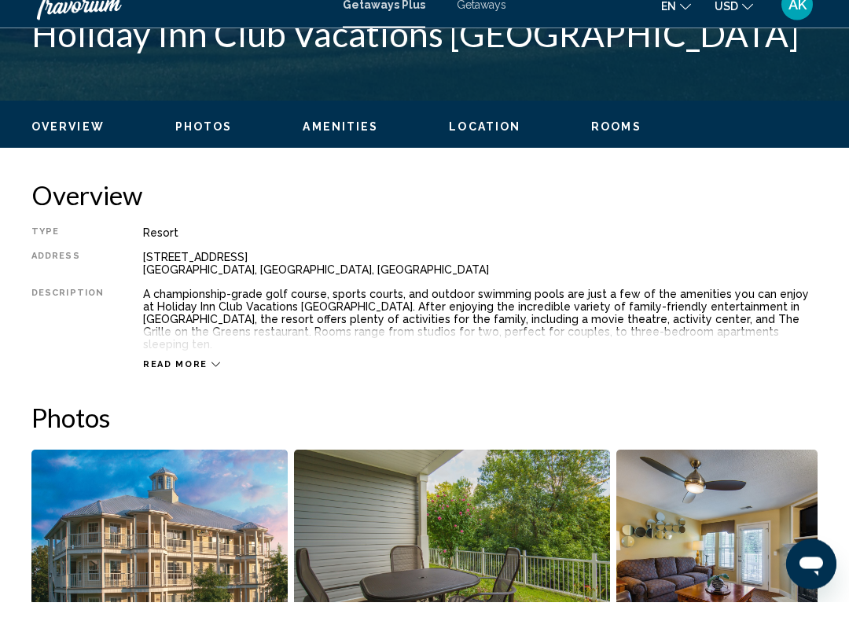
click at [211, 380] on icon "Main content" at bounding box center [215, 384] width 9 height 9
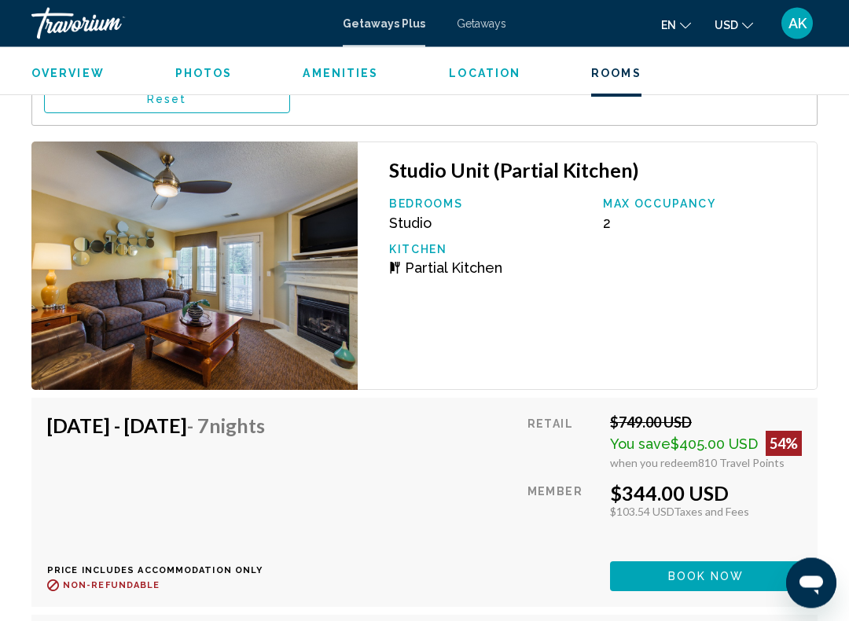
scroll to position [3253, 0]
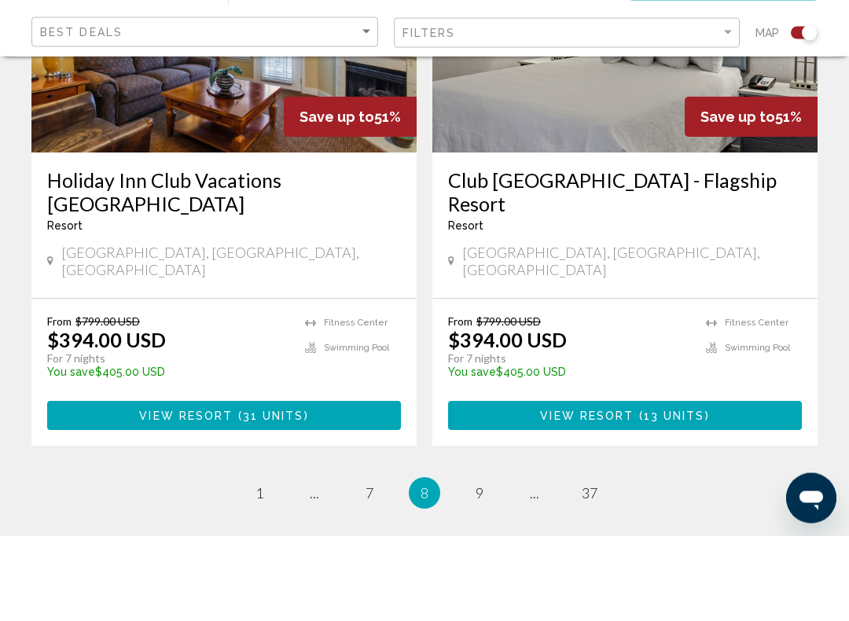
scroll to position [3596, 0]
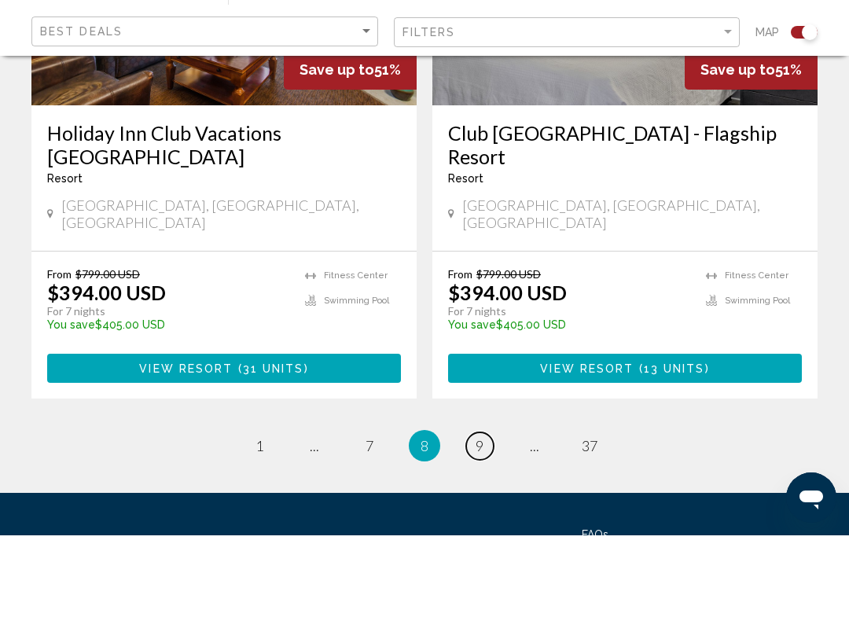
click at [481, 518] on link "page 9" at bounding box center [480, 532] width 28 height 28
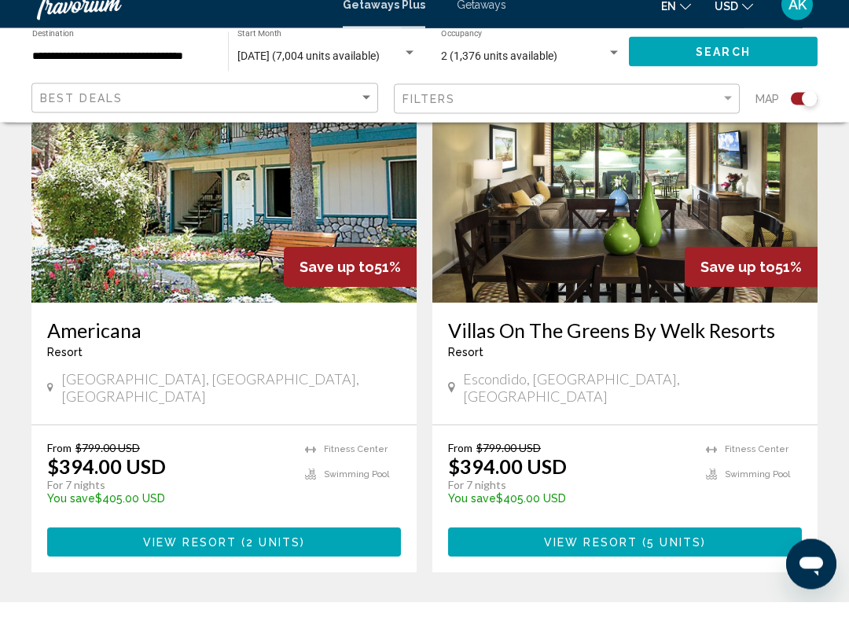
scroll to position [3489, 0]
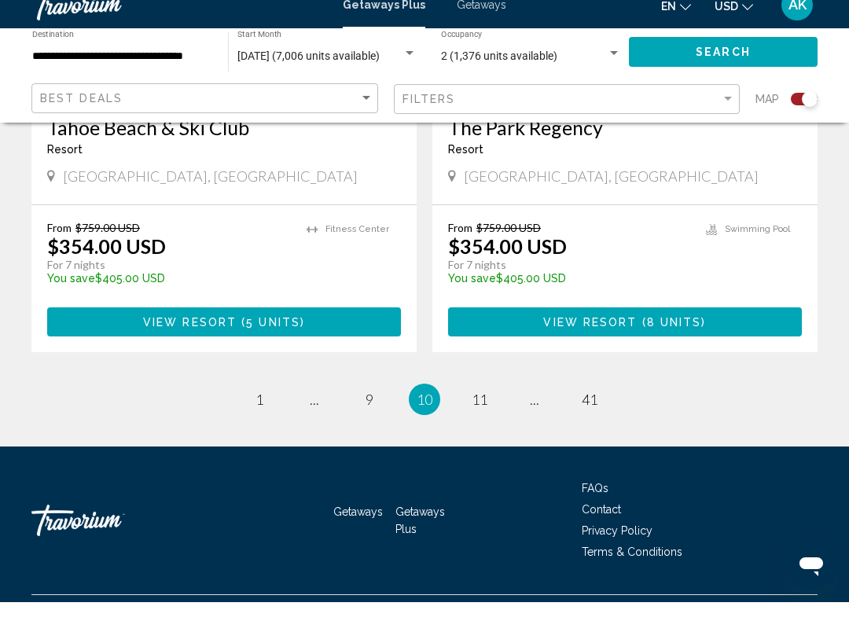
scroll to position [3620, 0]
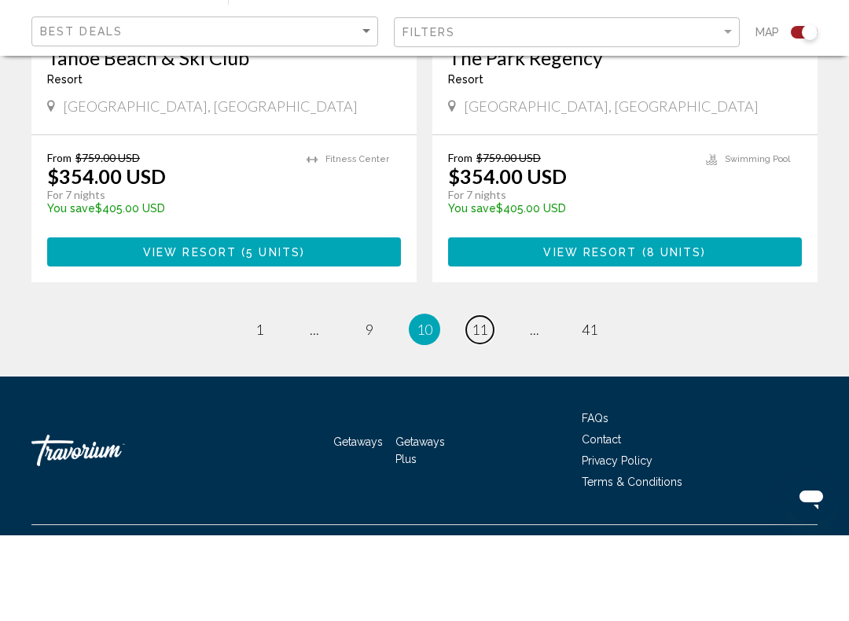
click at [487, 406] on span "11" at bounding box center [480, 414] width 16 height 17
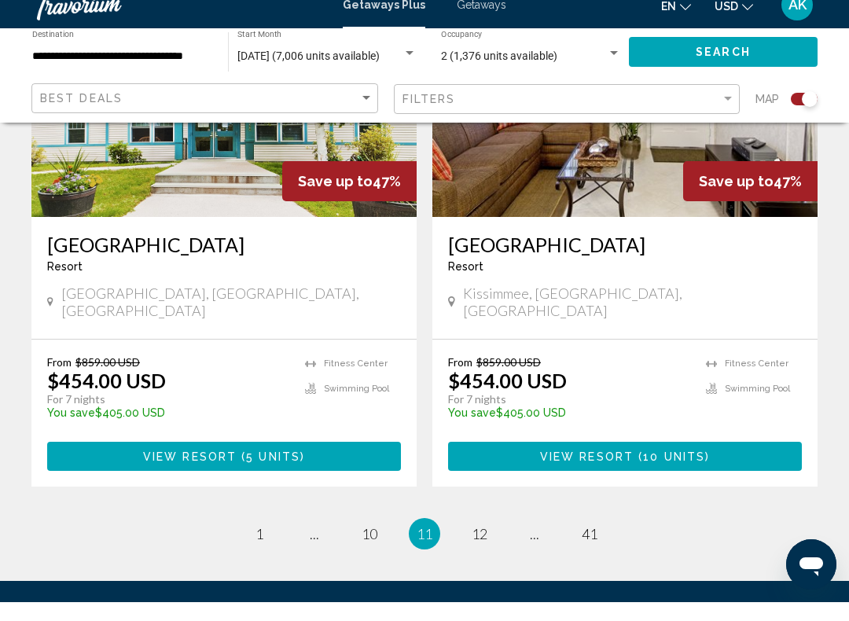
scroll to position [3596, 0]
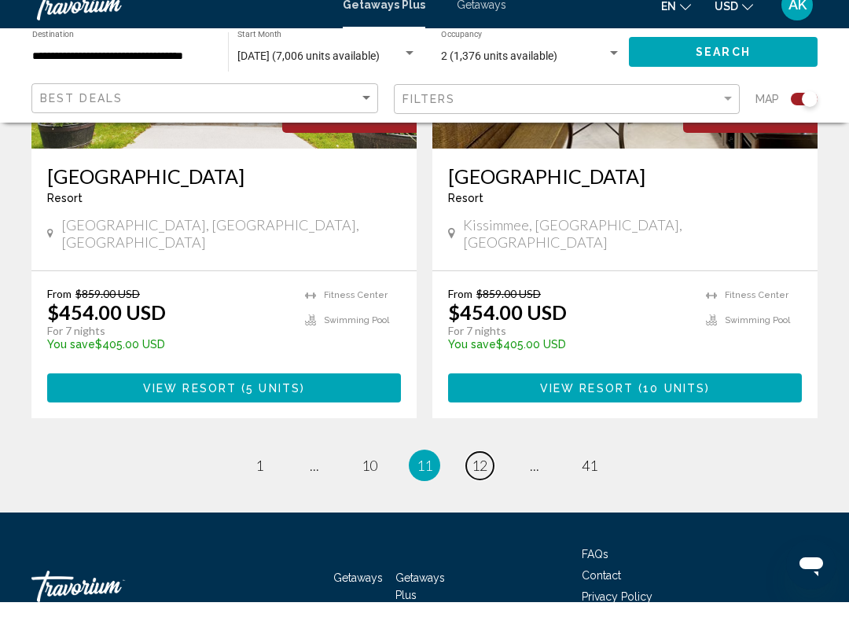
click at [484, 476] on span "12" at bounding box center [480, 484] width 16 height 17
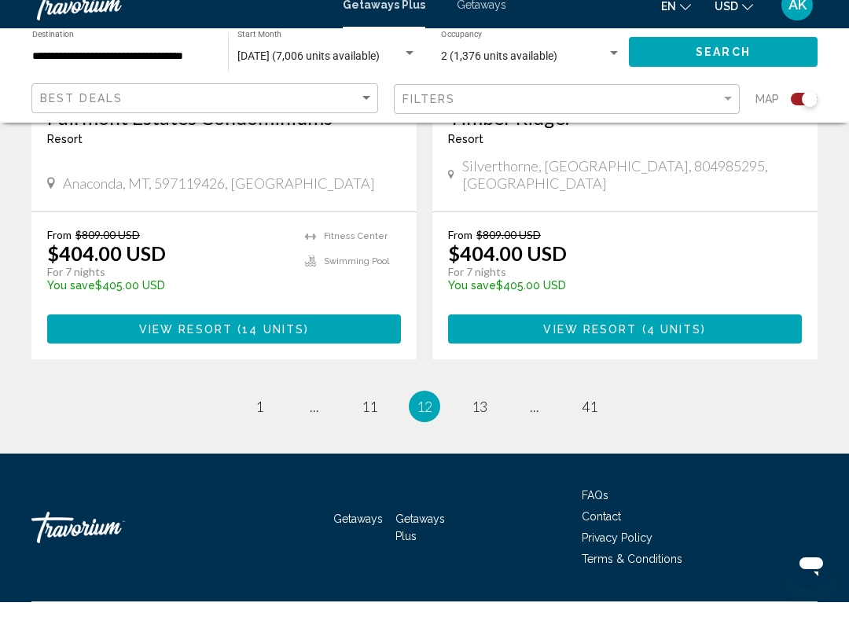
scroll to position [3596, 0]
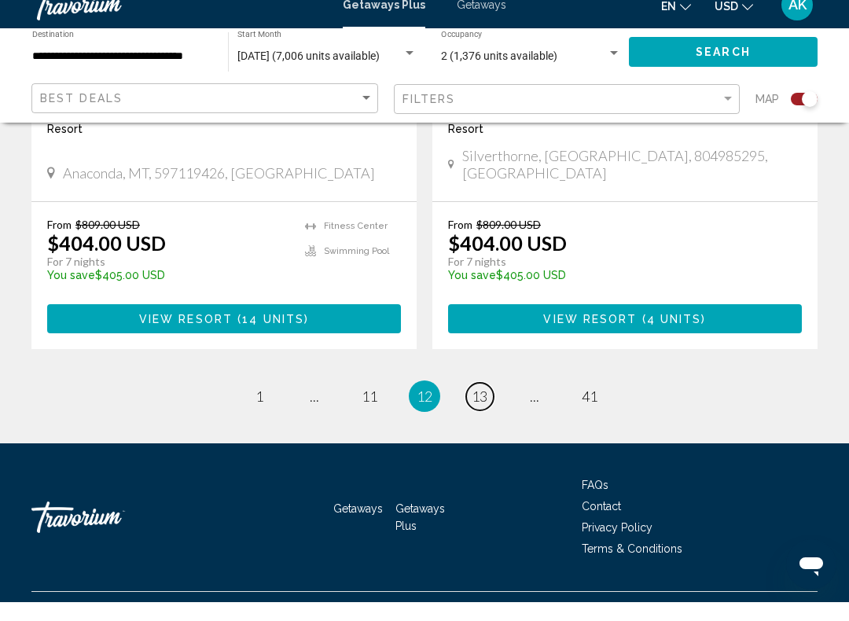
click at [487, 406] on span "13" at bounding box center [480, 414] width 16 height 17
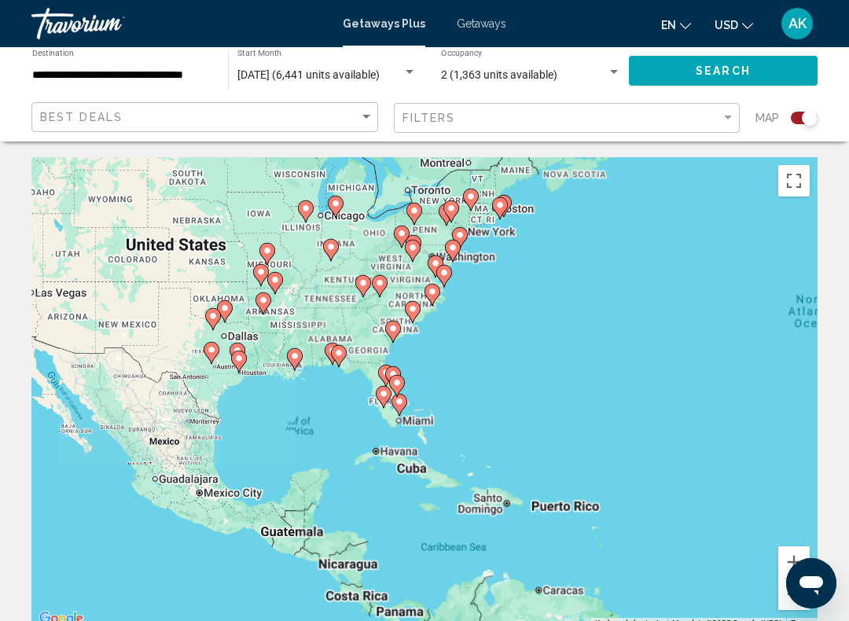
scroll to position [8, 0]
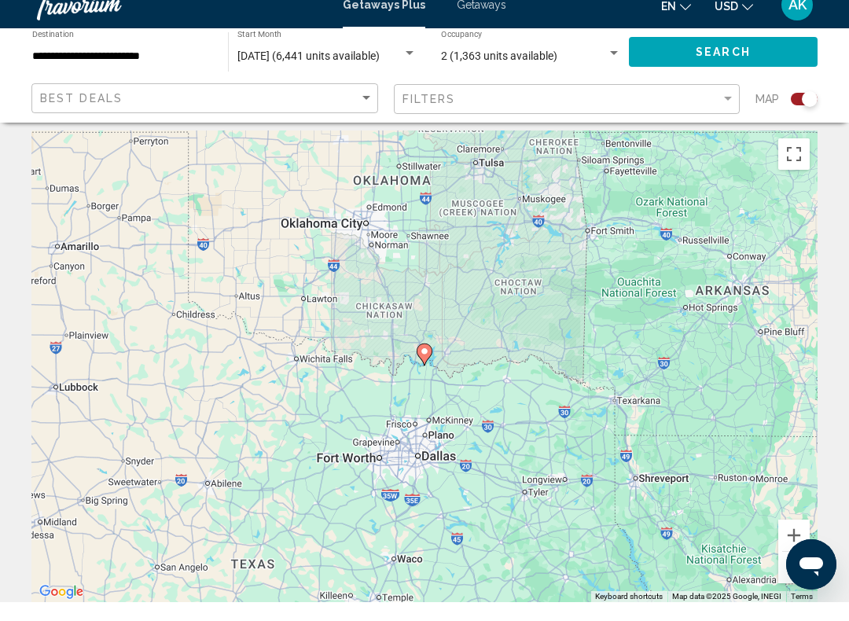
type input "**********"
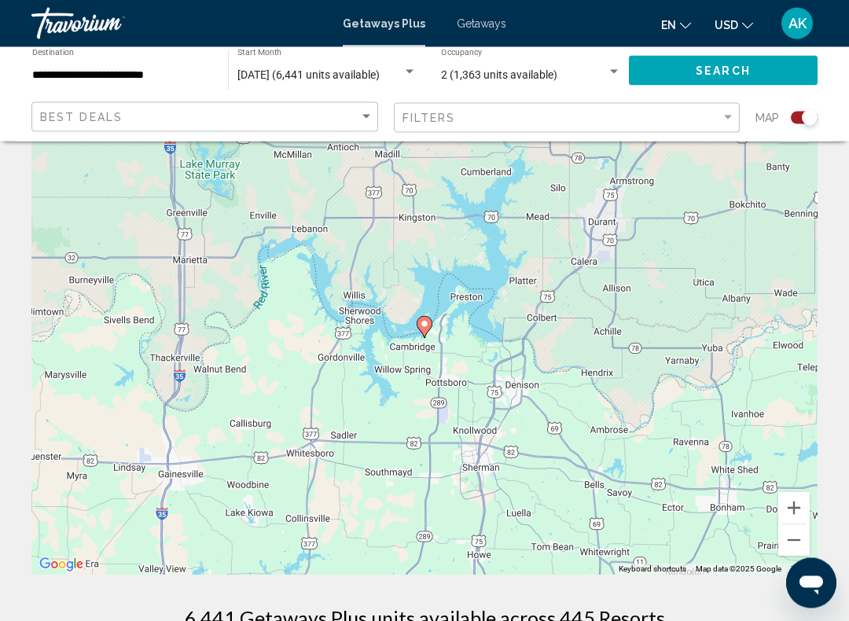
scroll to position [0, 0]
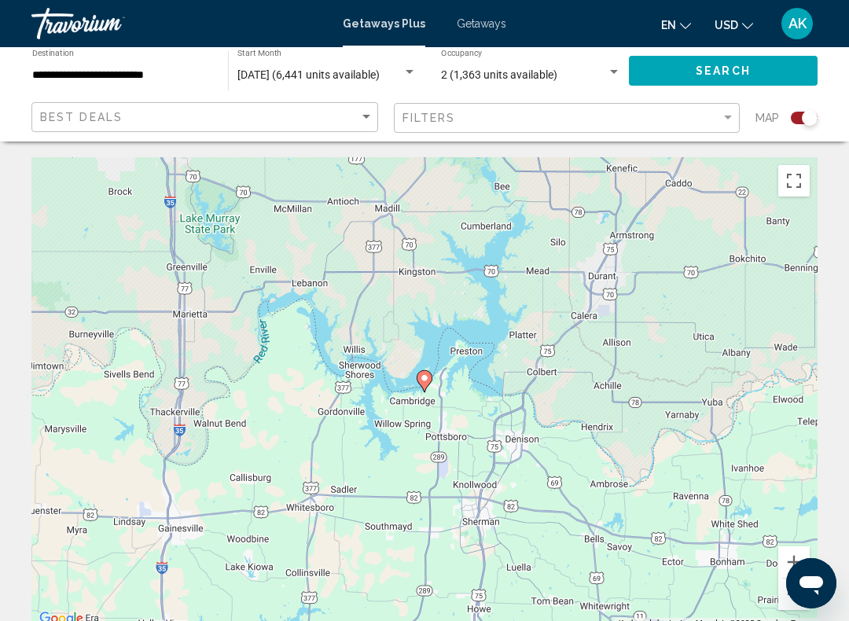
click at [793, 183] on button "Toggle fullscreen view" at bounding box center [793, 180] width 31 height 31
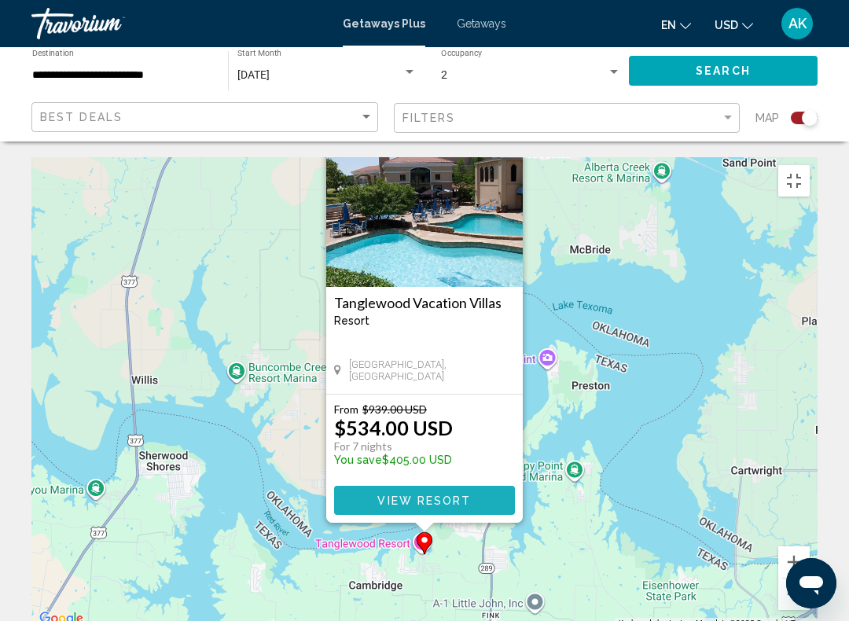
click at [460, 495] on span "View Resort" at bounding box center [424, 501] width 94 height 13
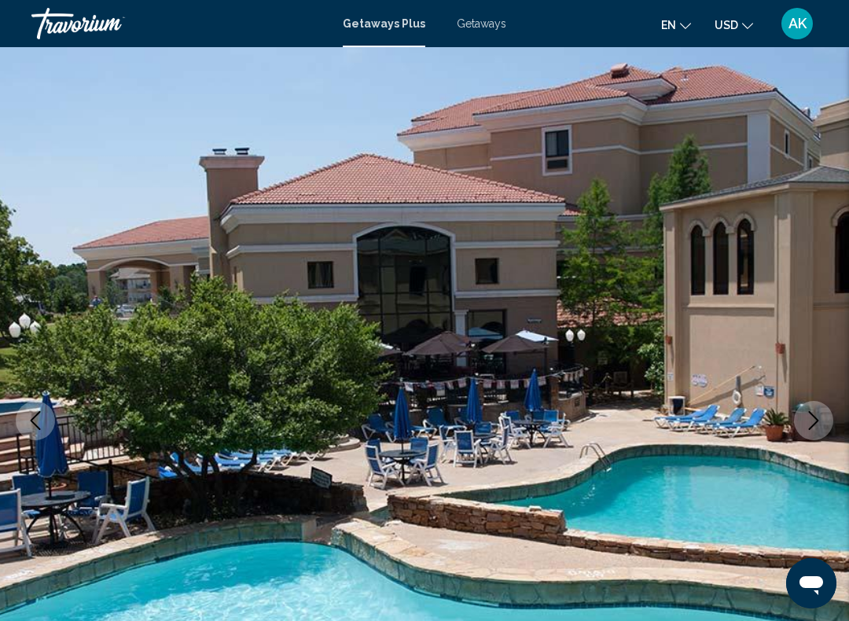
click at [812, 418] on icon "Next image" at bounding box center [813, 420] width 19 height 19
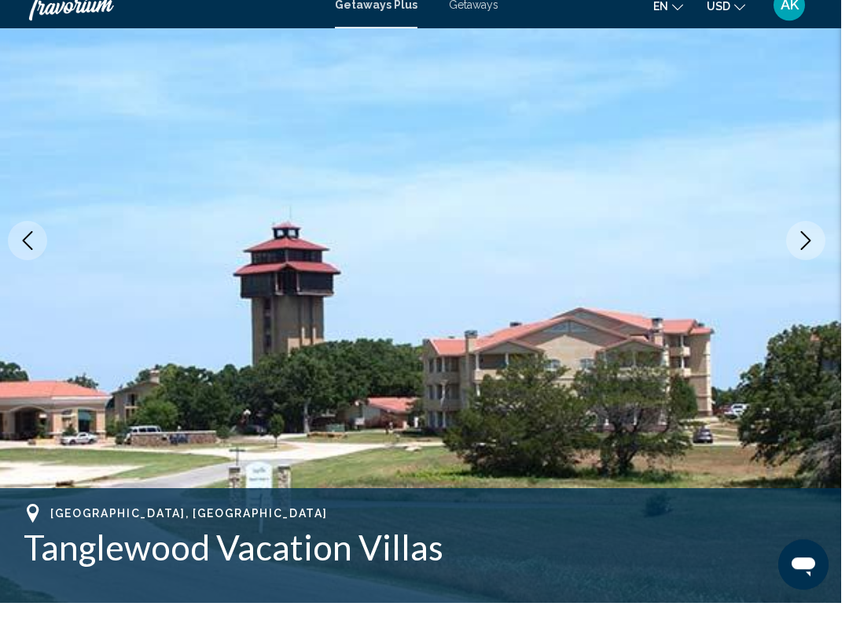
scroll to position [175, 0]
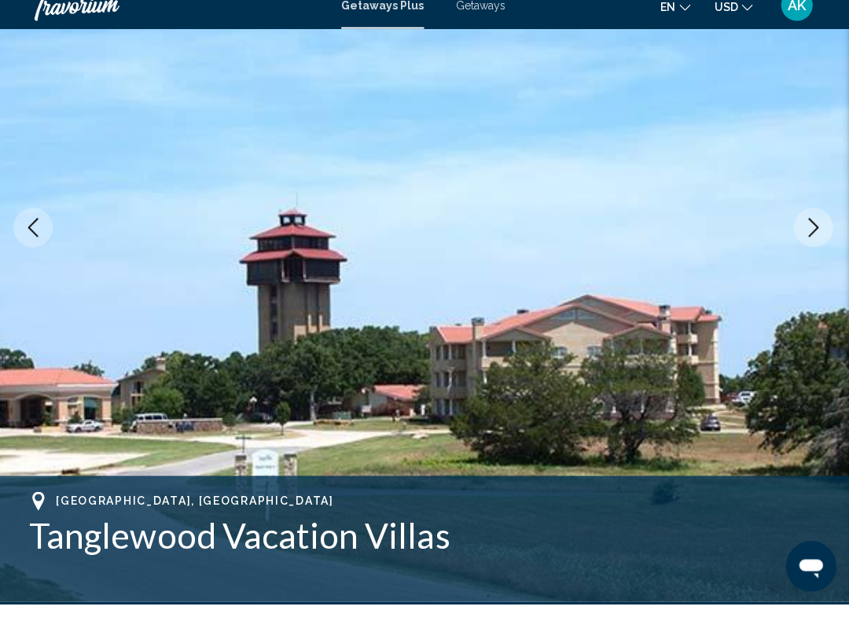
click at [813, 236] on icon "Next image" at bounding box center [813, 245] width 19 height 19
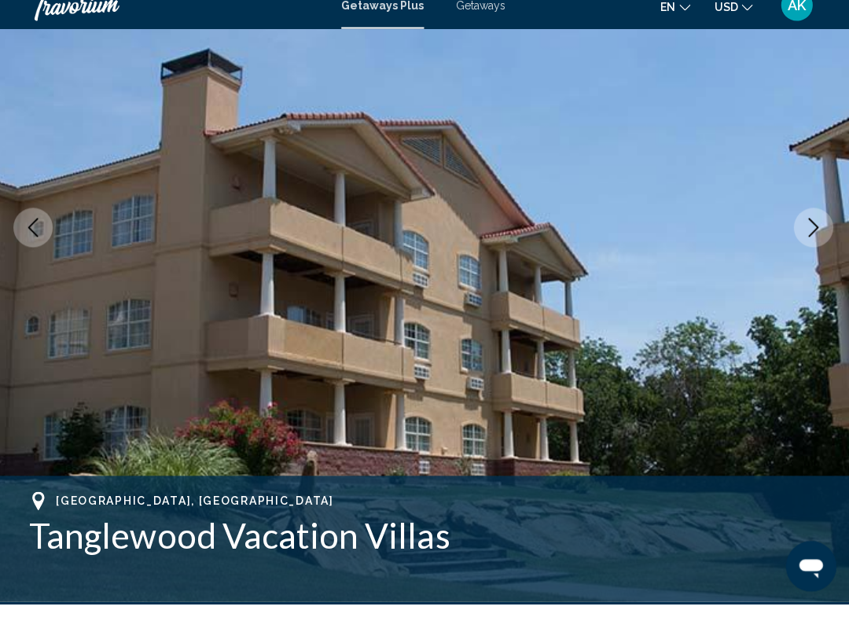
click at [815, 236] on icon "Next image" at bounding box center [813, 245] width 19 height 19
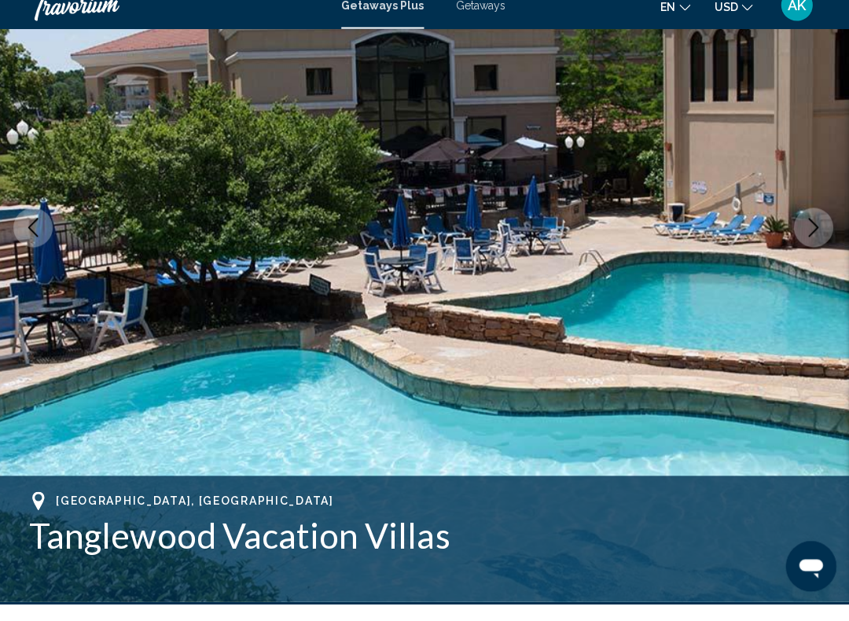
click at [811, 236] on icon "Next image" at bounding box center [813, 245] width 19 height 19
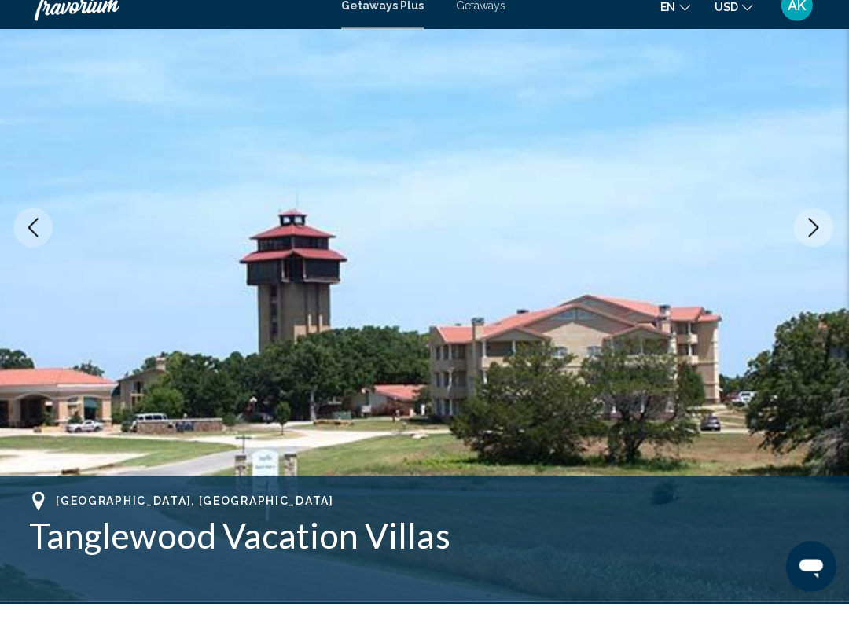
click at [810, 236] on icon "Next image" at bounding box center [813, 245] width 19 height 19
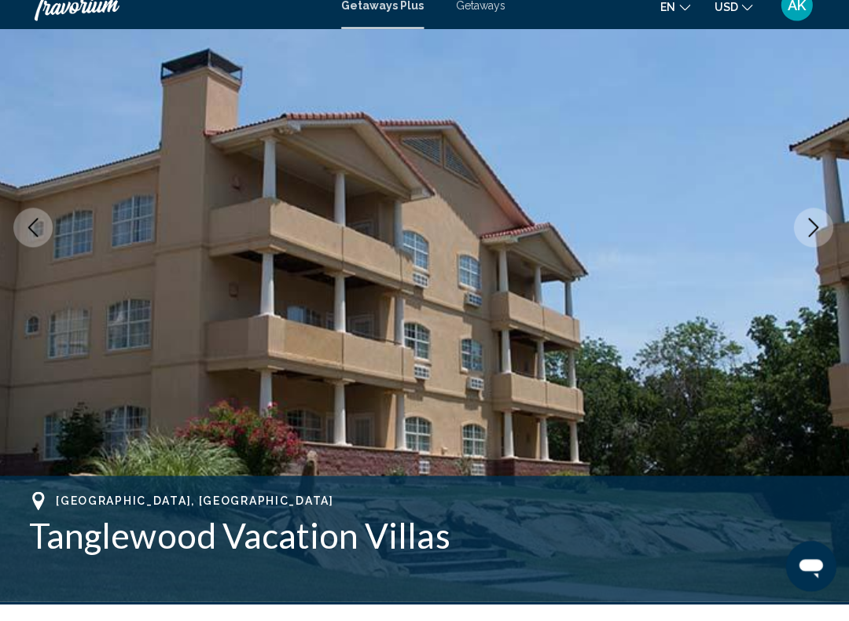
click at [810, 236] on icon "Next image" at bounding box center [813, 245] width 19 height 19
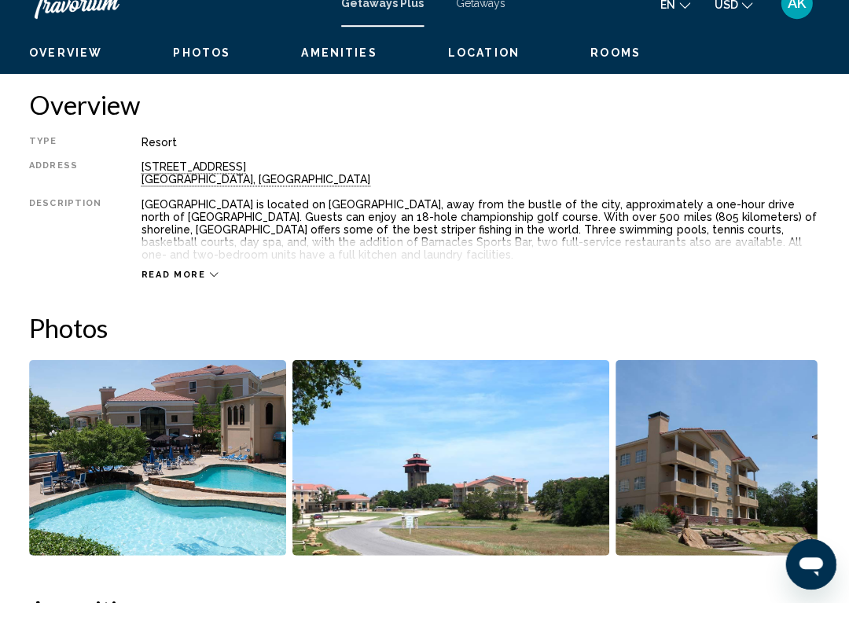
scroll to position [764, 0]
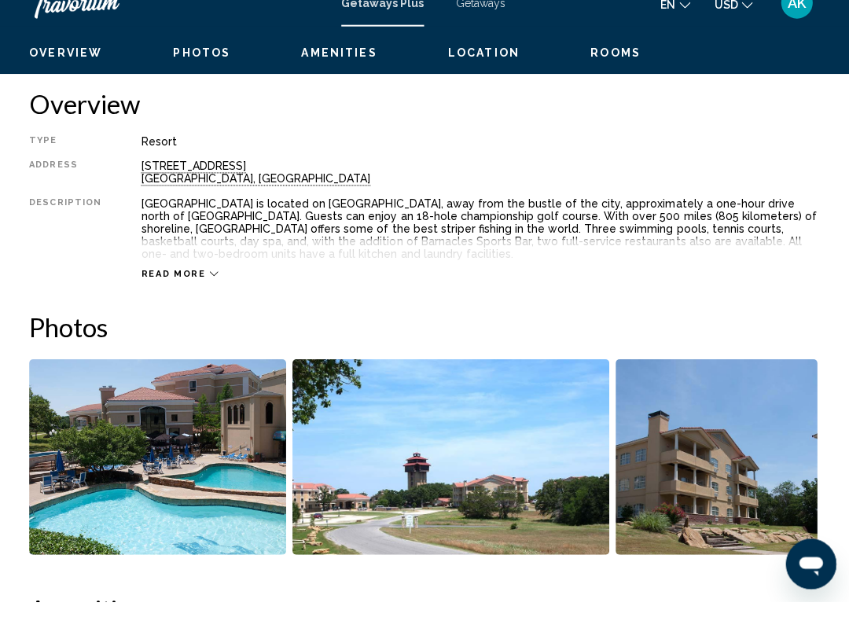
click at [209, 289] on div "Read more" at bounding box center [181, 294] width 77 height 10
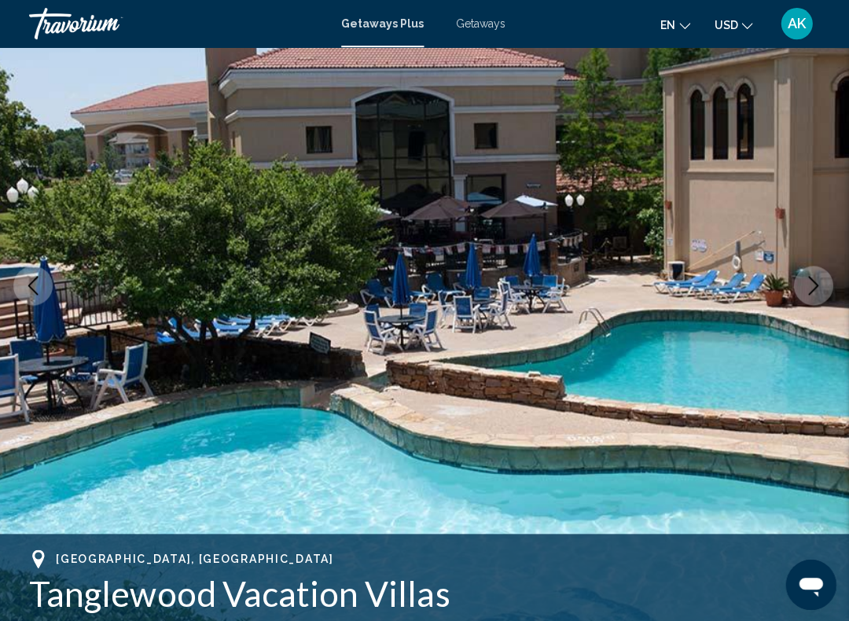
scroll to position [0, 0]
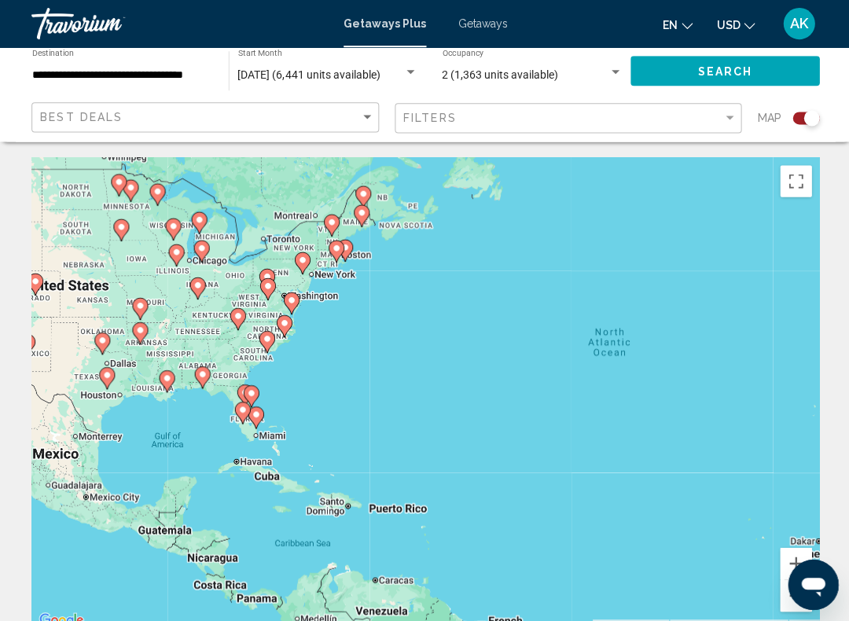
scroll to position [8, 0]
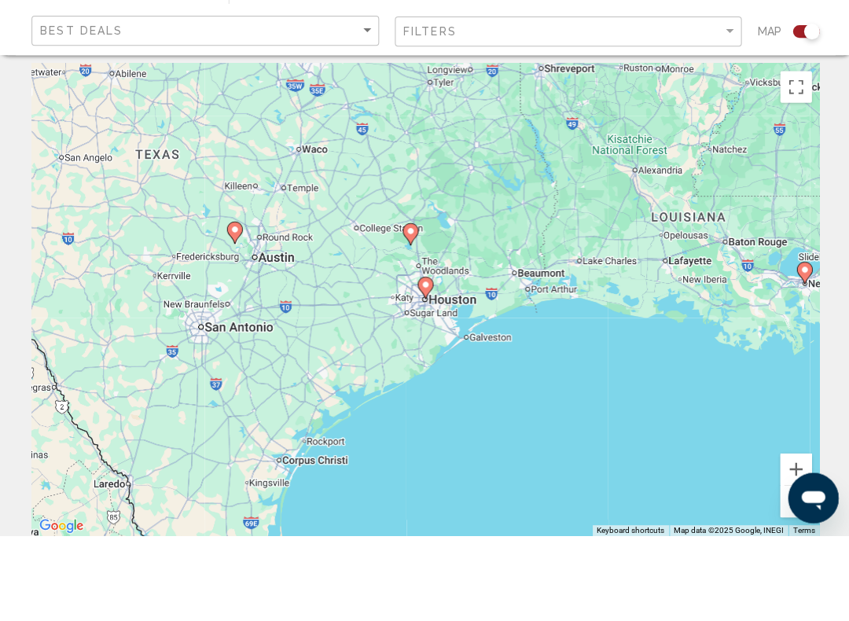
type input "**********"
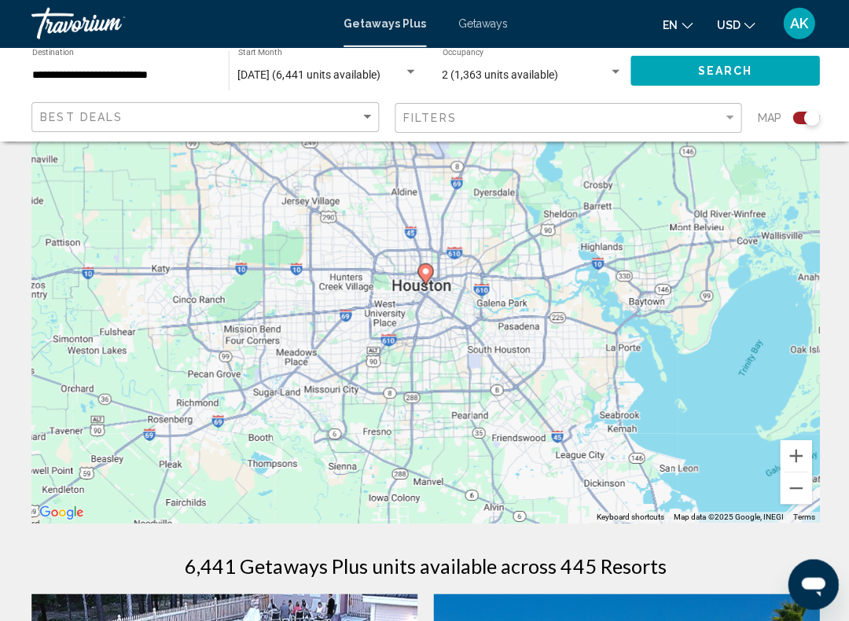
scroll to position [0, 0]
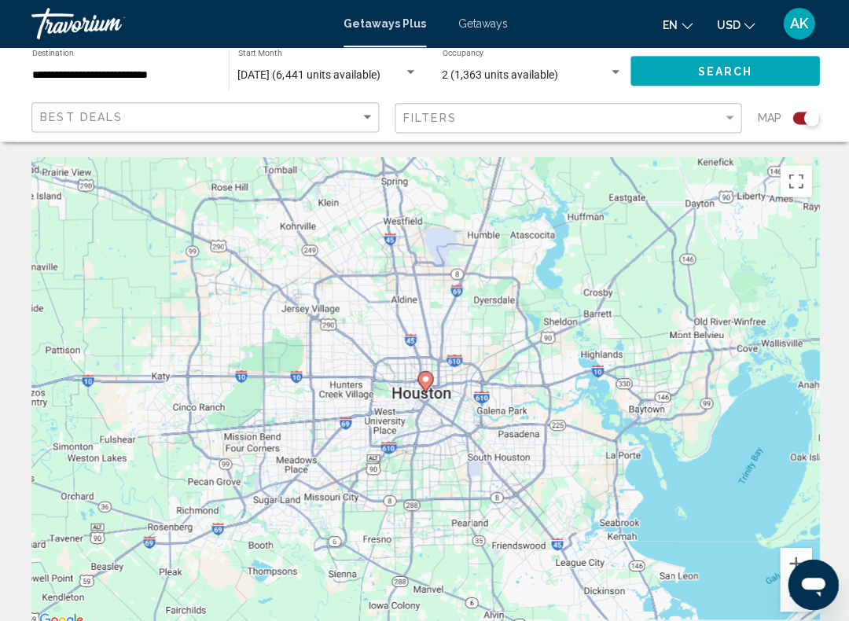
click at [792, 179] on button "Toggle fullscreen view" at bounding box center [793, 180] width 31 height 31
